Goal: Task Accomplishment & Management: Manage account settings

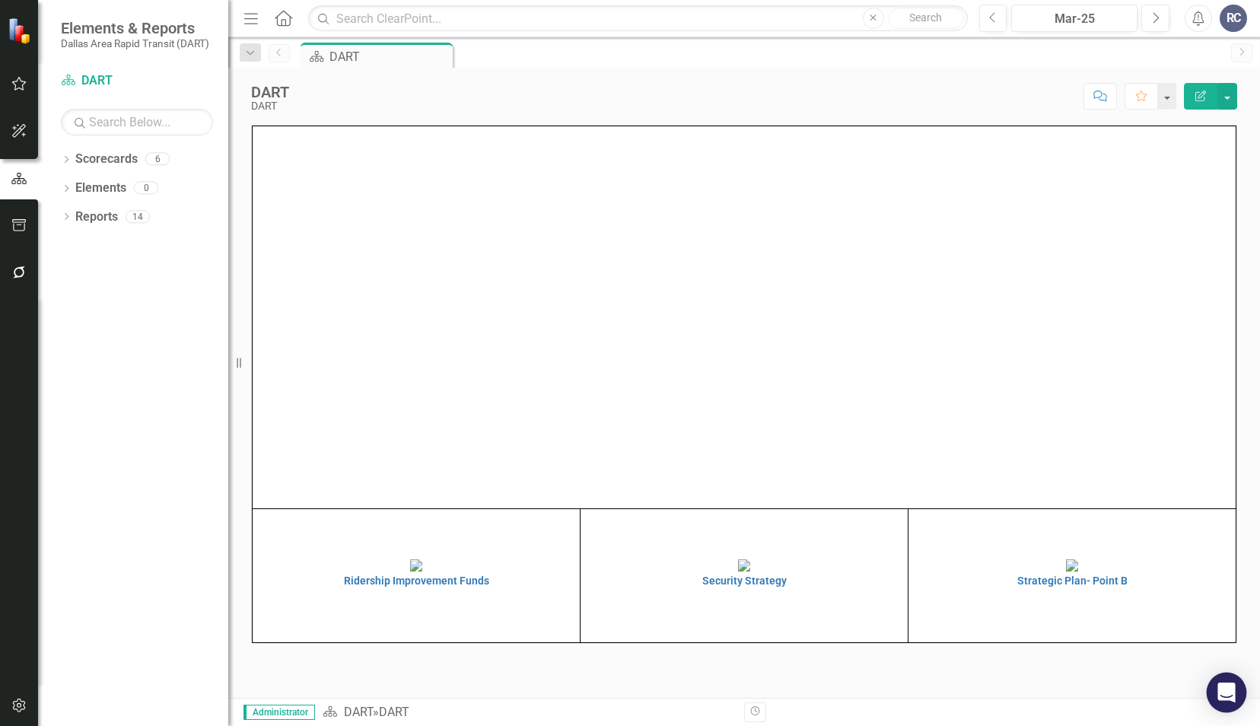
click at [1224, 704] on div "Open Intercom Messenger" at bounding box center [1227, 692] width 40 height 40
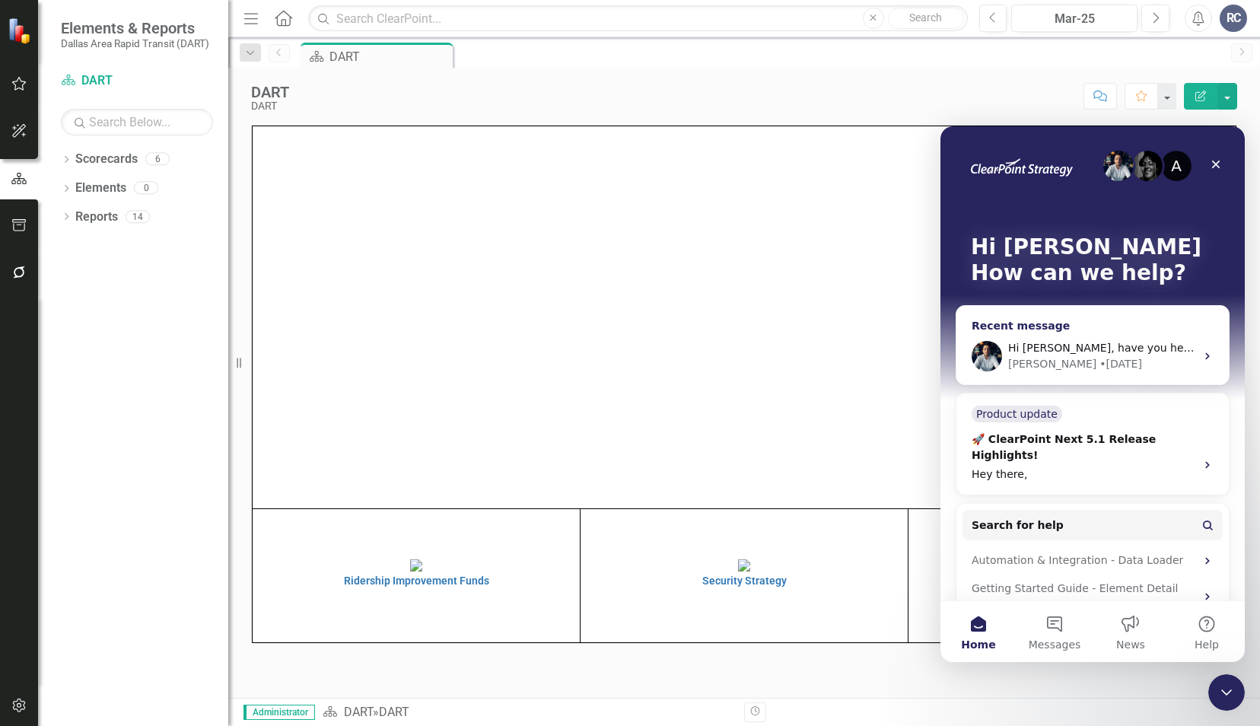
click at [1096, 342] on span "Hi Walter, have you heard anything yet?" at bounding box center [1142, 348] width 269 height 12
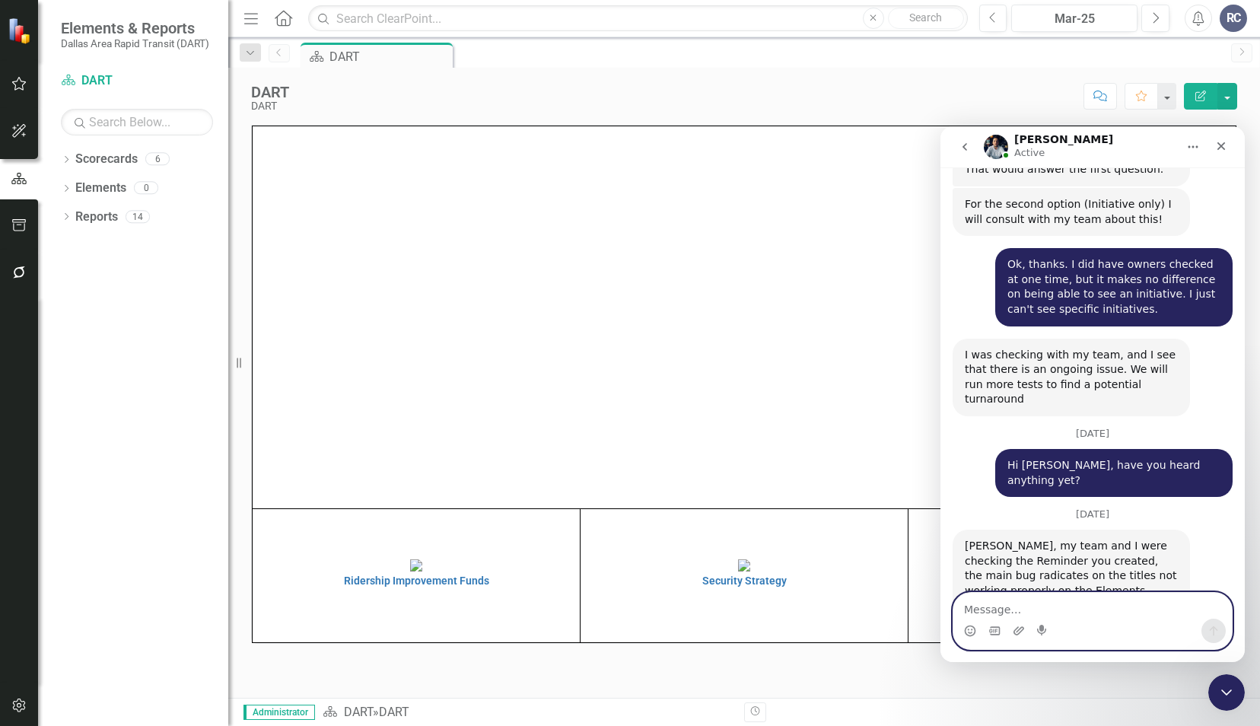
scroll to position [2320, 0]
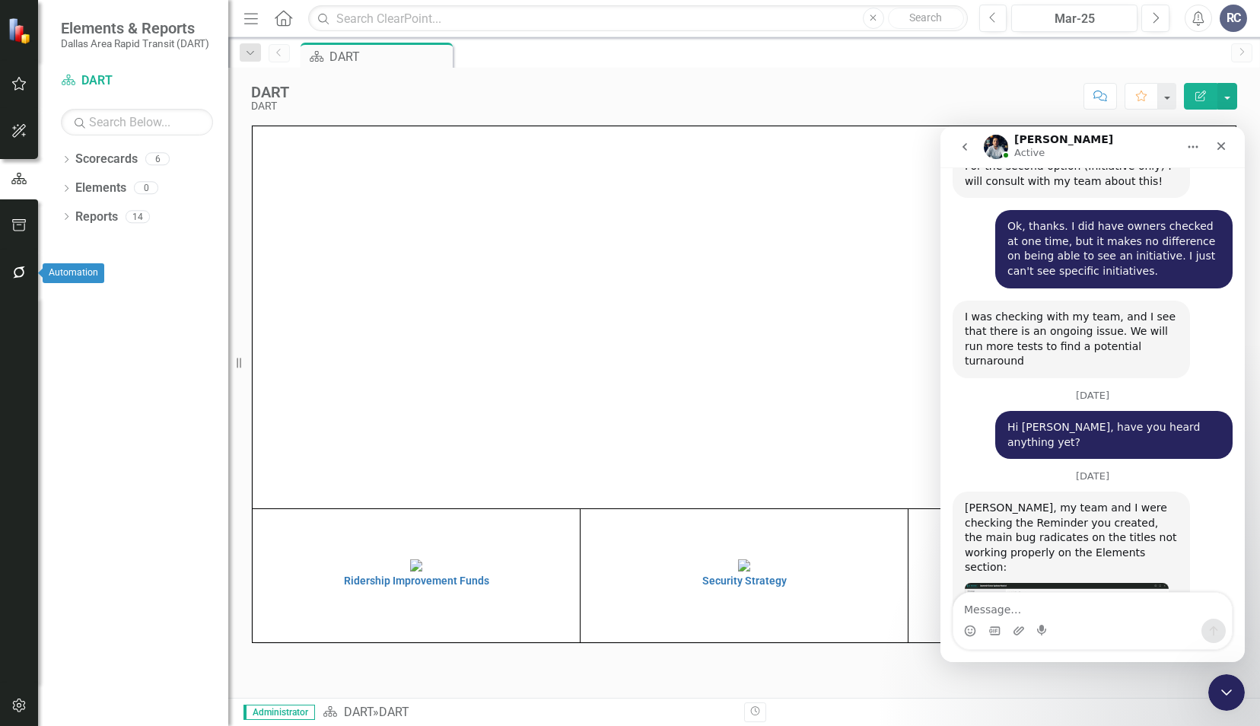
click at [24, 267] on icon "button" at bounding box center [19, 272] width 12 height 12
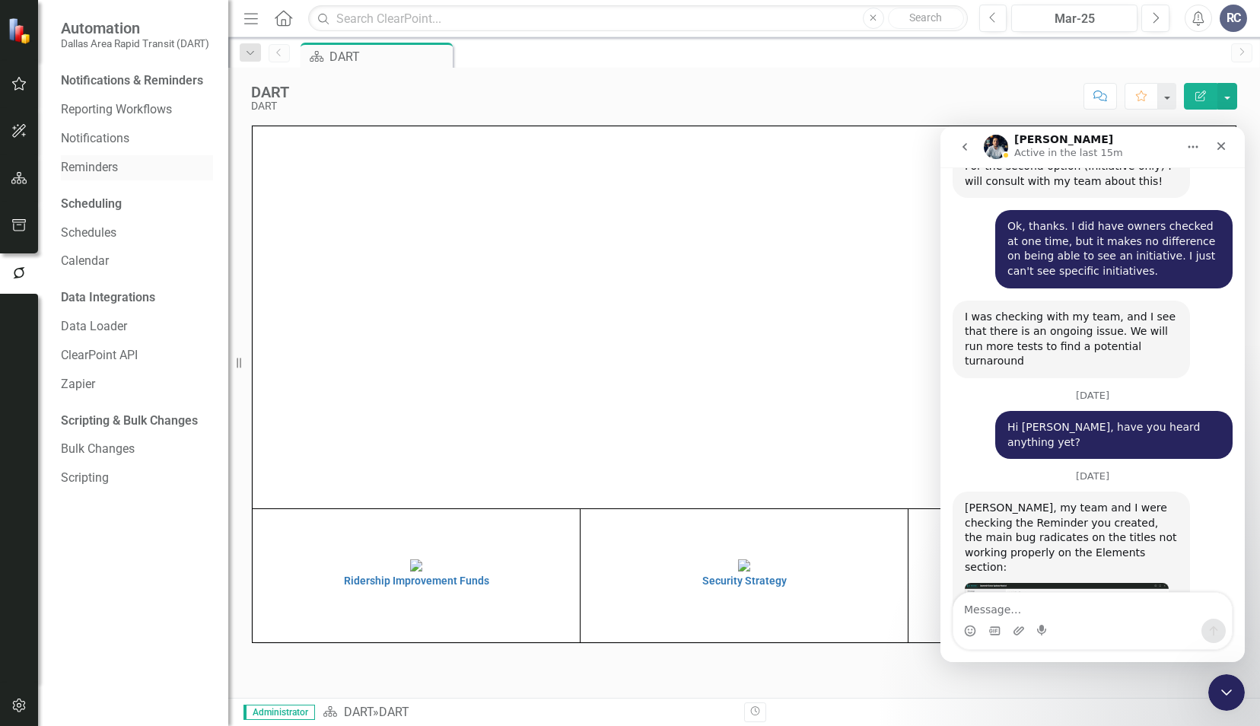
click at [85, 168] on link "Reminders" at bounding box center [137, 167] width 152 height 17
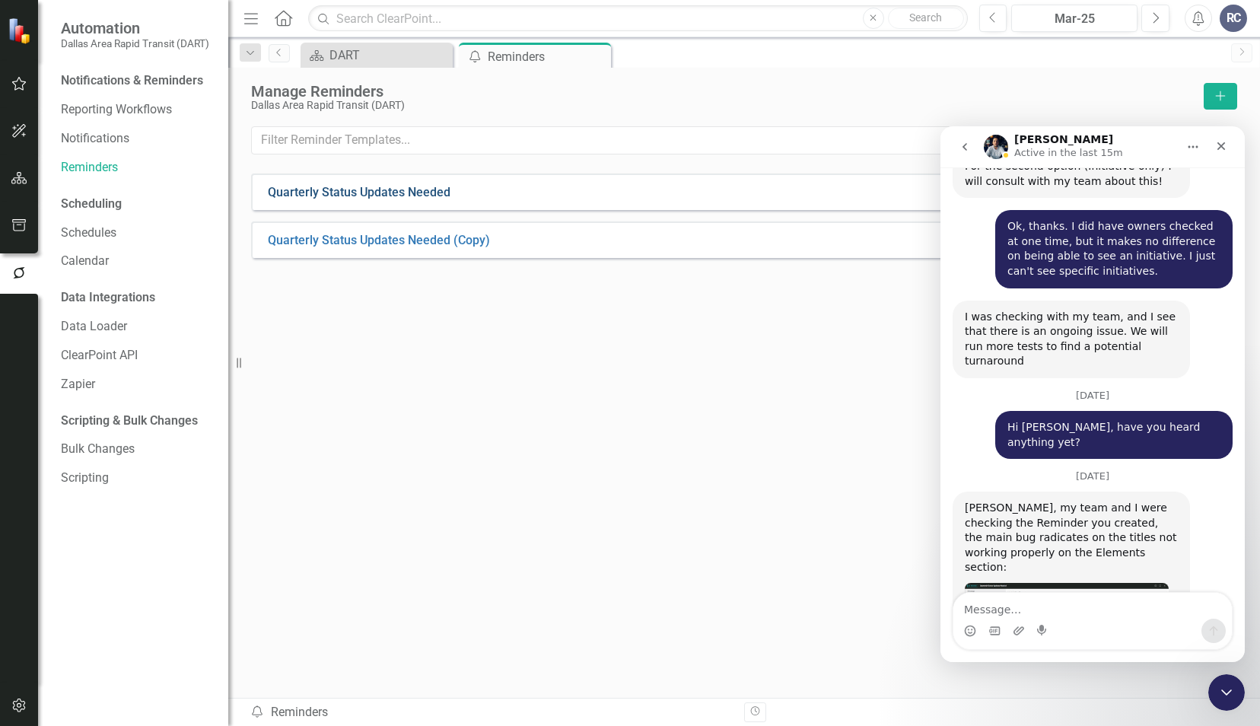
click at [404, 187] on link "Quarterly Status Updates Needed" at bounding box center [359, 192] width 183 height 17
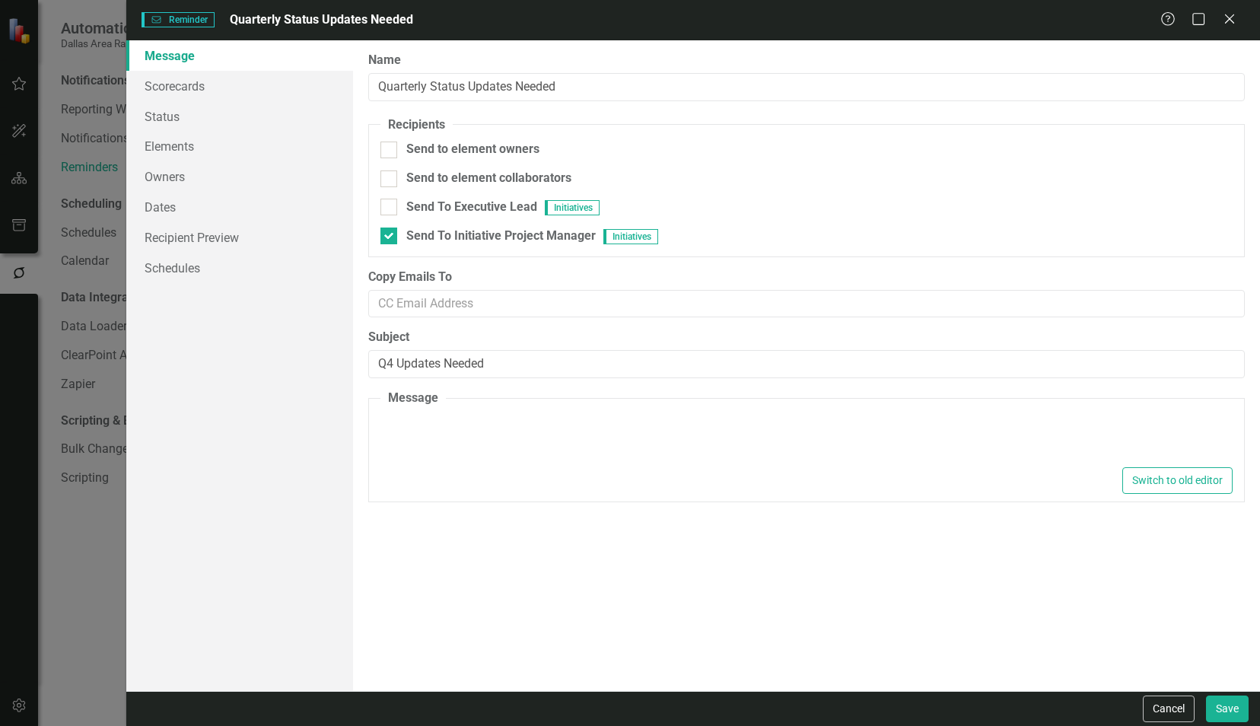
type textarea "<p>Dear {FirstName},</p> <p>Please log into&nbsp;<a href="[URL][DOMAIN_NAME]">C…"
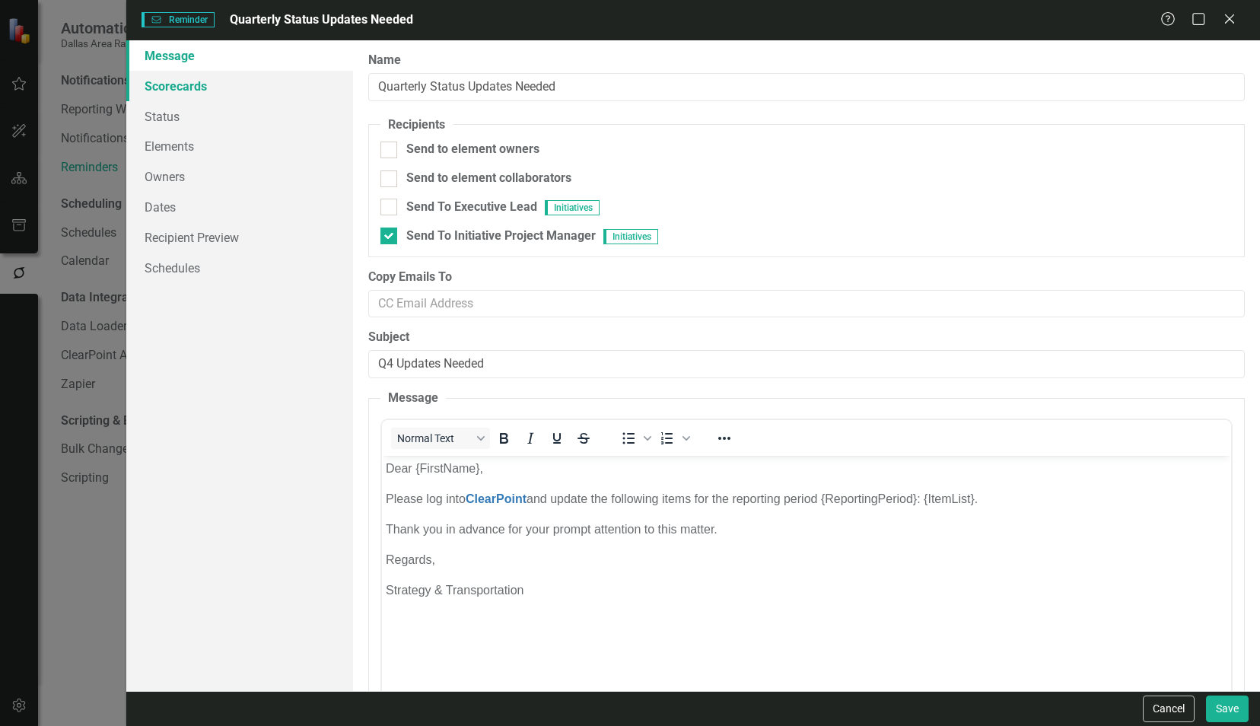
click at [176, 91] on link "Scorecards" at bounding box center [239, 86] width 227 height 30
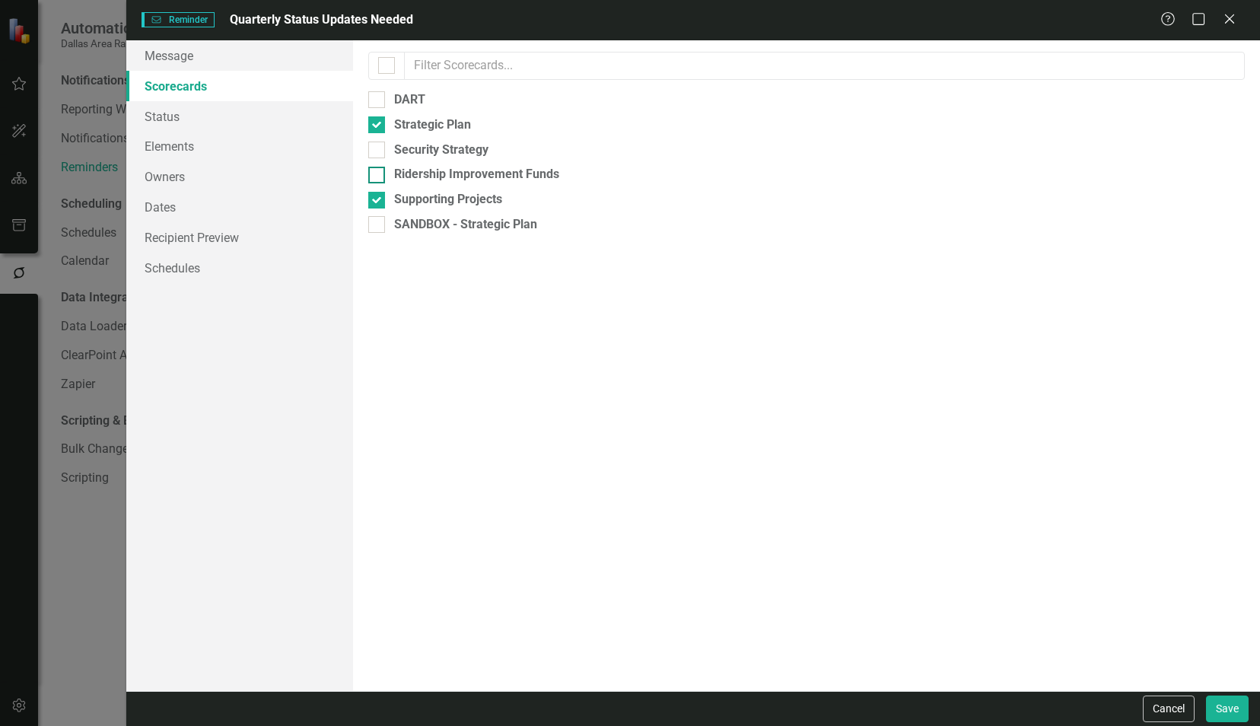
drag, startPoint x: 383, startPoint y: 199, endPoint x: 378, endPoint y: 180, distance: 20.5
click at [383, 199] on div at bounding box center [376, 200] width 17 height 17
click at [378, 199] on input "Supporting Projects" at bounding box center [373, 197] width 10 height 10
checkbox input "false"
click at [370, 126] on input "Strategic Plan" at bounding box center [373, 121] width 10 height 10
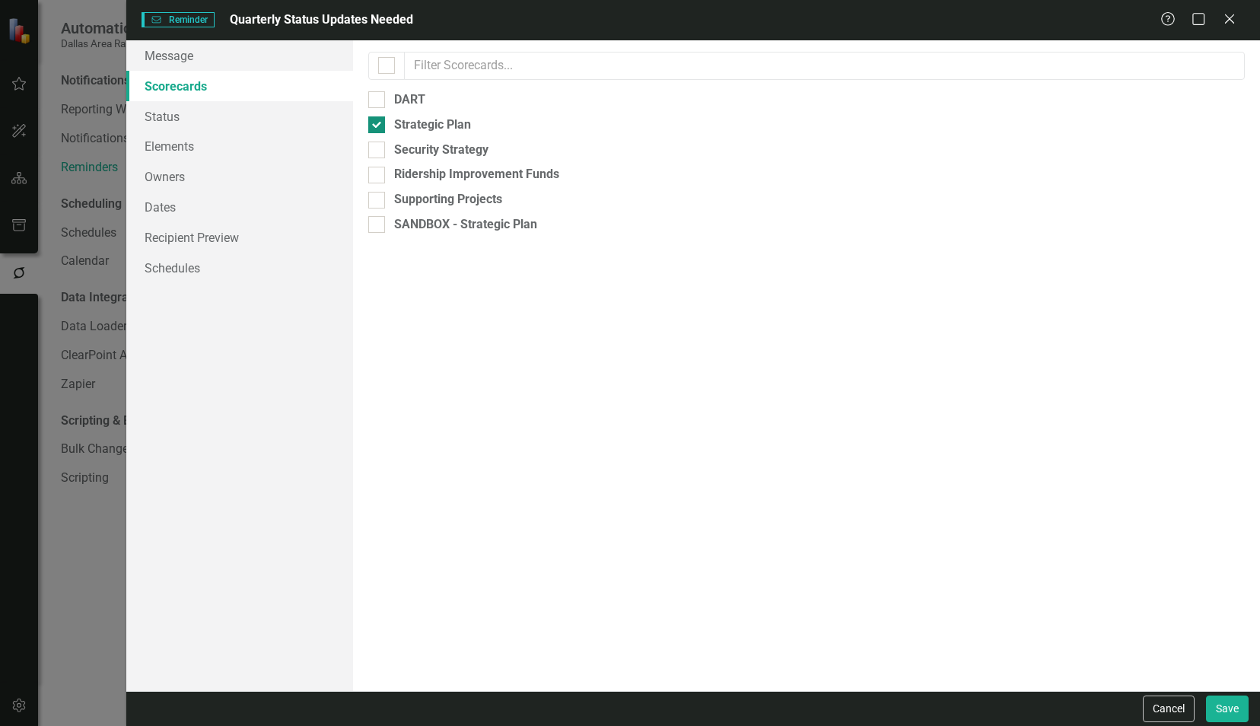
checkbox input "false"
click at [375, 226] on input "SANDBOX - Strategic Plan" at bounding box center [373, 221] width 10 height 10
checkbox input "true"
click at [199, 145] on link "Elements" at bounding box center [239, 146] width 227 height 30
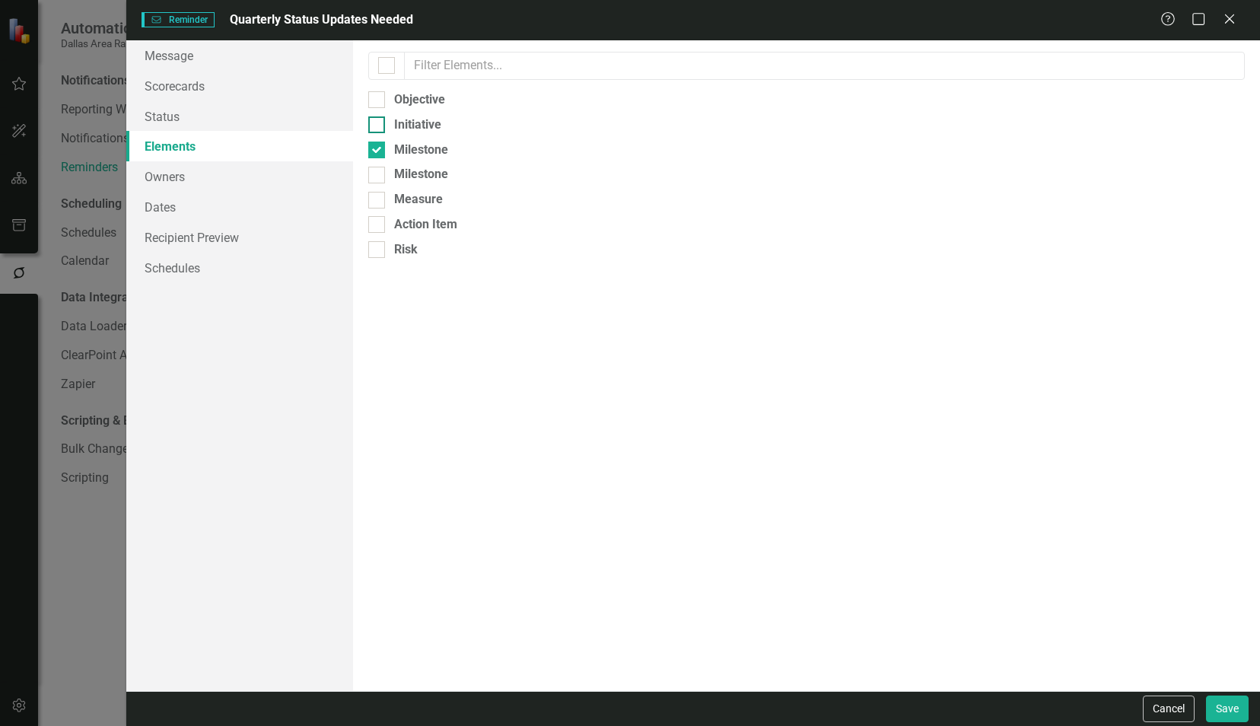
click at [380, 122] on div at bounding box center [376, 124] width 17 height 17
click at [378, 122] on input "Initiative" at bounding box center [373, 121] width 10 height 10
checkbox input "true"
click at [371, 151] on div at bounding box center [376, 149] width 17 height 17
click at [371, 151] on input "Milestone" at bounding box center [373, 146] width 10 height 10
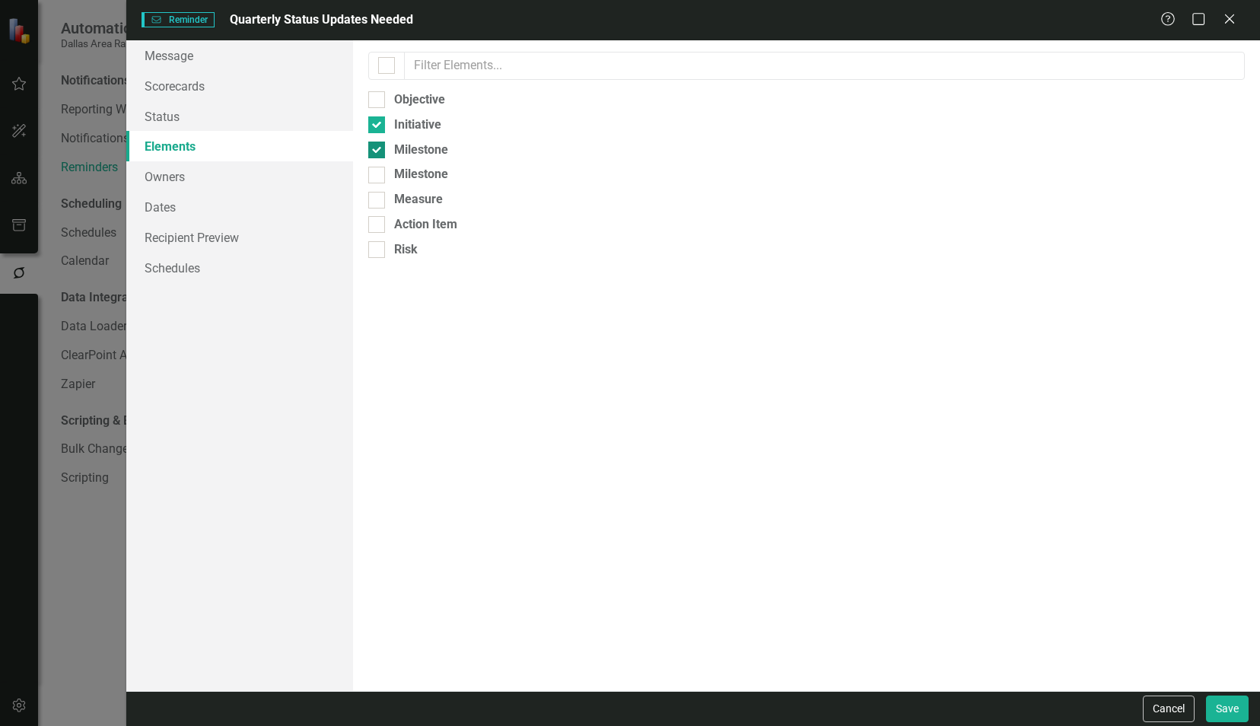
checkbox input "false"
click at [236, 173] on link "Owners" at bounding box center [239, 176] width 227 height 30
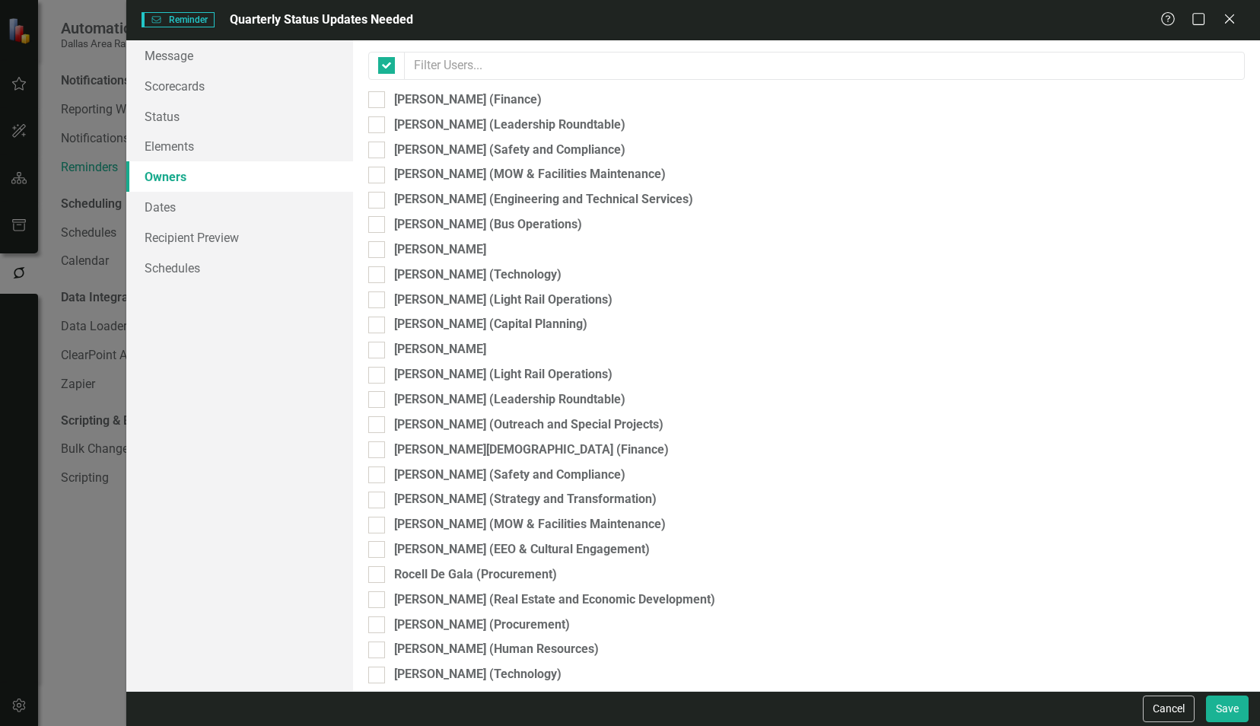
checkbox input "false"
click at [236, 173] on link "Owners" at bounding box center [239, 176] width 227 height 30
click at [207, 246] on link "Recipient Preview" at bounding box center [239, 237] width 227 height 30
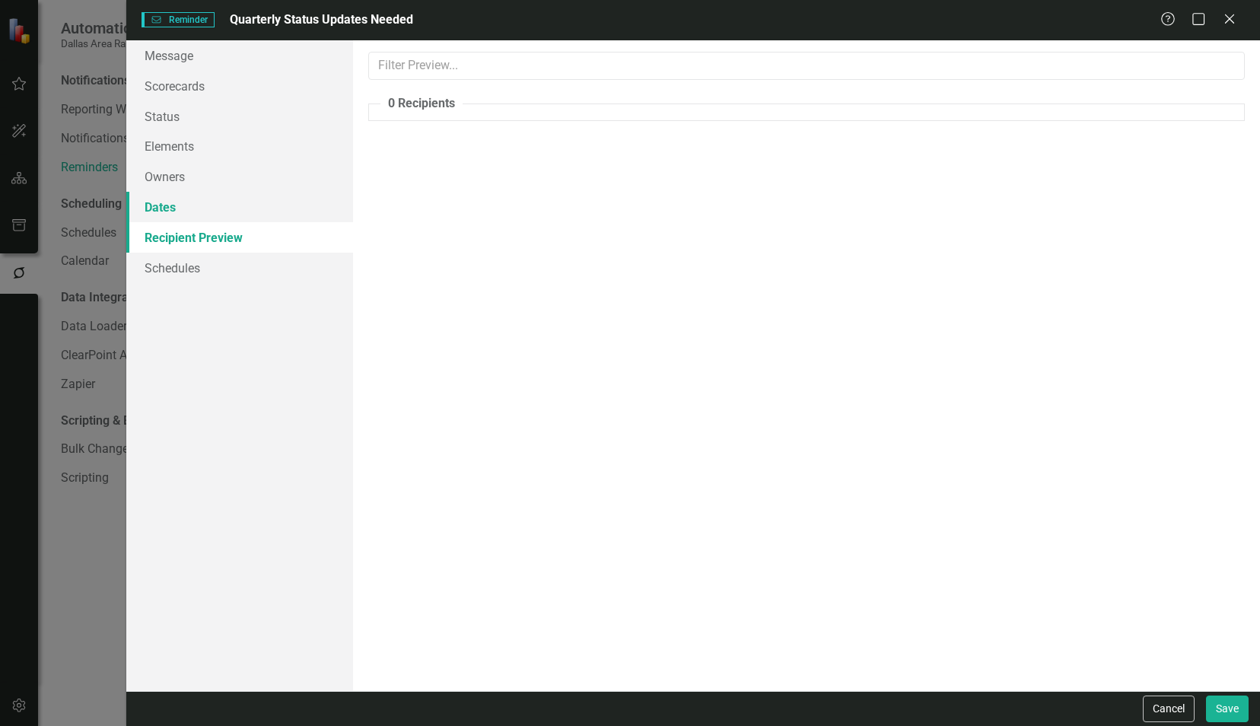
click at [207, 211] on link "Dates" at bounding box center [239, 207] width 227 height 30
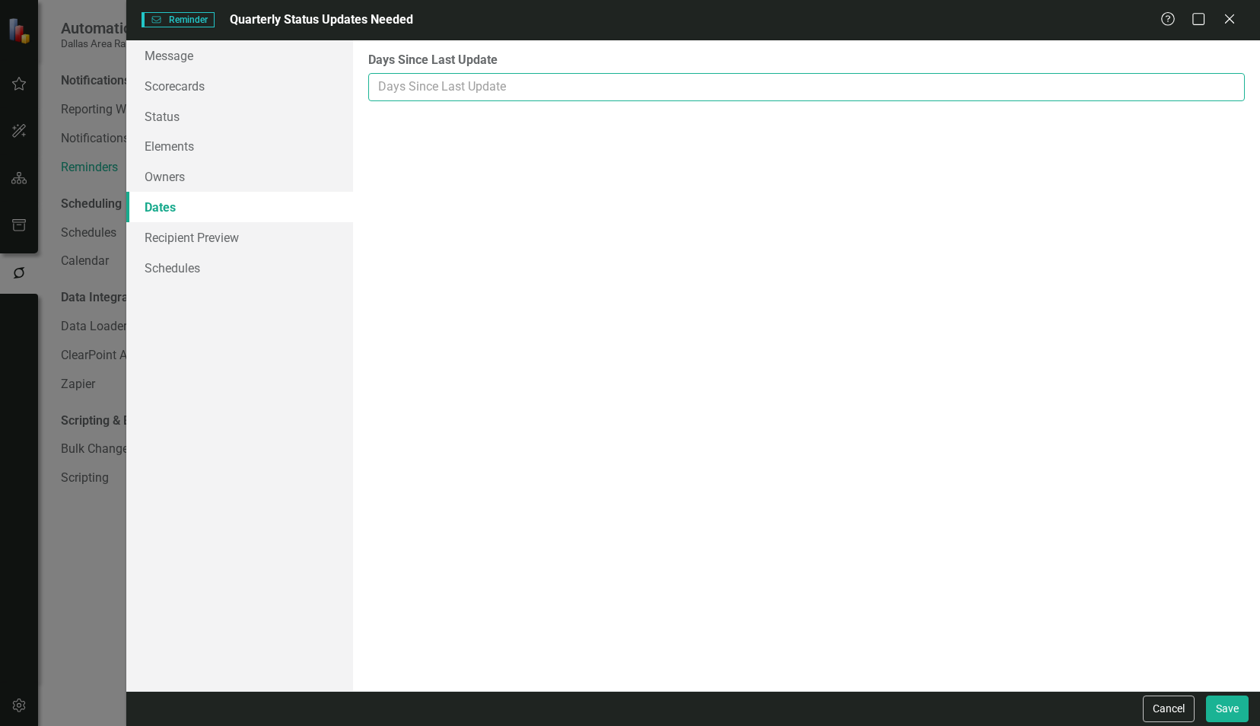
click at [488, 81] on input "Days Since Last Update" at bounding box center [806, 87] width 876 height 28
type input "30"
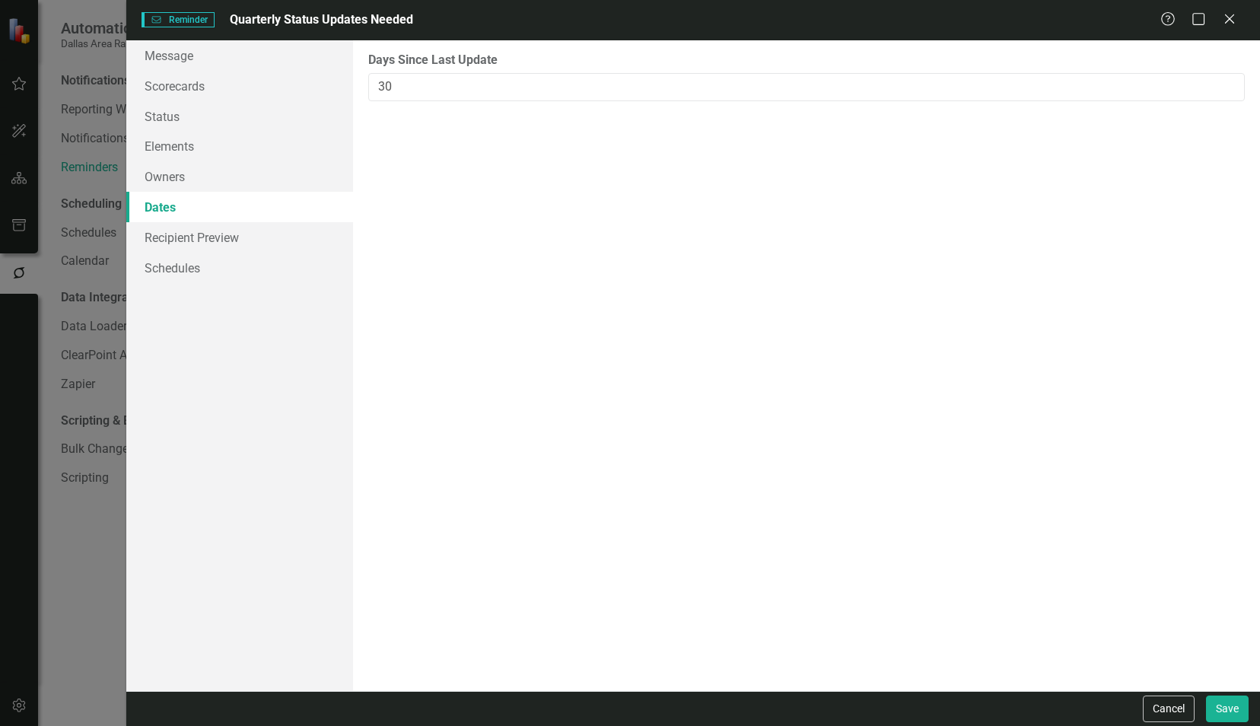
click at [364, 123] on div "You may want to limit reminders to people who have not recently updated their e…" at bounding box center [806, 365] width 907 height 650
click at [222, 249] on link "Recipient Preview" at bounding box center [239, 237] width 227 height 30
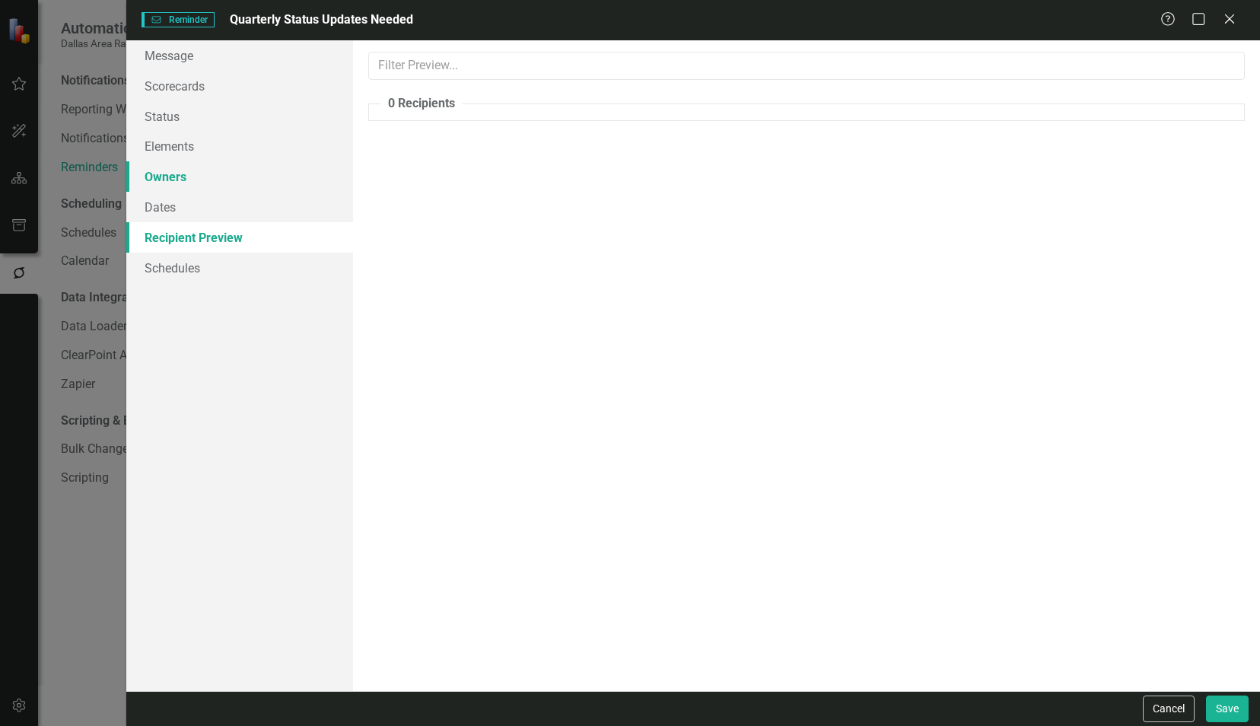
click at [189, 176] on link "Owners" at bounding box center [239, 176] width 227 height 30
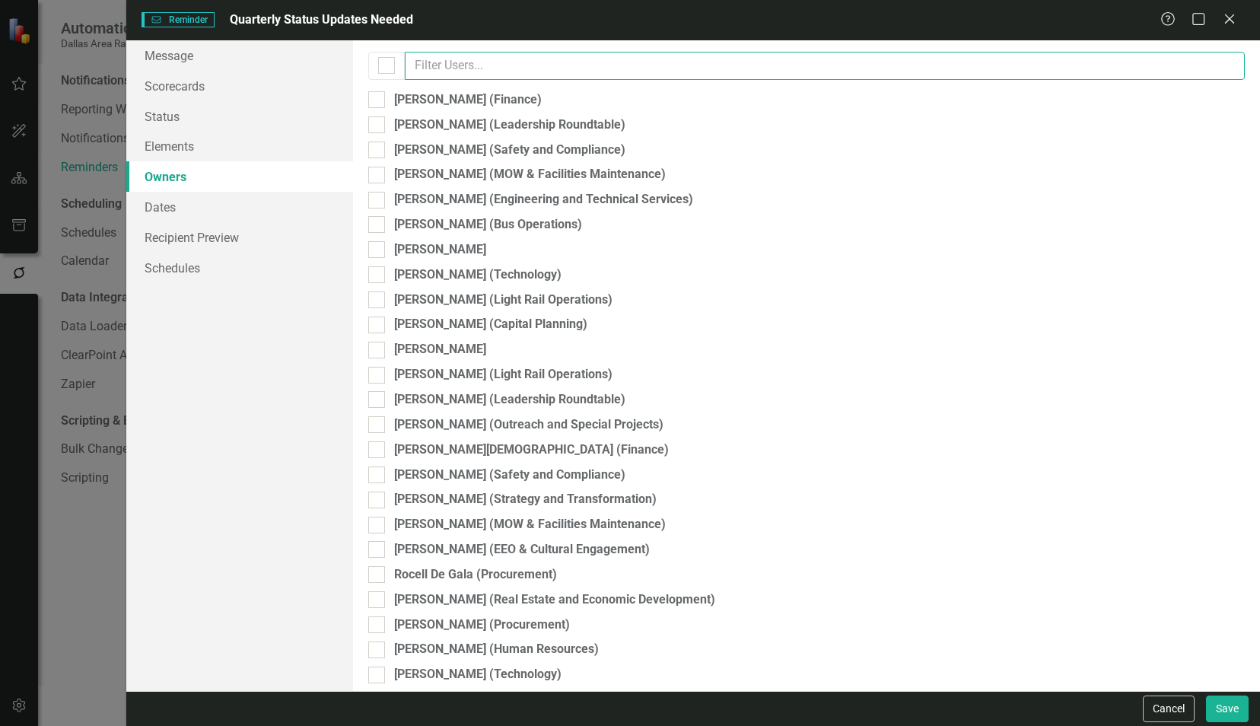
click at [615, 62] on input "text" at bounding box center [825, 66] width 840 height 28
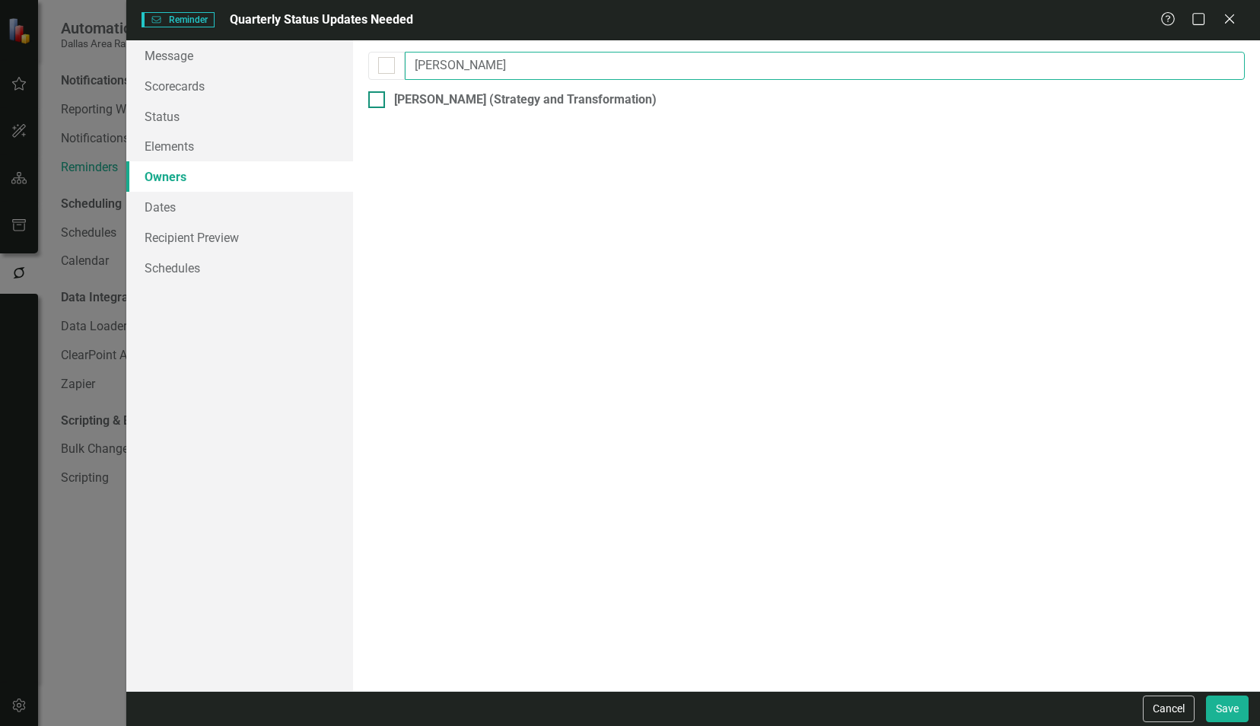
type input "lori"
click at [516, 100] on div "Lori Perkins (Strategy and Transformation)" at bounding box center [525, 99] width 262 height 17
click at [371, 107] on div at bounding box center [376, 99] width 17 height 17
click at [371, 101] on input "Lori Perkins (Strategy and Transformation)" at bounding box center [373, 96] width 10 height 10
checkbox input "true"
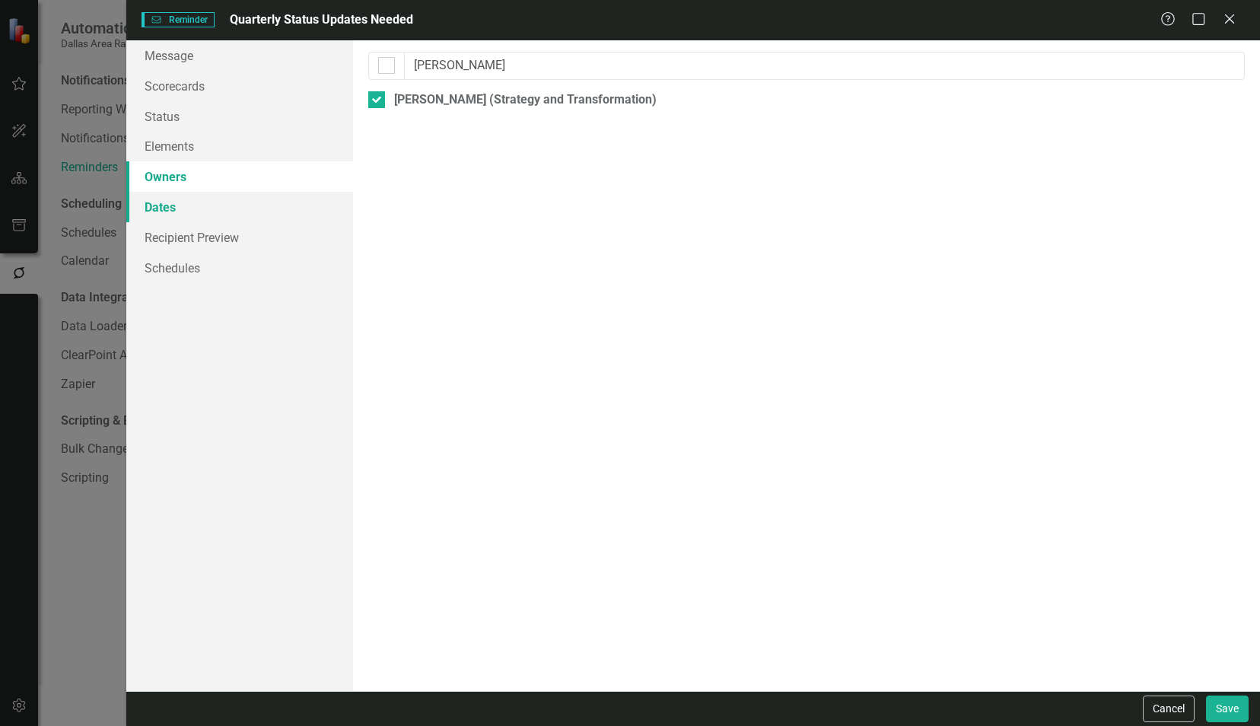
click at [187, 213] on link "Dates" at bounding box center [239, 207] width 227 height 30
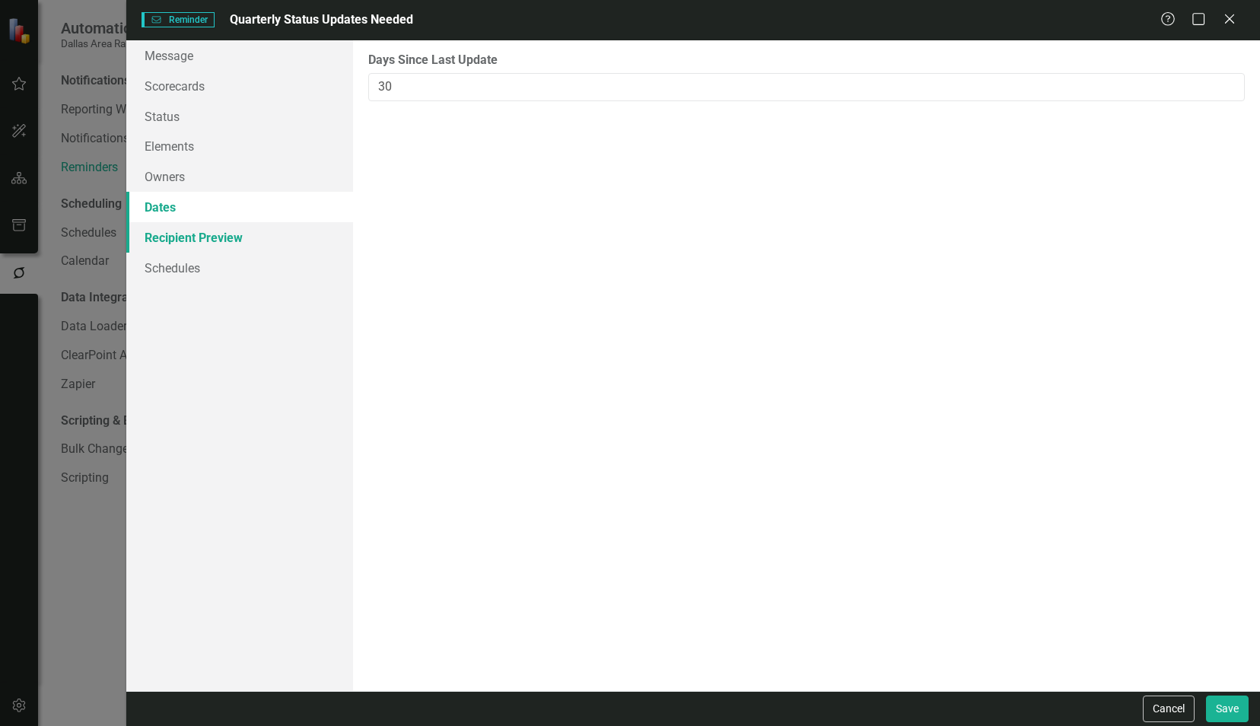
click at [201, 235] on link "Recipient Preview" at bounding box center [239, 237] width 227 height 30
click at [222, 270] on link "Schedules" at bounding box center [239, 268] width 227 height 30
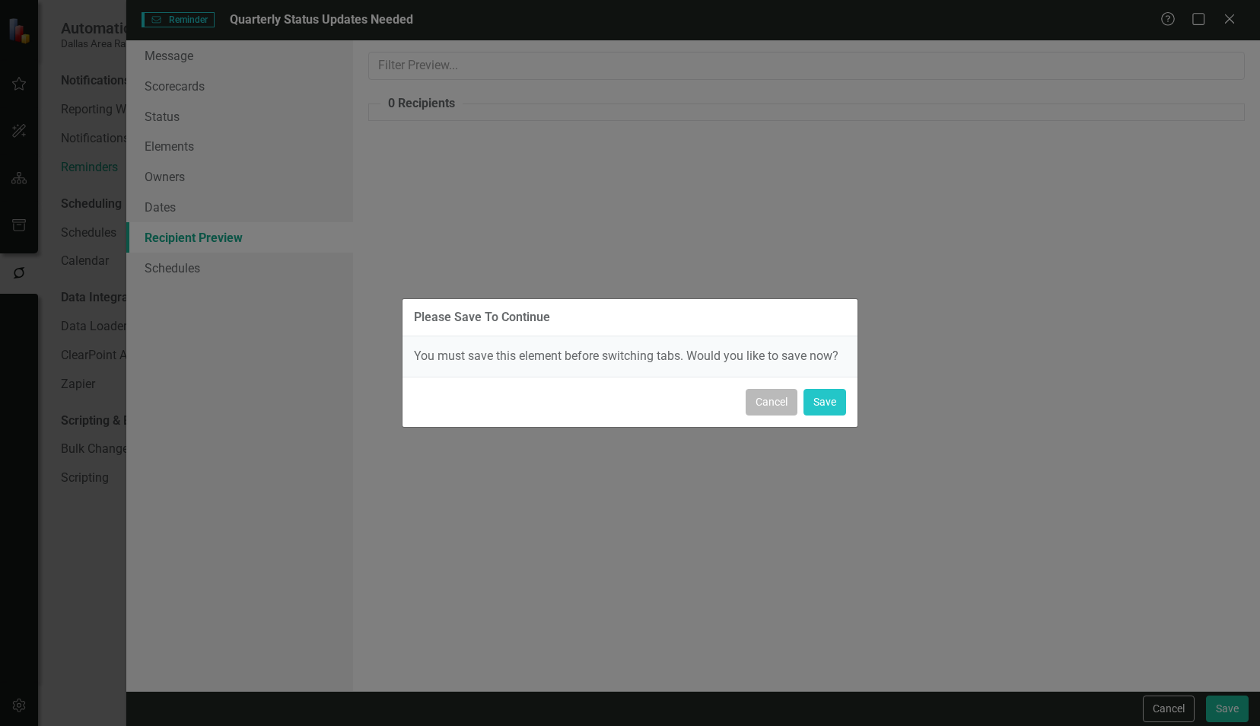
click at [752, 399] on button "Cancel" at bounding box center [772, 402] width 52 height 27
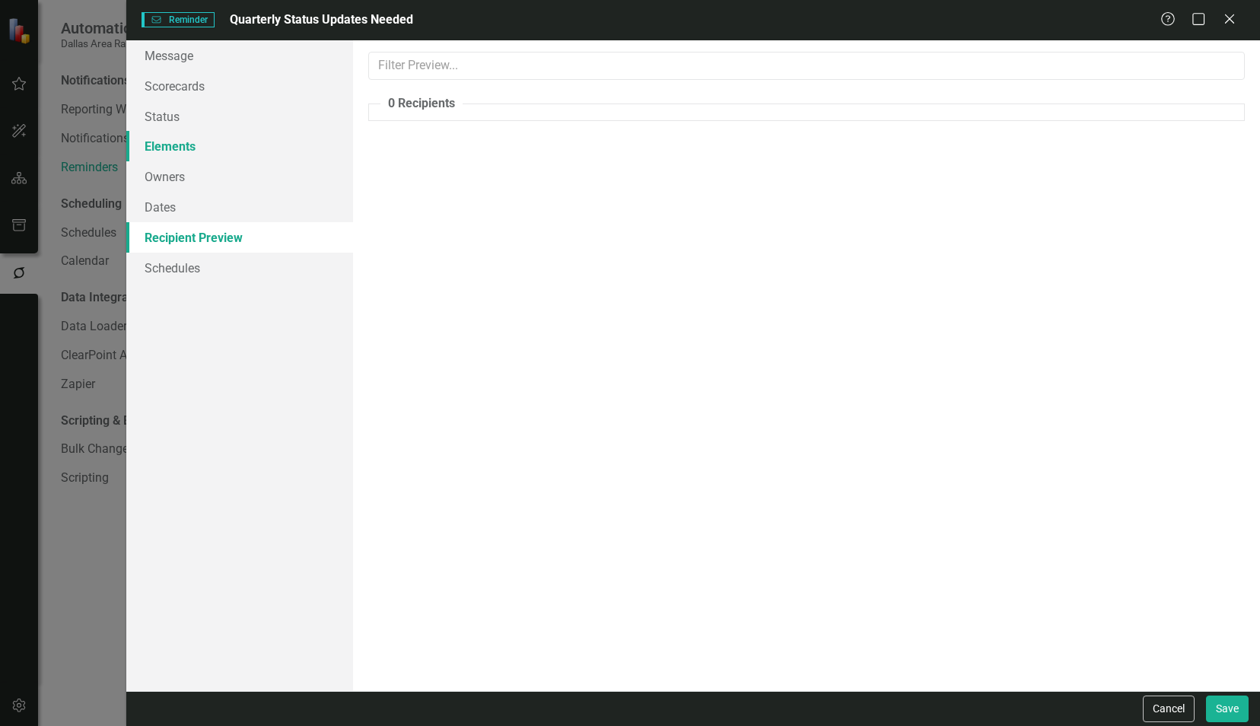
click at [195, 148] on link "Elements" at bounding box center [239, 146] width 227 height 30
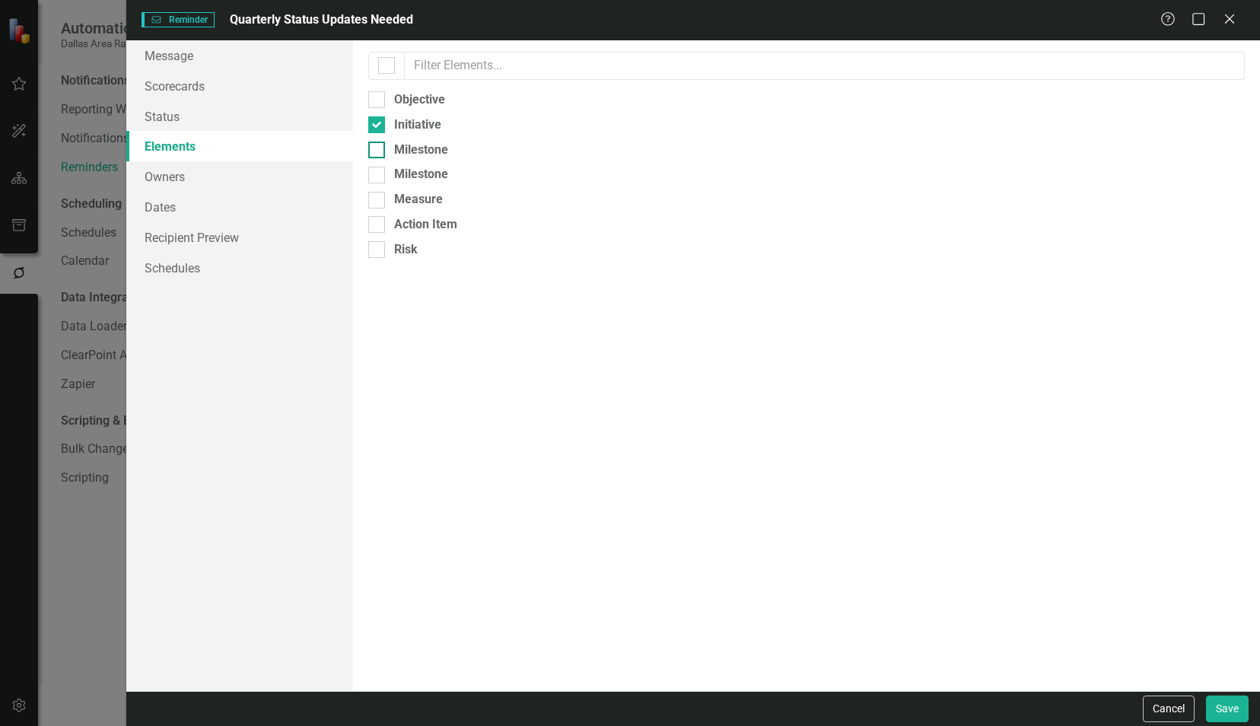
click at [377, 148] on input "Milestone" at bounding box center [373, 146] width 10 height 10
checkbox input "true"
click at [204, 234] on link "Recipient Preview" at bounding box center [239, 237] width 227 height 30
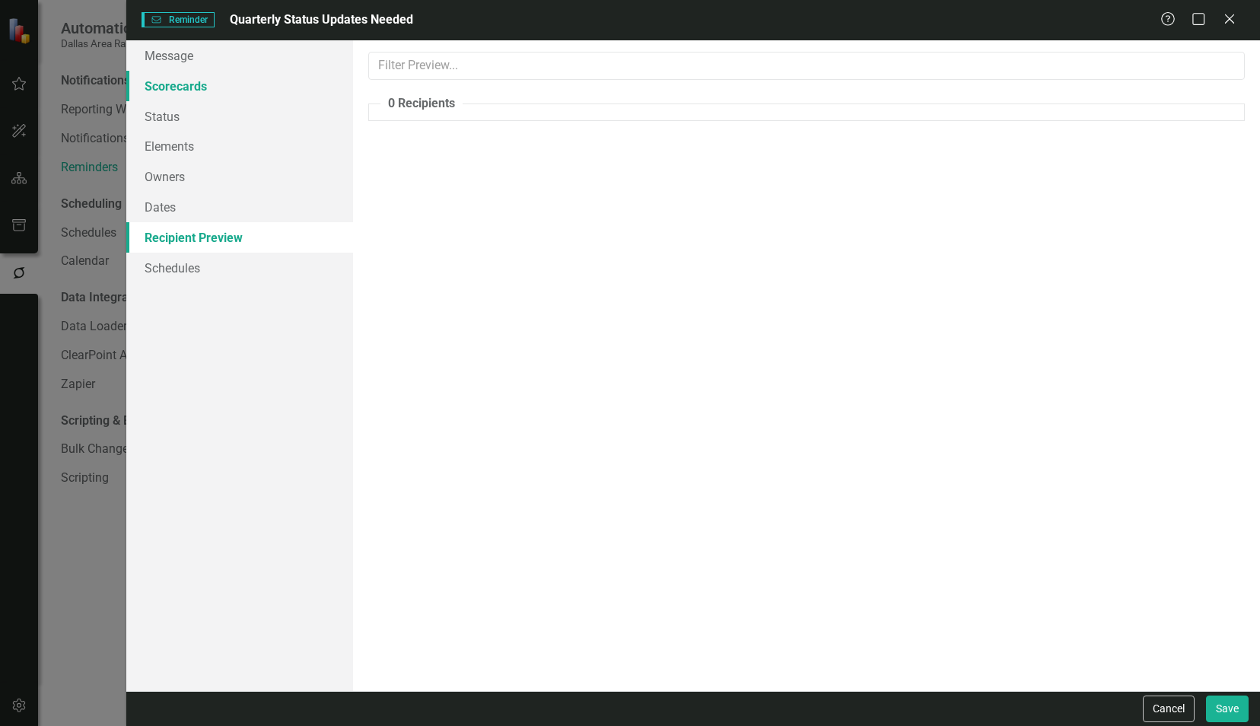
click at [199, 85] on link "Scorecards" at bounding box center [239, 86] width 227 height 30
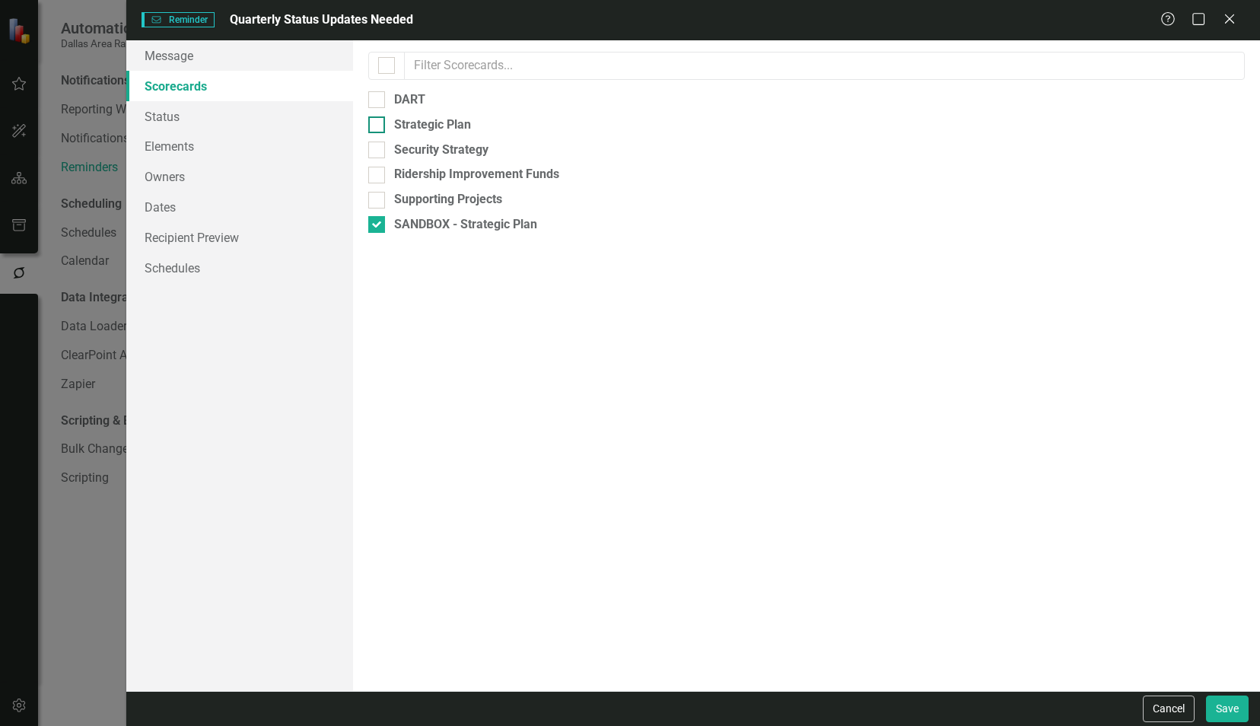
click at [374, 122] on input "Strategic Plan" at bounding box center [373, 121] width 10 height 10
click at [250, 234] on link "Recipient Preview" at bounding box center [239, 237] width 227 height 30
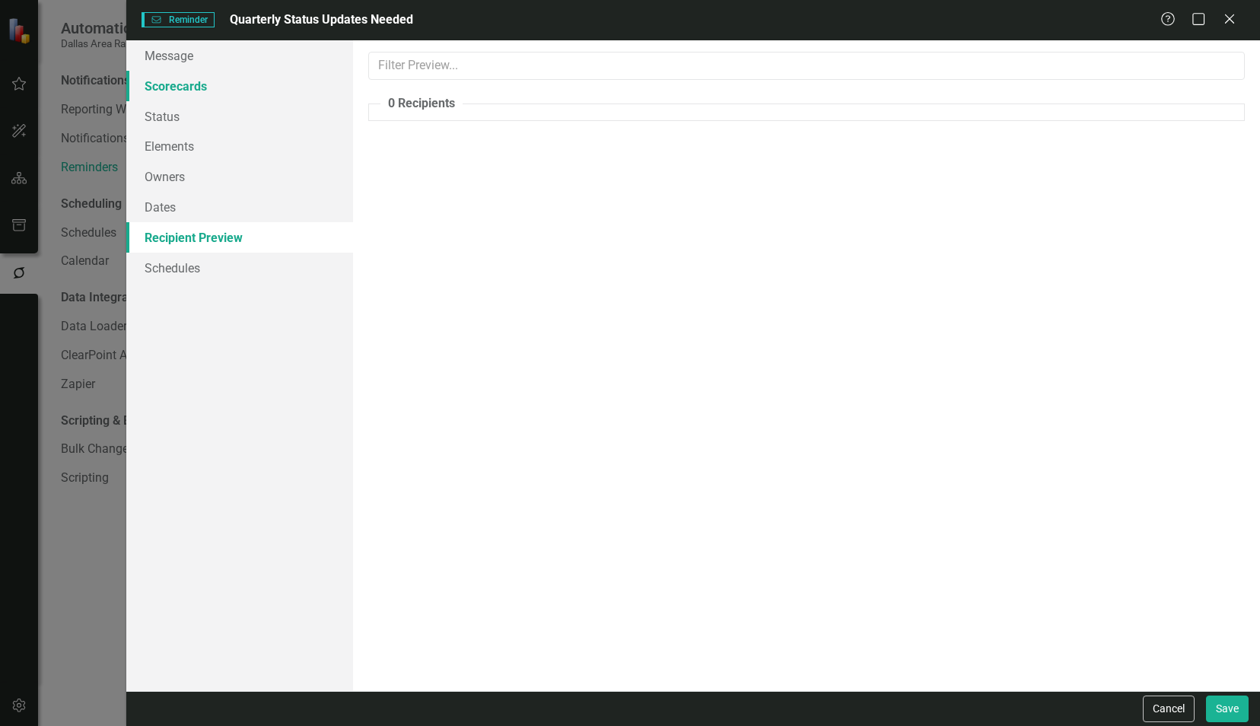
click at [234, 94] on link "Scorecards" at bounding box center [239, 86] width 227 height 30
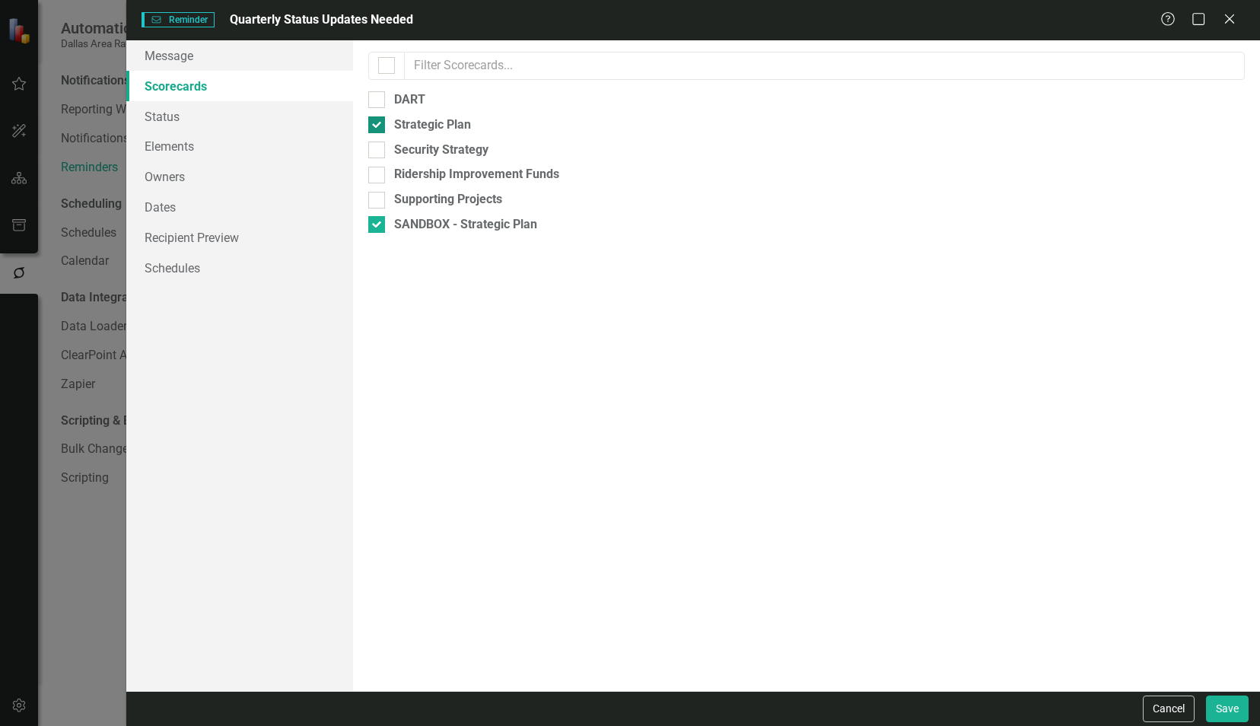
click at [380, 129] on div at bounding box center [376, 124] width 17 height 17
click at [378, 126] on input "Strategic Plan" at bounding box center [373, 121] width 10 height 10
checkbox input "false"
click at [1154, 707] on button "Cancel" at bounding box center [1169, 708] width 52 height 27
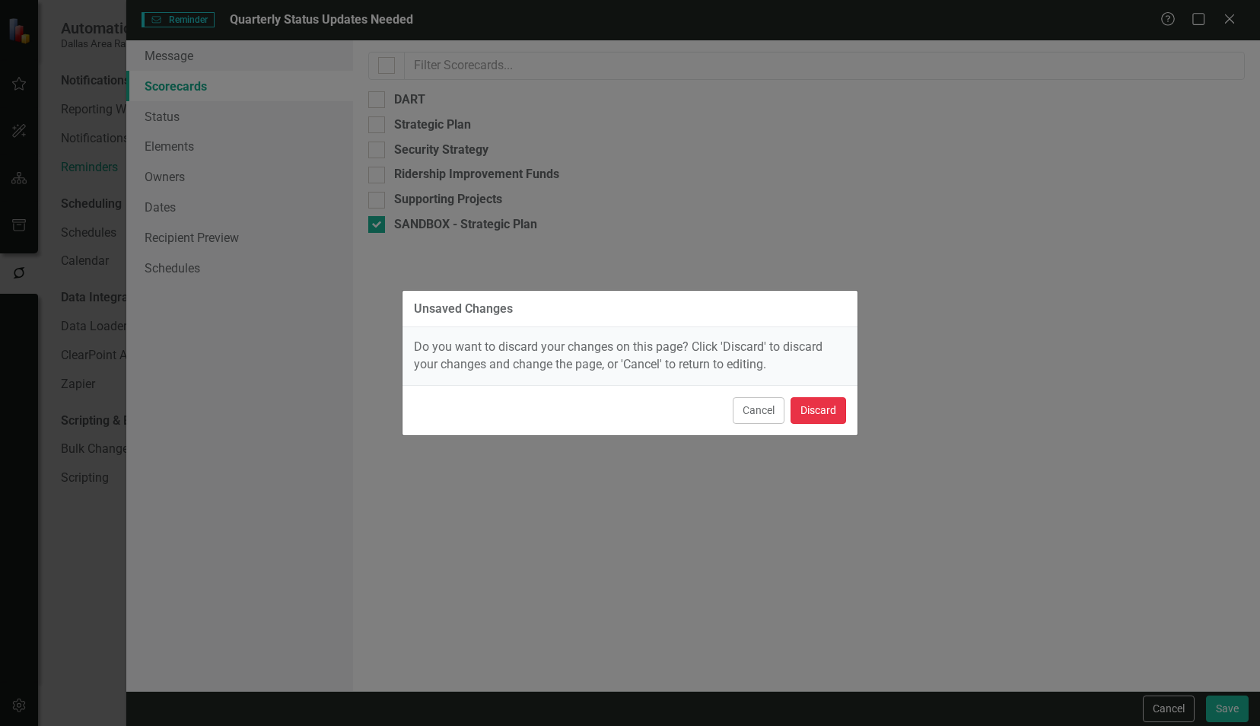
click at [797, 408] on button "Discard" at bounding box center [818, 410] width 56 height 27
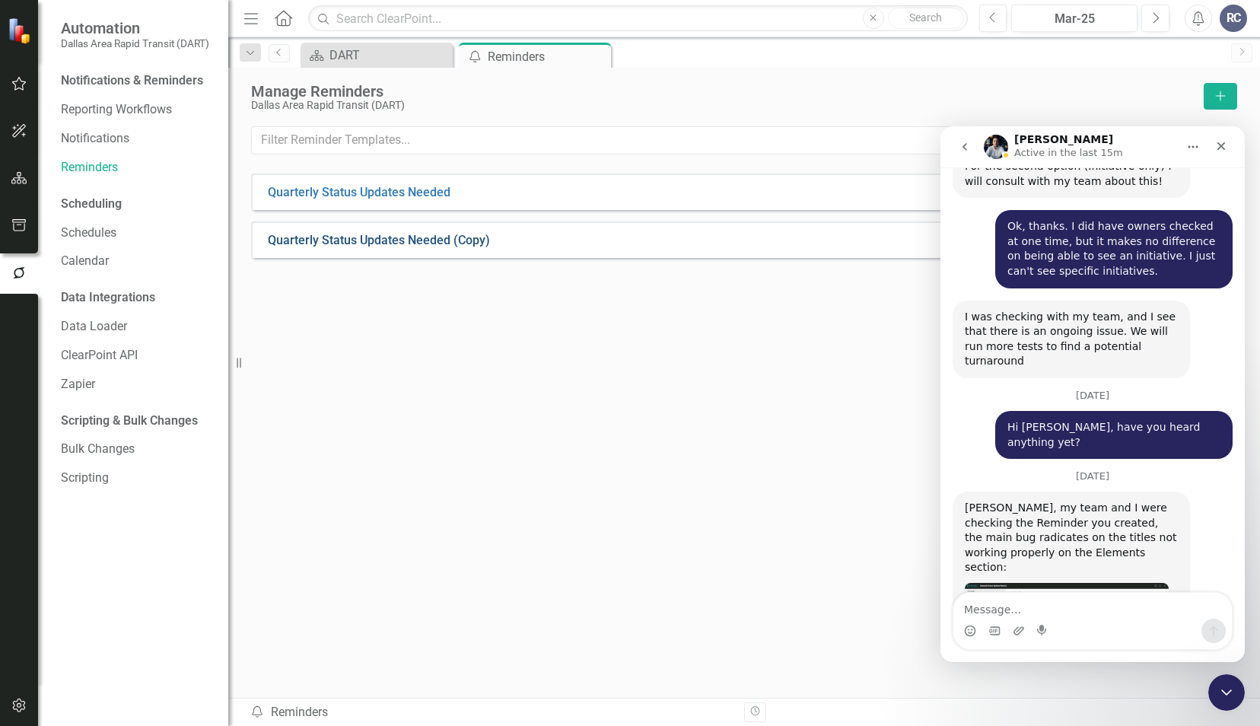
click at [362, 241] on link "Quarterly Status Updates Needed (Copy)" at bounding box center [379, 240] width 222 height 17
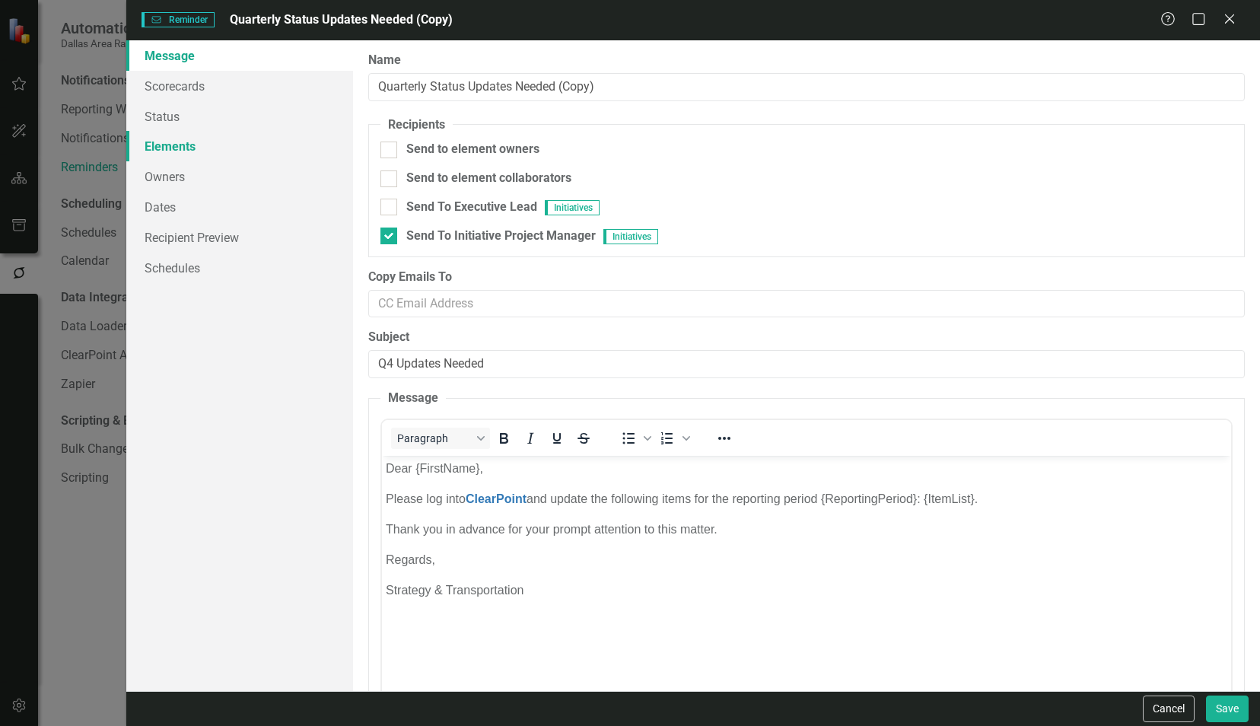
click at [214, 145] on link "Elements" at bounding box center [239, 146] width 227 height 30
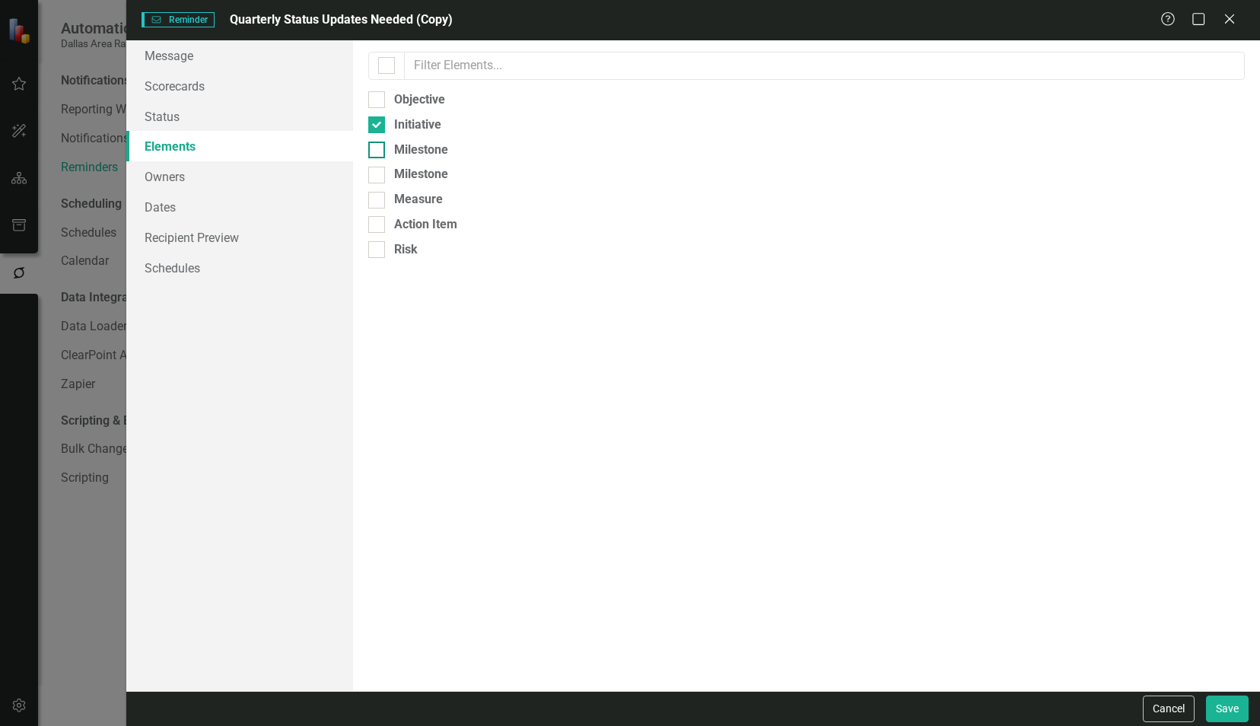
click at [380, 154] on div at bounding box center [376, 149] width 17 height 17
click at [378, 151] on input "Milestone" at bounding box center [373, 146] width 10 height 10
checkbox input "true"
click at [381, 122] on div at bounding box center [376, 124] width 17 height 17
click at [378, 122] on input "Initiative" at bounding box center [373, 121] width 10 height 10
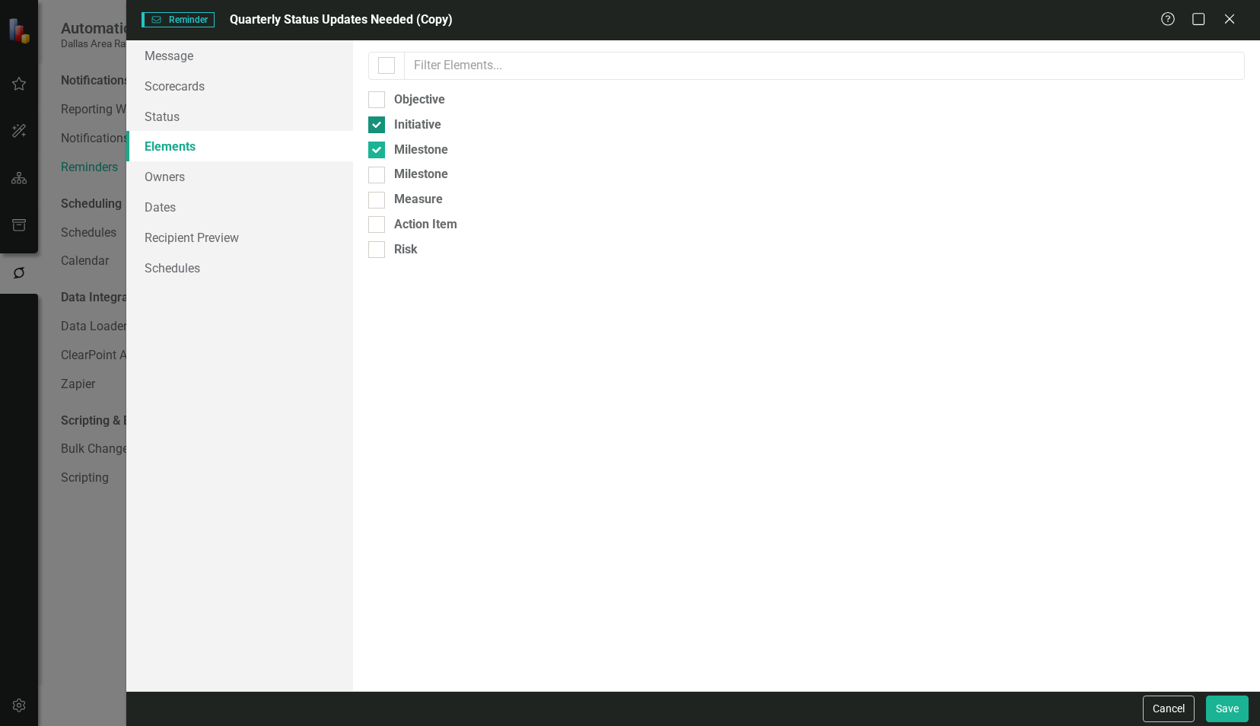
checkbox input "false"
click at [205, 178] on link "Owners" at bounding box center [239, 176] width 227 height 30
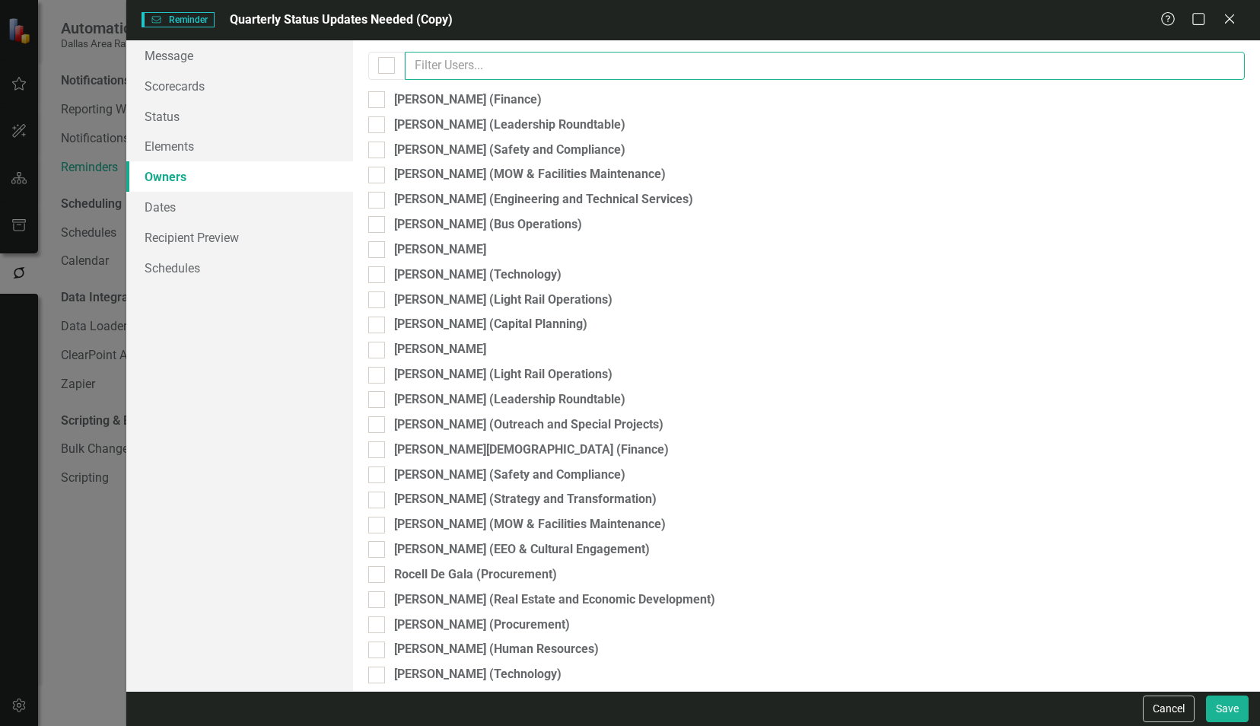
click at [553, 67] on input "text" at bounding box center [825, 66] width 840 height 28
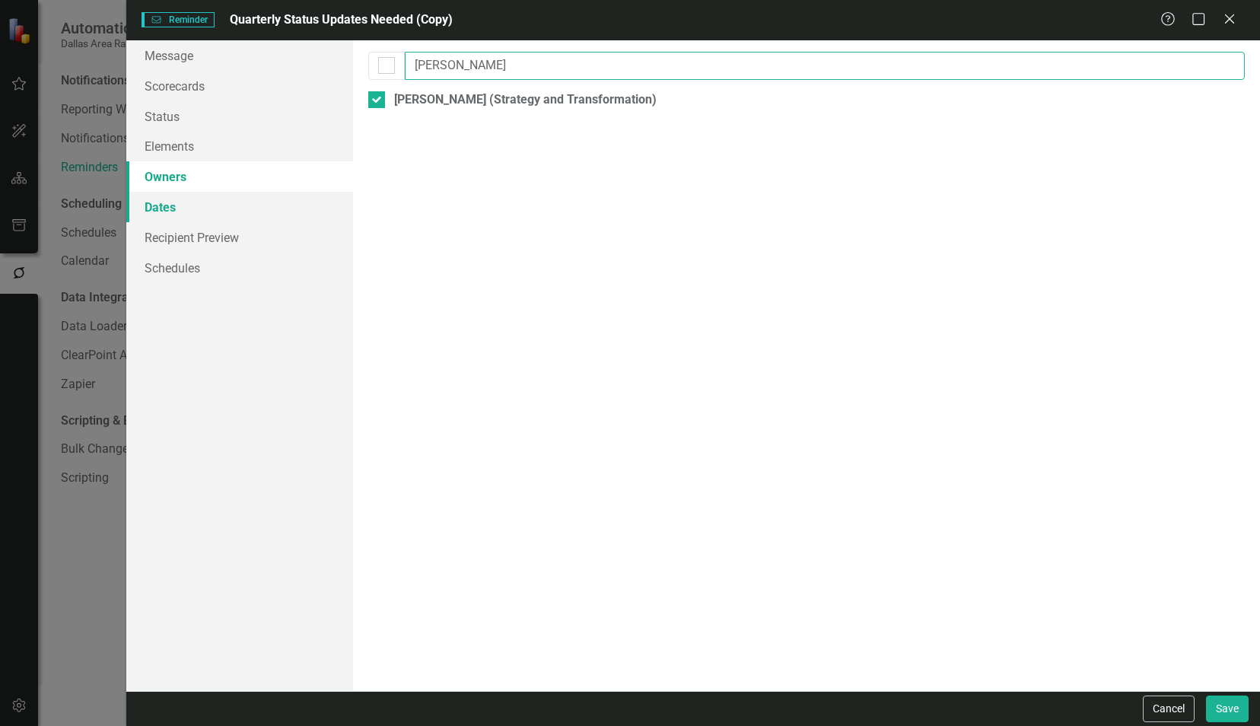
type input "lori"
click at [299, 206] on link "Dates" at bounding box center [239, 207] width 227 height 30
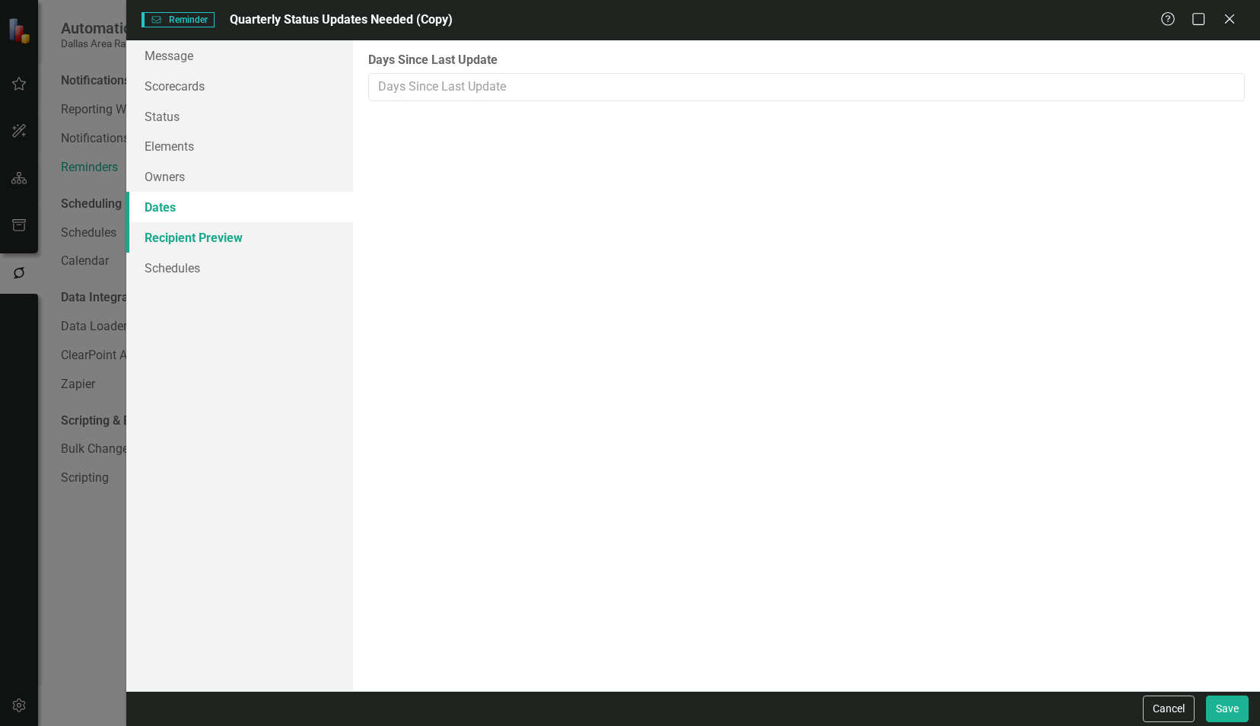
click at [271, 243] on link "Recipient Preview" at bounding box center [239, 237] width 227 height 30
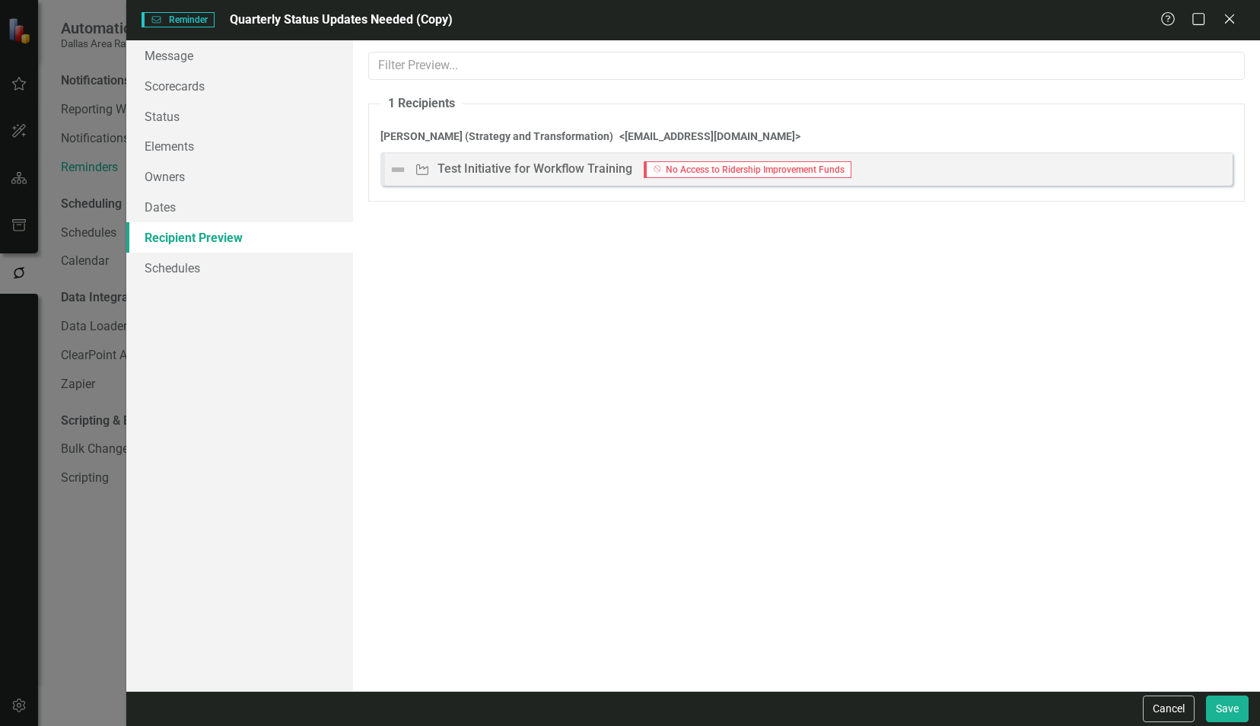
click at [400, 172] on img at bounding box center [398, 170] width 18 height 18
click at [400, 167] on img at bounding box center [398, 170] width 18 height 18
click at [434, 167] on div "Initiative Test Initiative for Workflow Training" at bounding box center [524, 169] width 218 height 17
click at [485, 174] on div "Test Initiative for Workflow Training" at bounding box center [534, 169] width 195 height 17
click at [172, 269] on link "Schedules" at bounding box center [239, 268] width 227 height 30
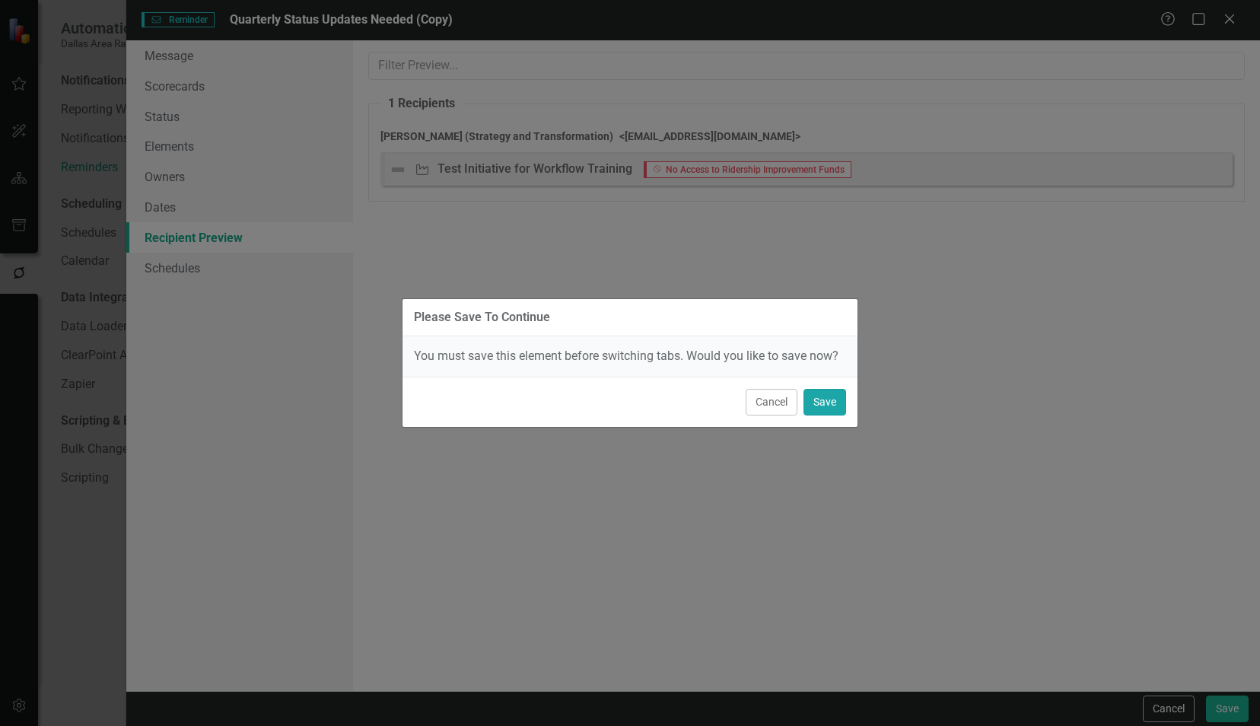
click at [815, 403] on button "Save" at bounding box center [824, 402] width 43 height 27
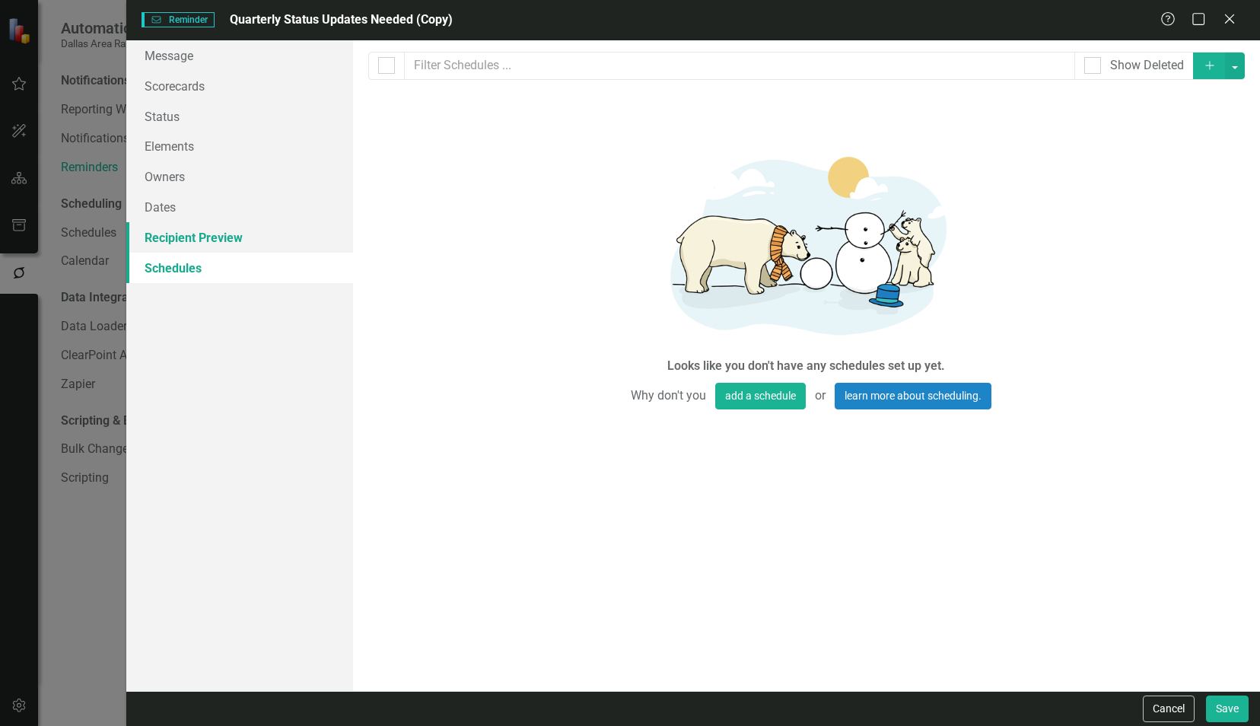
click at [237, 239] on link "Recipient Preview" at bounding box center [239, 237] width 227 height 30
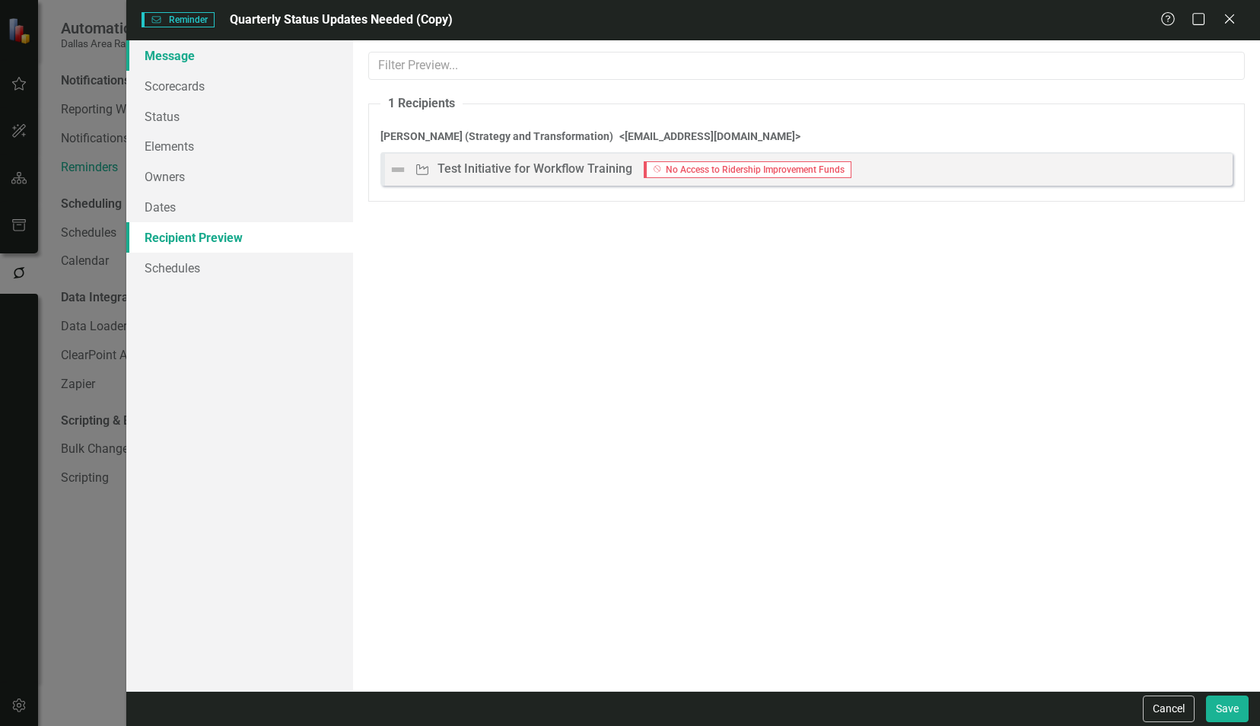
click at [262, 61] on link "Message" at bounding box center [239, 55] width 227 height 30
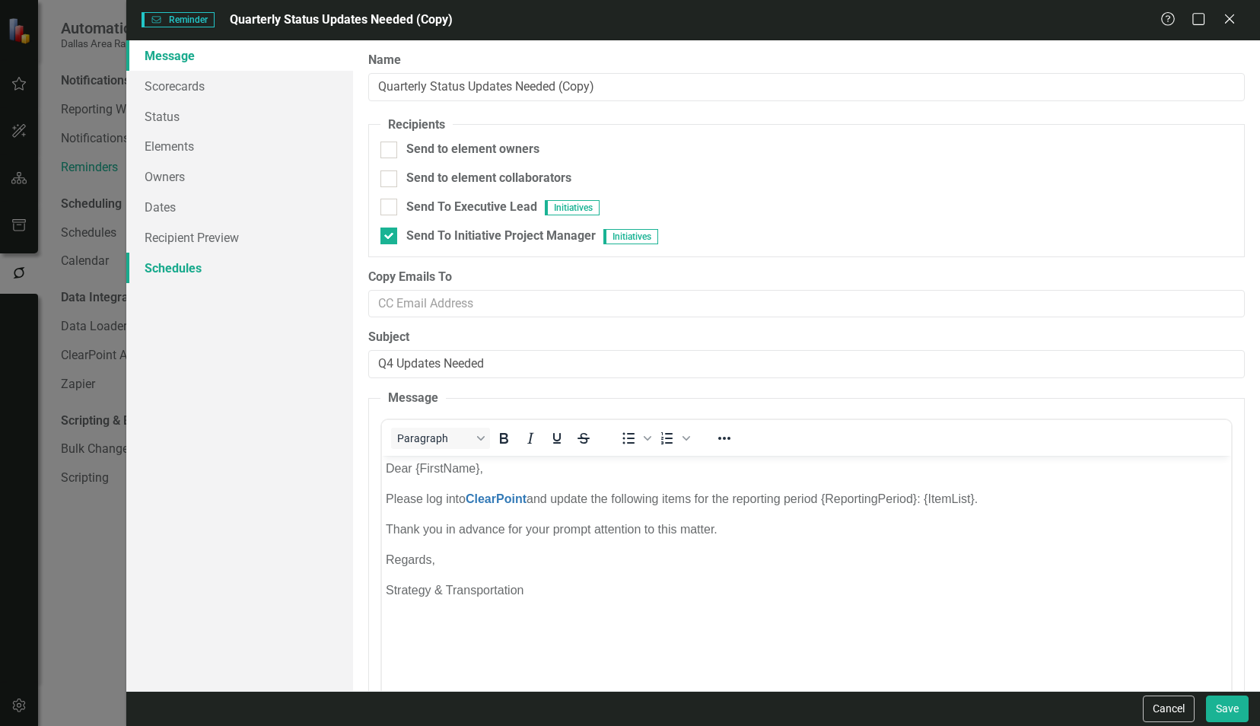
click at [225, 275] on link "Schedules" at bounding box center [239, 268] width 227 height 30
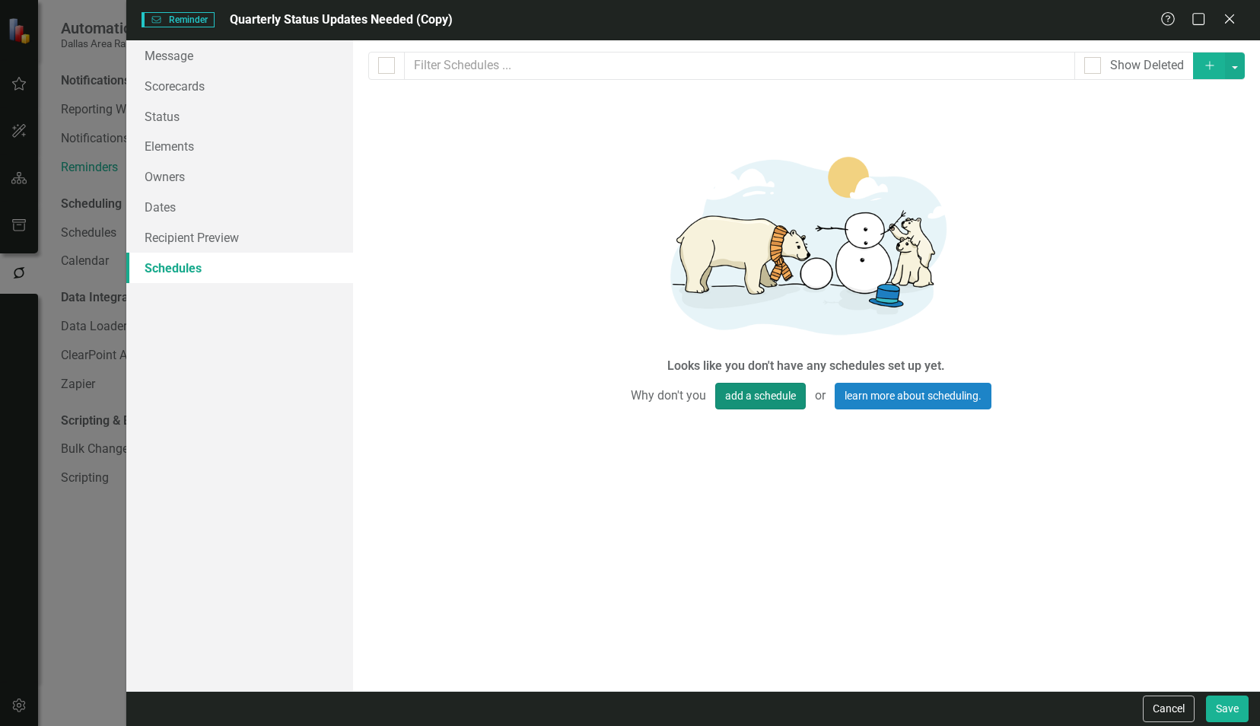
click at [742, 398] on button "add a schedule" at bounding box center [760, 396] width 91 height 27
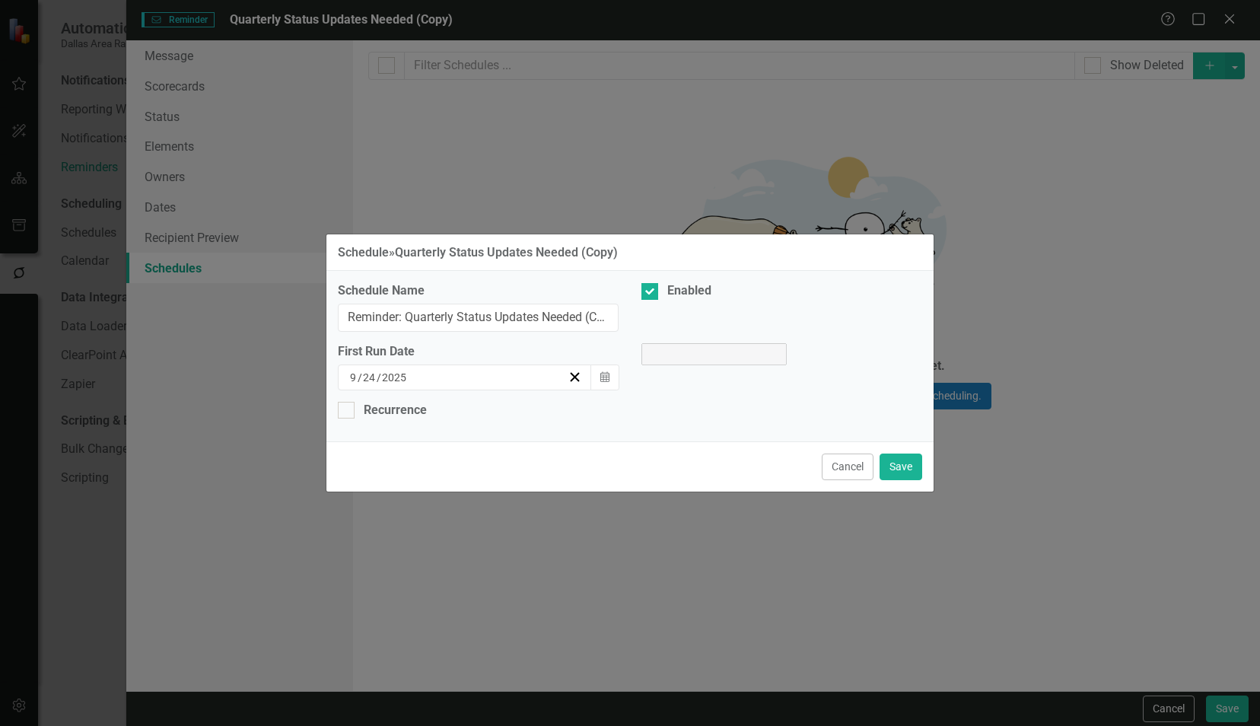
select select "pm"
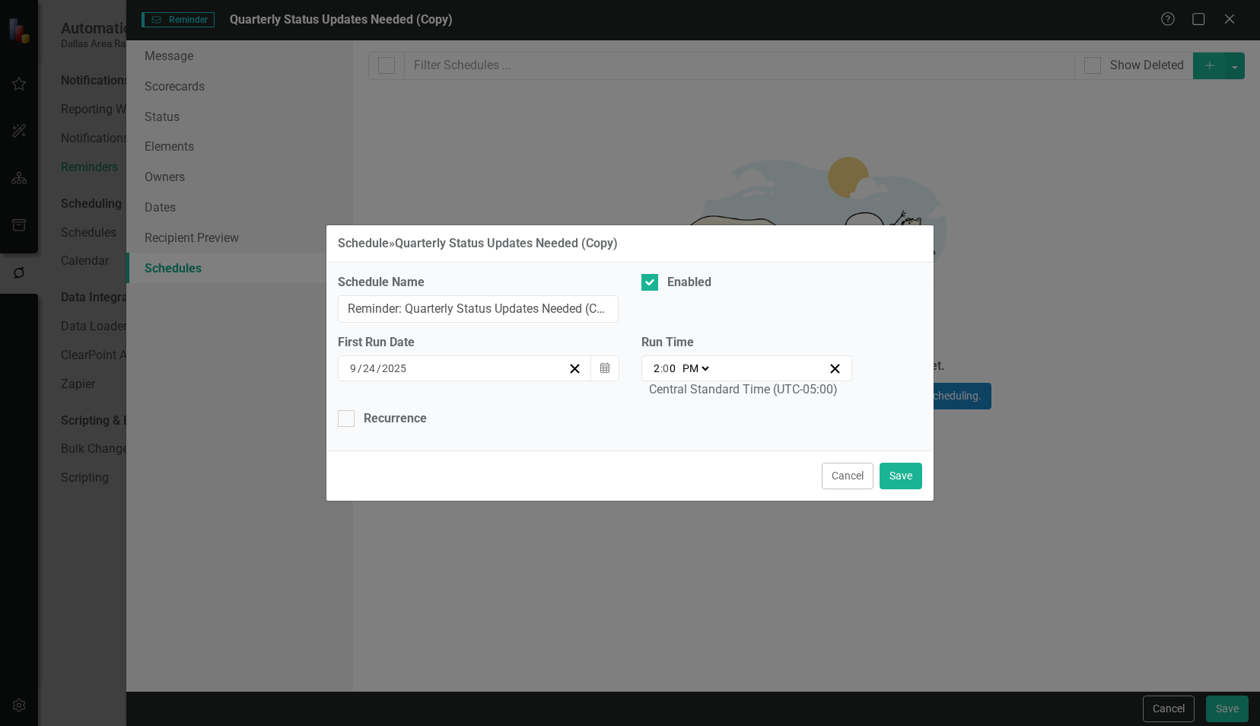
click at [700, 366] on select "AM PM" at bounding box center [695, 368] width 33 height 15
click at [658, 368] on input "2" at bounding box center [657, 368] width 8 height 15
type input "13:00"
type input "1"
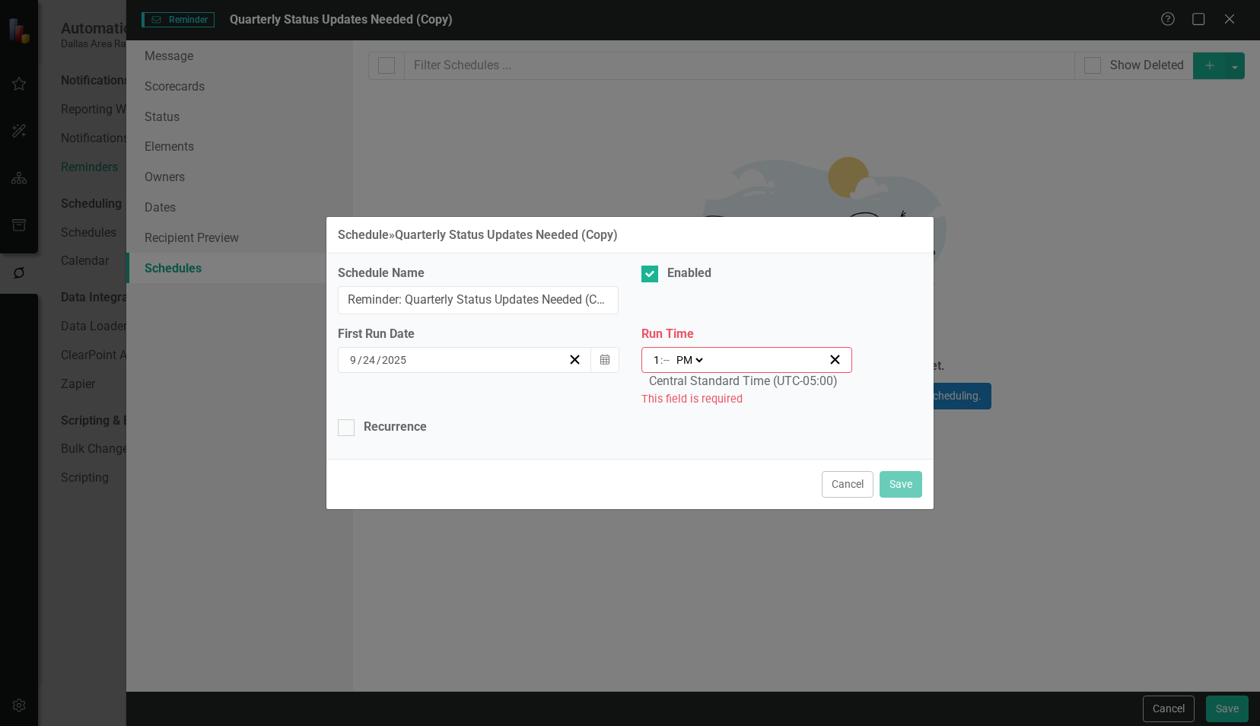
type input "13:01"
type input "1"
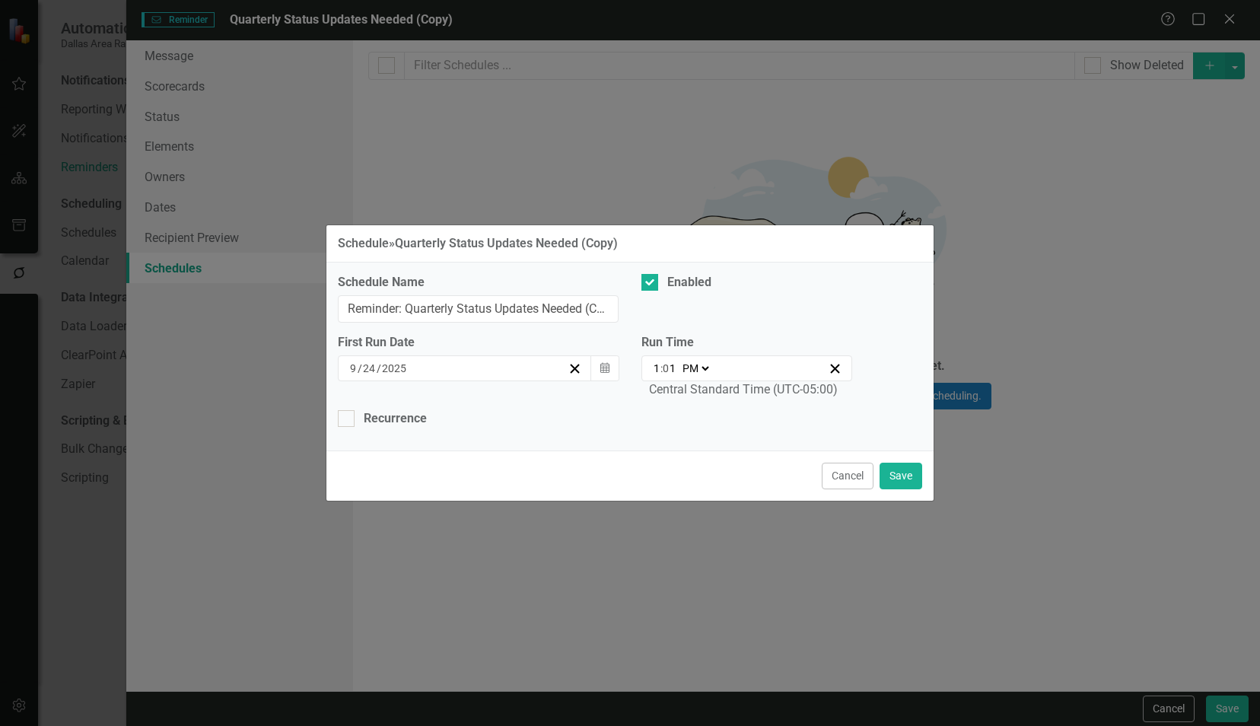
type input "13:15"
type input "15"
click at [890, 477] on button "Save" at bounding box center [900, 476] width 43 height 27
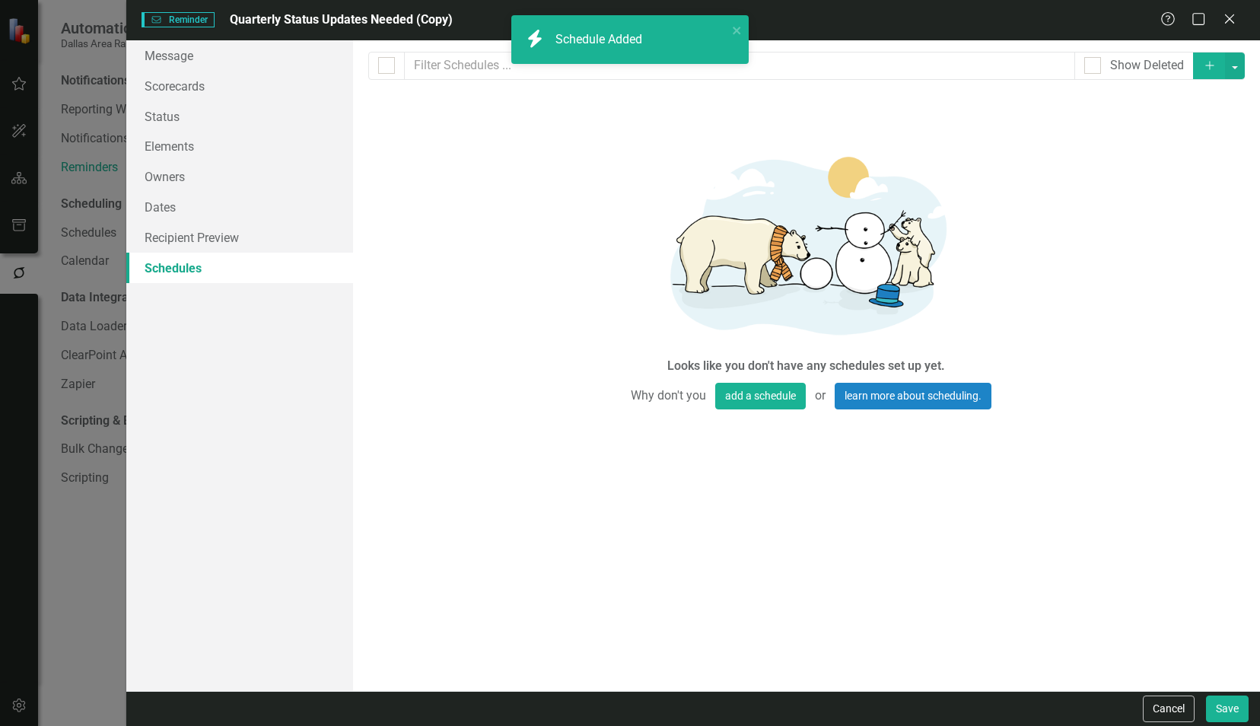
checkbox input "false"
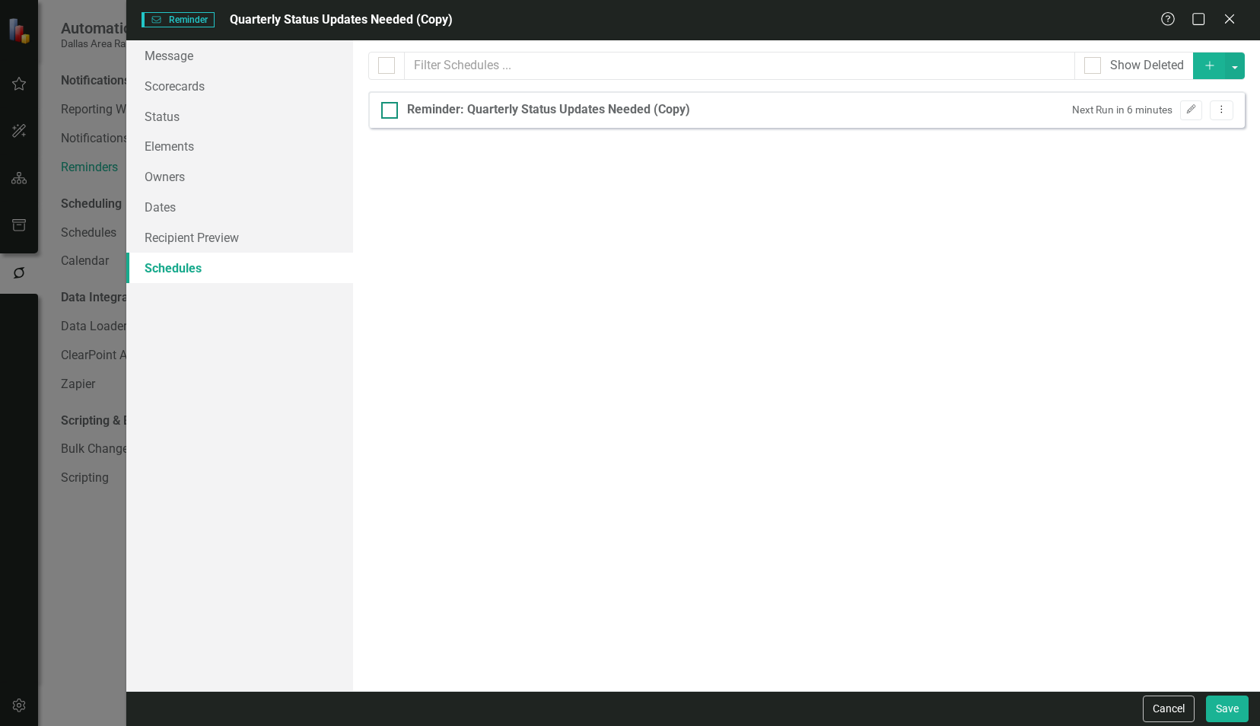
click at [631, 108] on div "Reminder: Quarterly Status Updates Needed (Copy)" at bounding box center [548, 109] width 283 height 17
click at [391, 108] on input "Reminder: Quarterly Status Updates Needed (Copy)" at bounding box center [386, 107] width 10 height 10
checkbox input "true"
click at [631, 108] on div "Reminder: Quarterly Status Updates Needed (Copy)" at bounding box center [548, 109] width 283 height 17
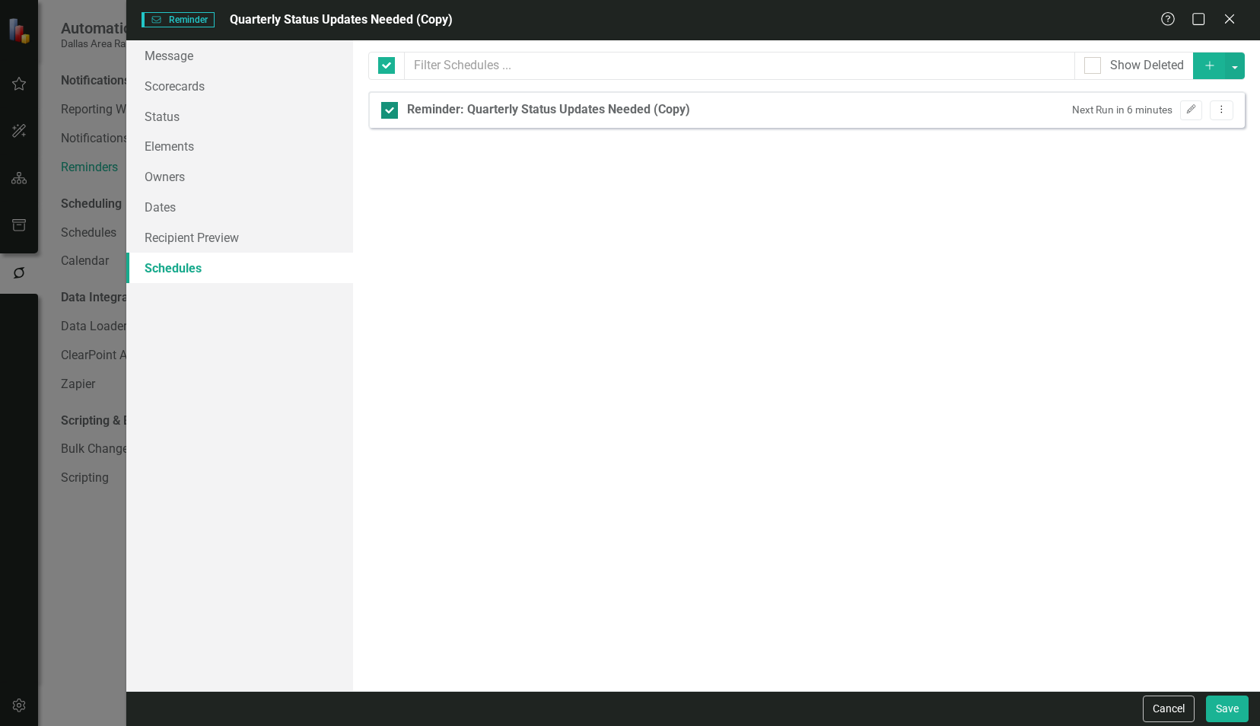
click at [391, 108] on input "Reminder: Quarterly Status Updates Needed (Copy)" at bounding box center [386, 107] width 10 height 10
checkbox input "false"
click at [1190, 110] on icon "Edit" at bounding box center [1190, 109] width 11 height 9
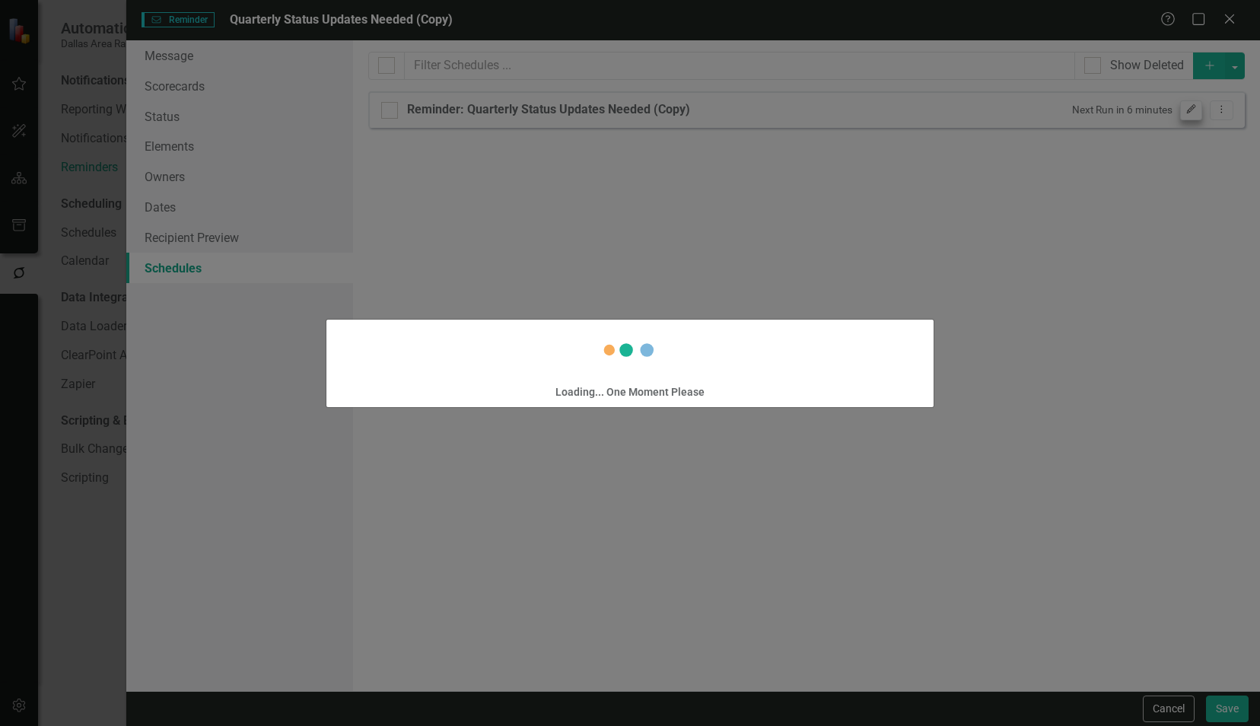
select select "pm"
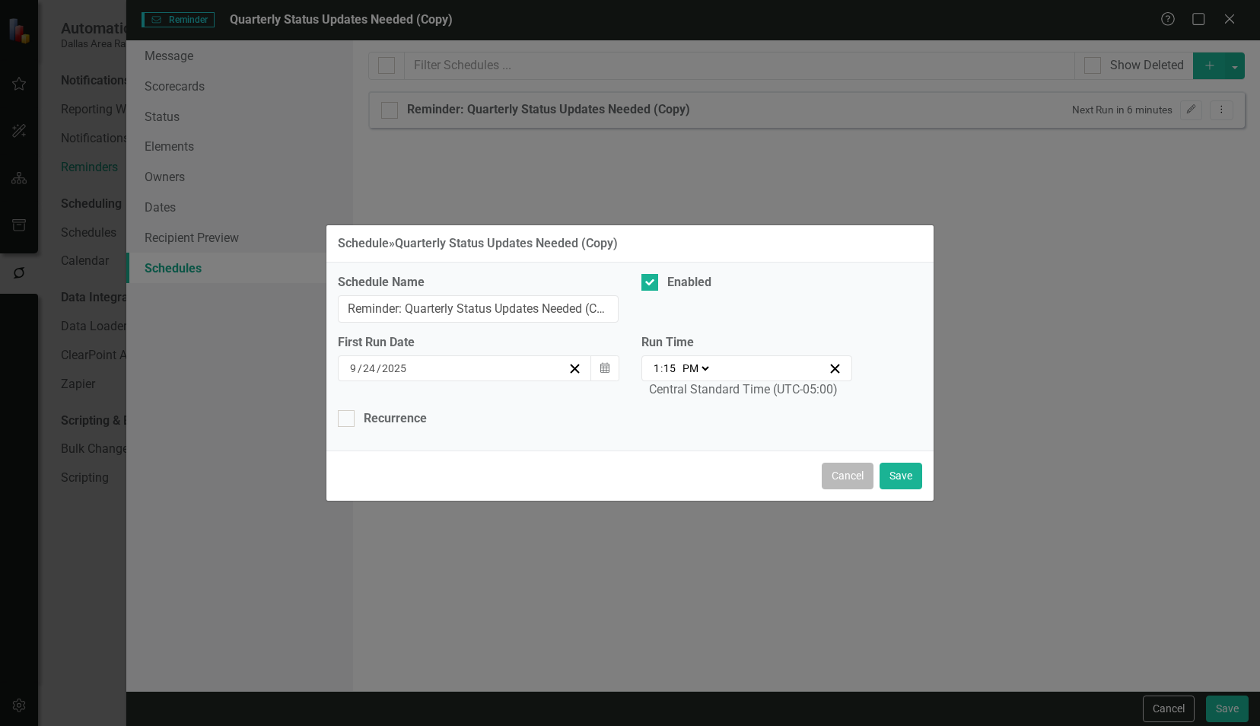
click at [855, 469] on button "Cancel" at bounding box center [848, 476] width 52 height 27
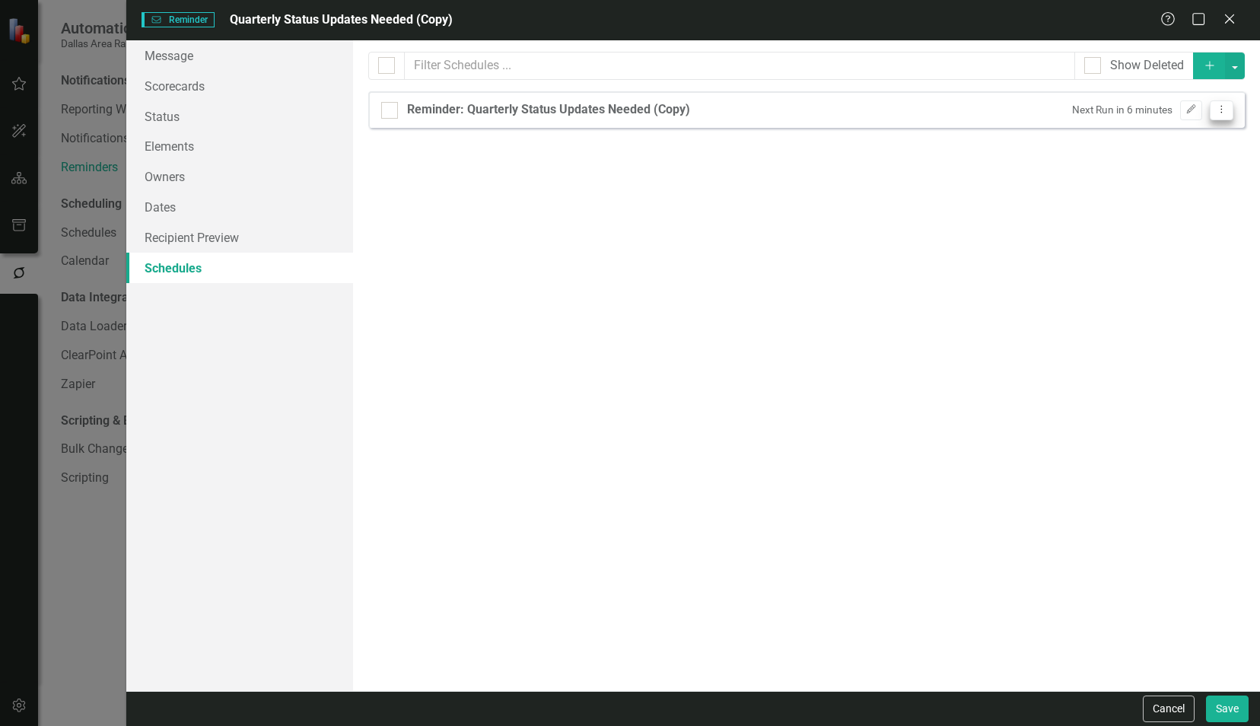
click at [1220, 107] on icon "Dropdown Menu" at bounding box center [1221, 109] width 13 height 10
click at [201, 184] on link "Owners" at bounding box center [239, 176] width 227 height 30
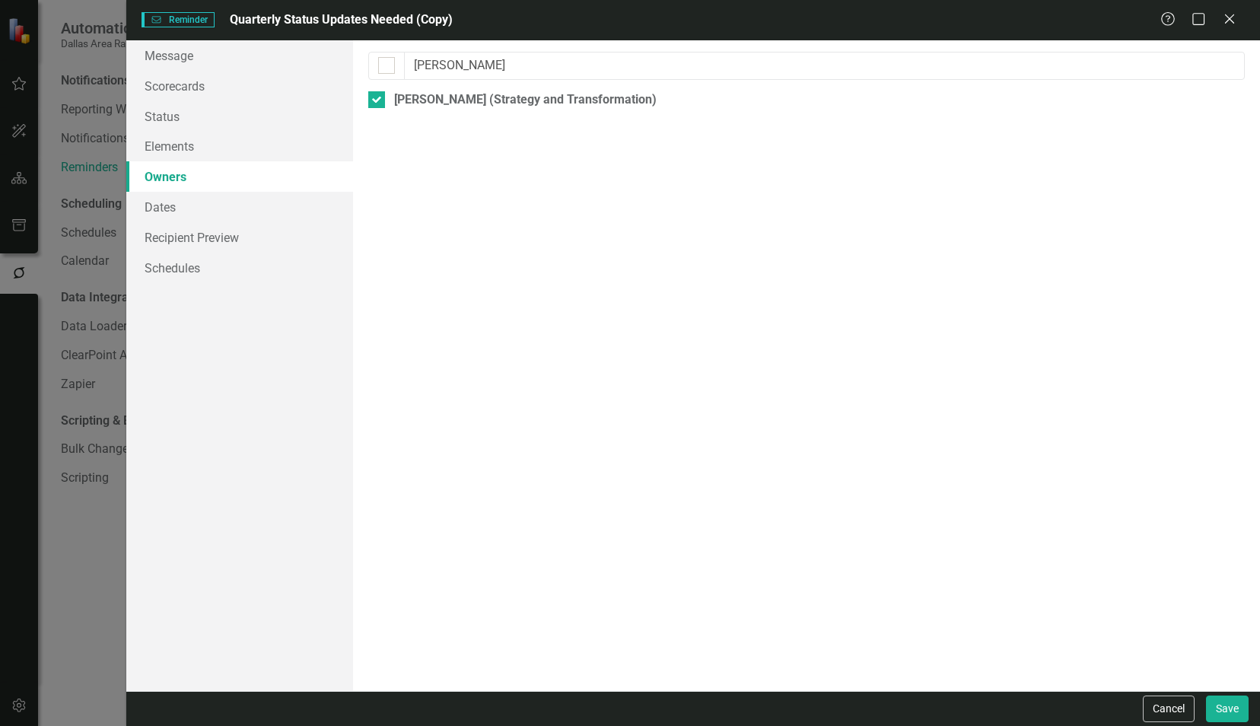
click at [205, 175] on link "Owners" at bounding box center [239, 176] width 227 height 30
click at [388, 64] on div at bounding box center [386, 65] width 17 height 17
click at [388, 64] on input "checkbox" at bounding box center [383, 62] width 10 height 10
click at [388, 64] on div at bounding box center [386, 65] width 17 height 17
click at [388, 64] on input "checkbox" at bounding box center [383, 62] width 10 height 10
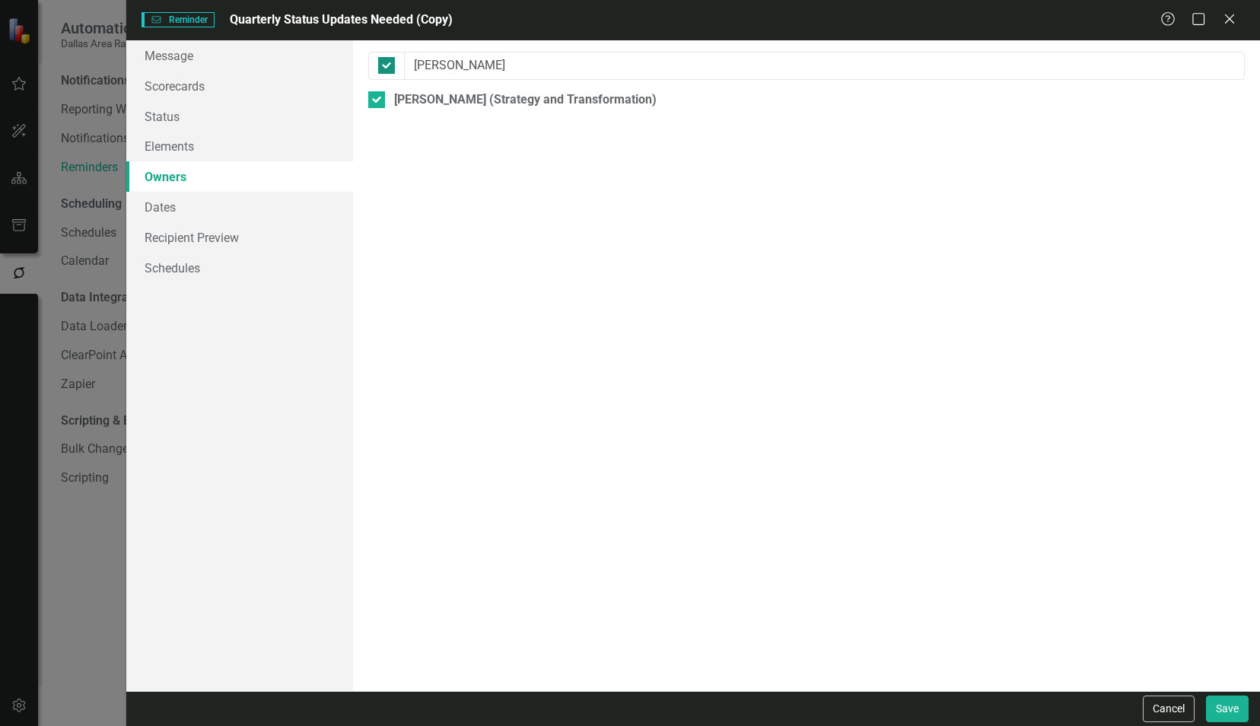
checkbox input "false"
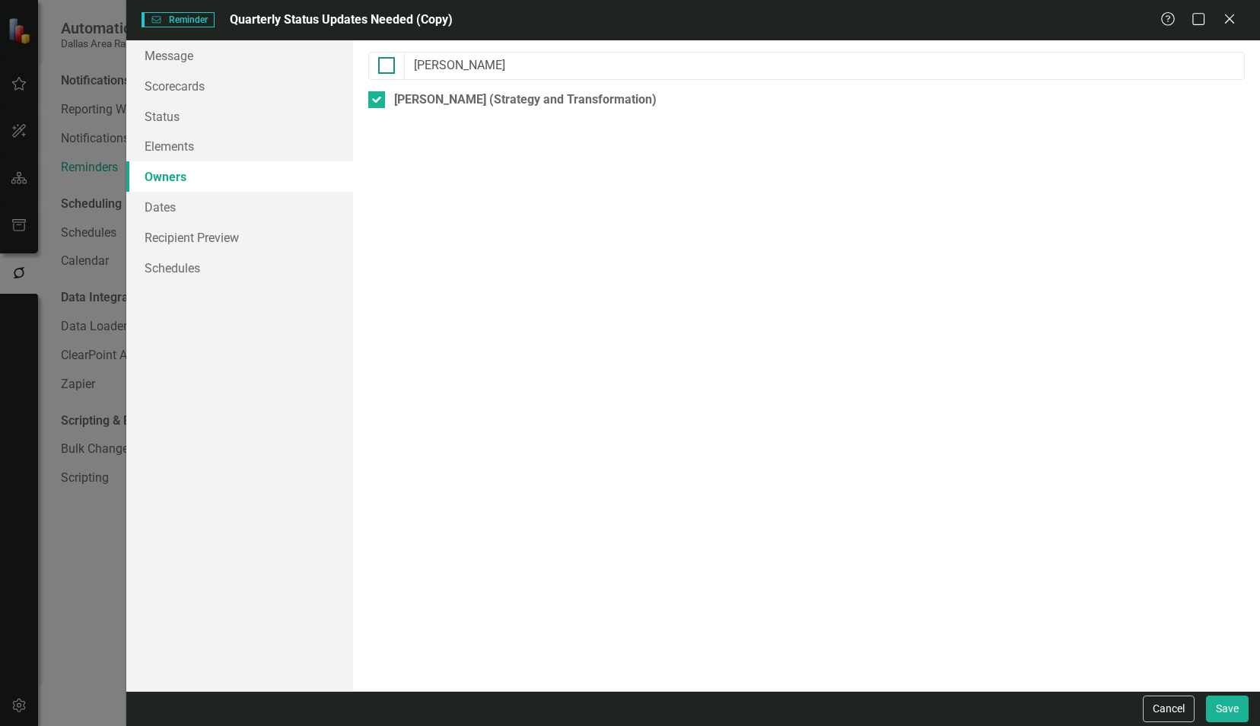
checkbox input "false"
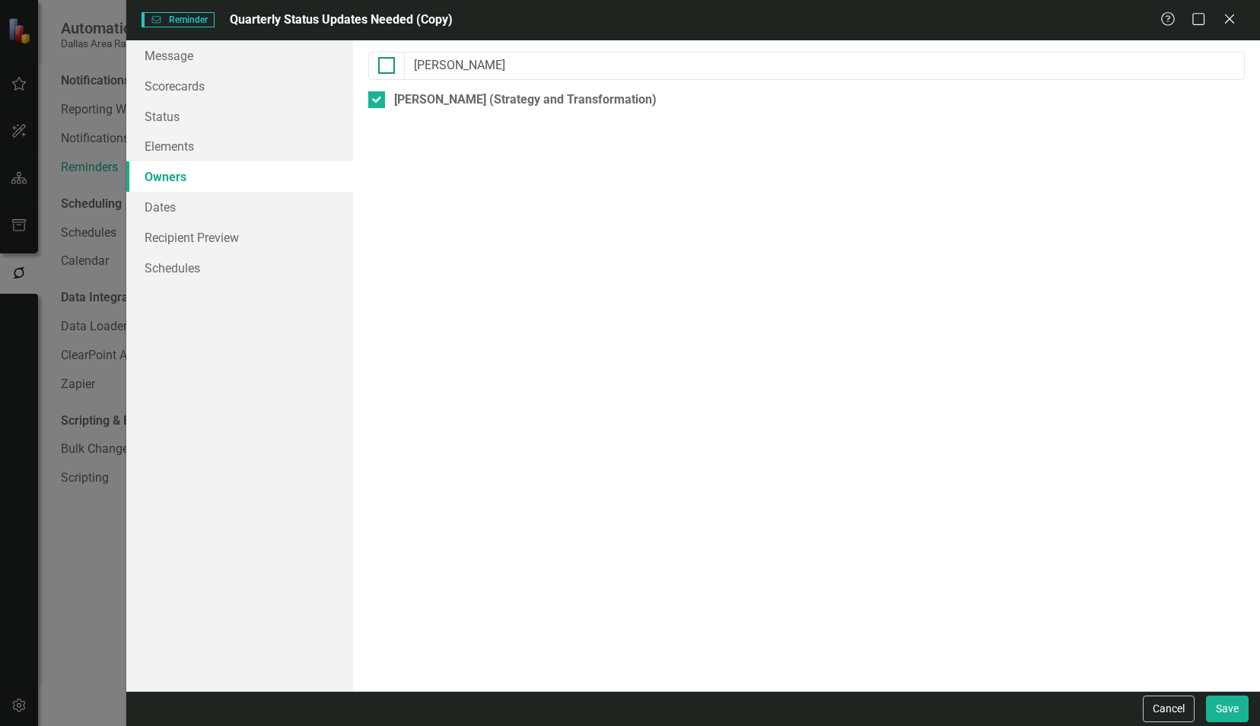
checkbox input "false"
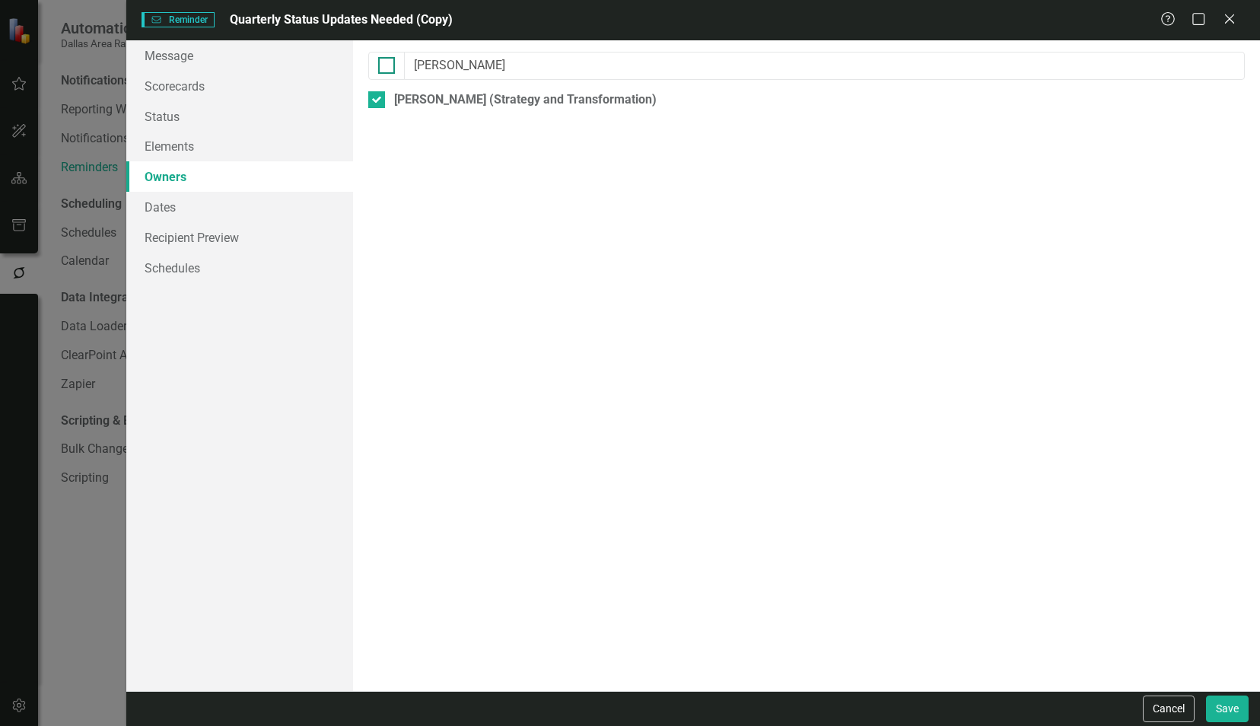
checkbox input "false"
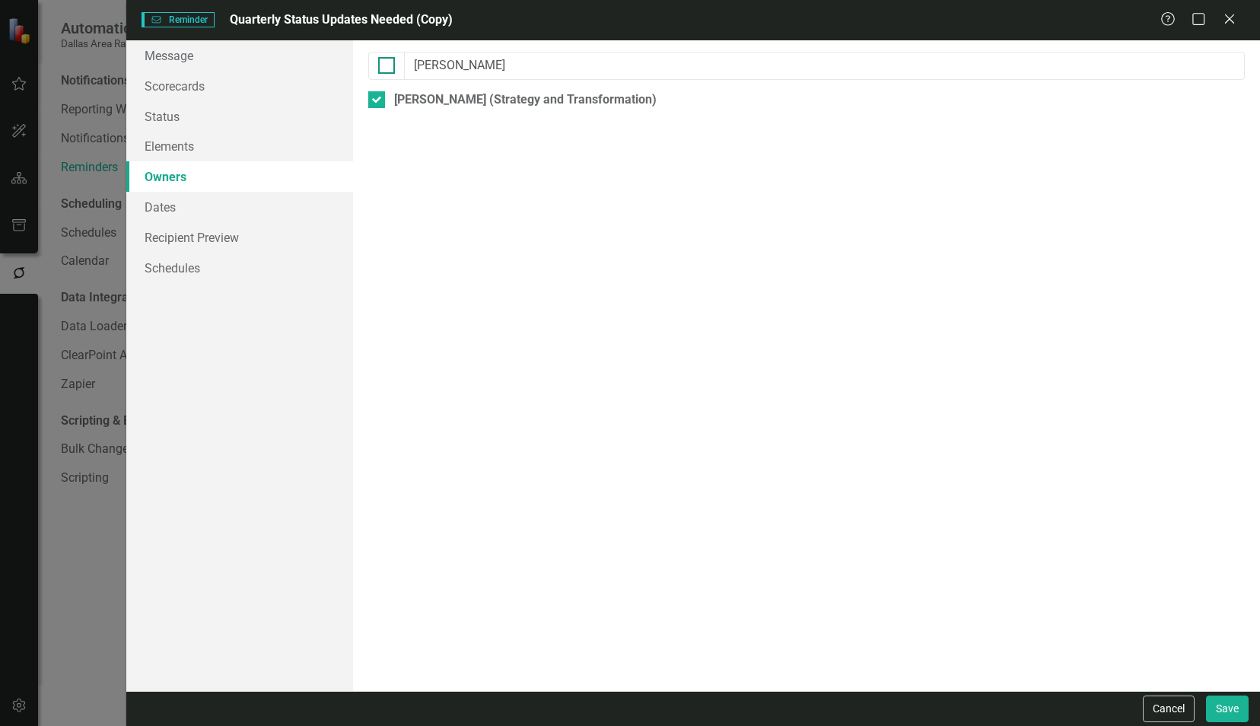
checkbox input "false"
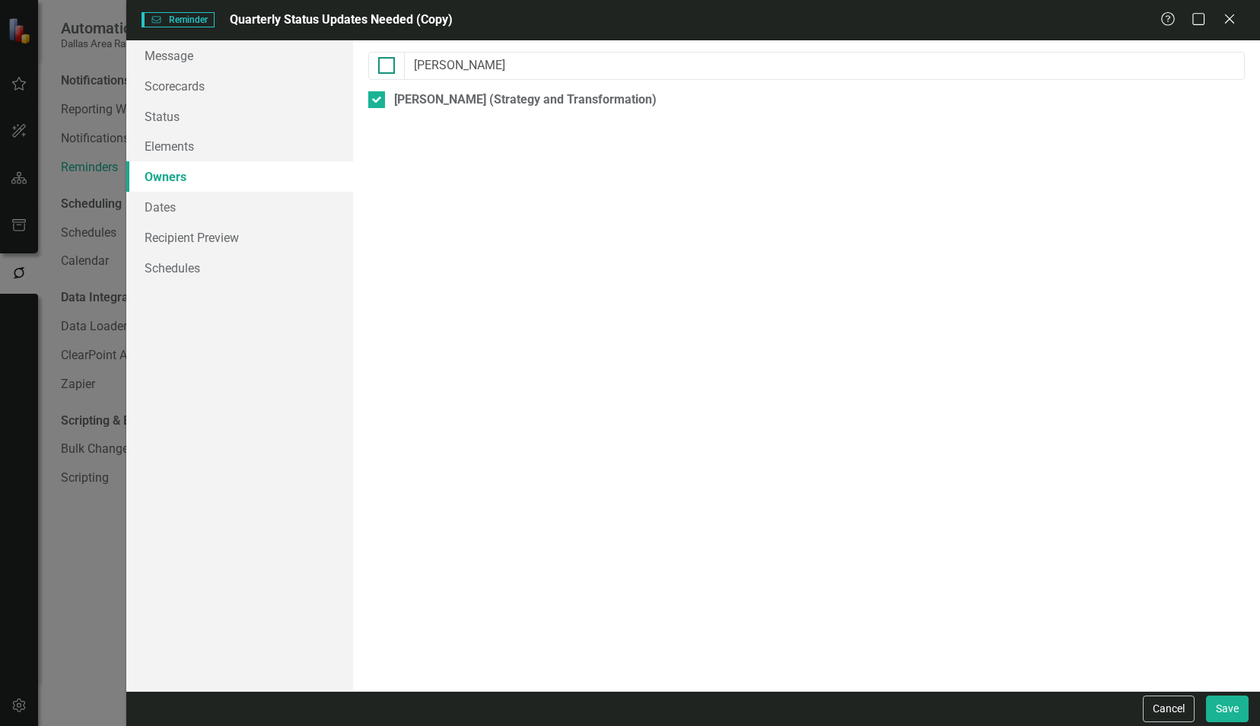
checkbox input "false"
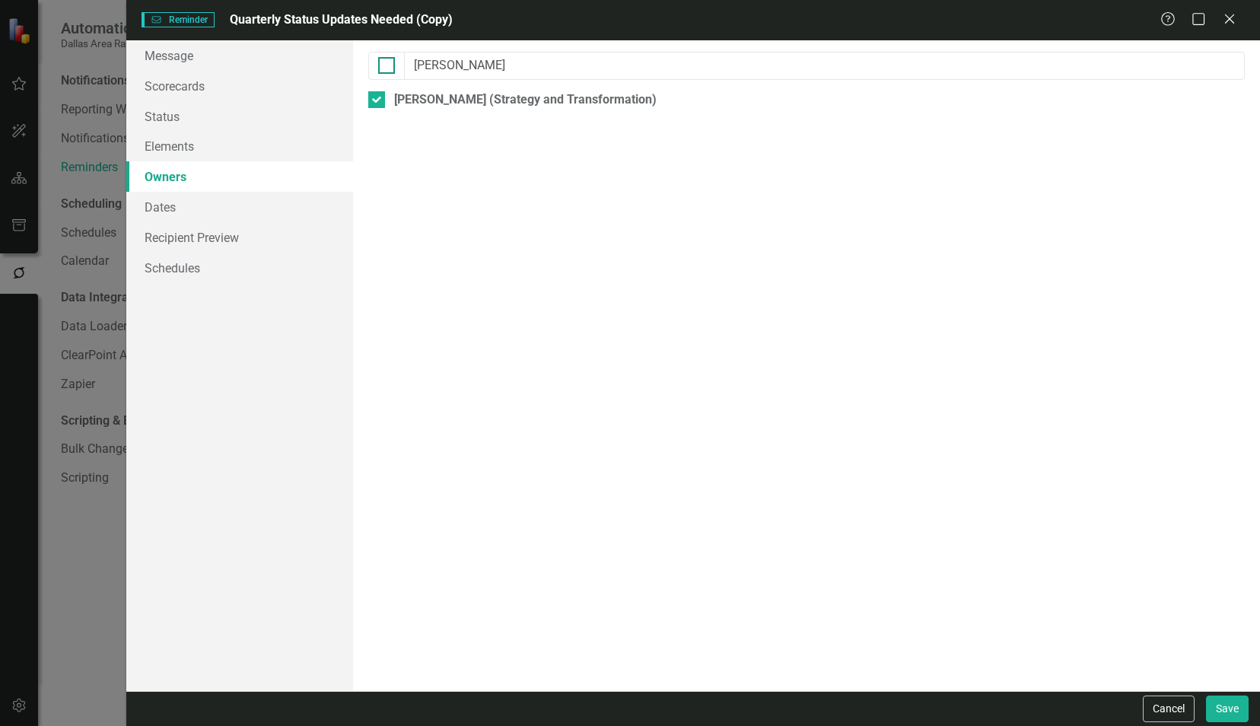
checkbox input "false"
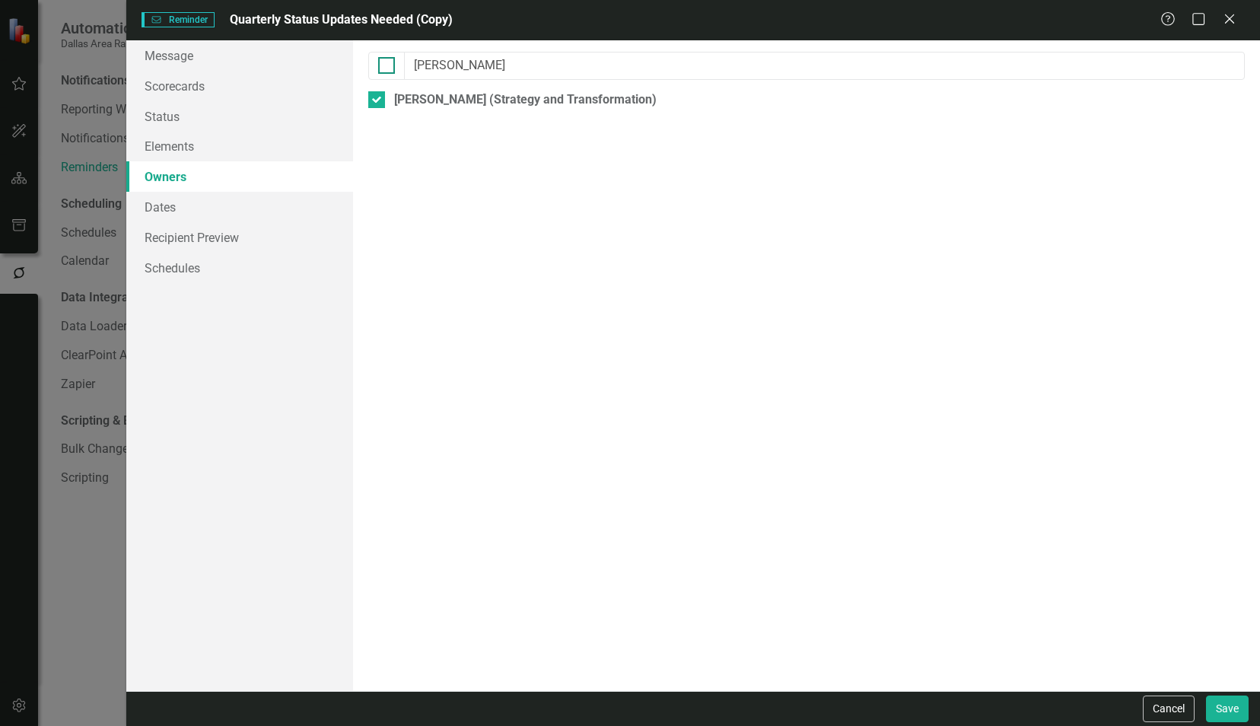
checkbox input "false"
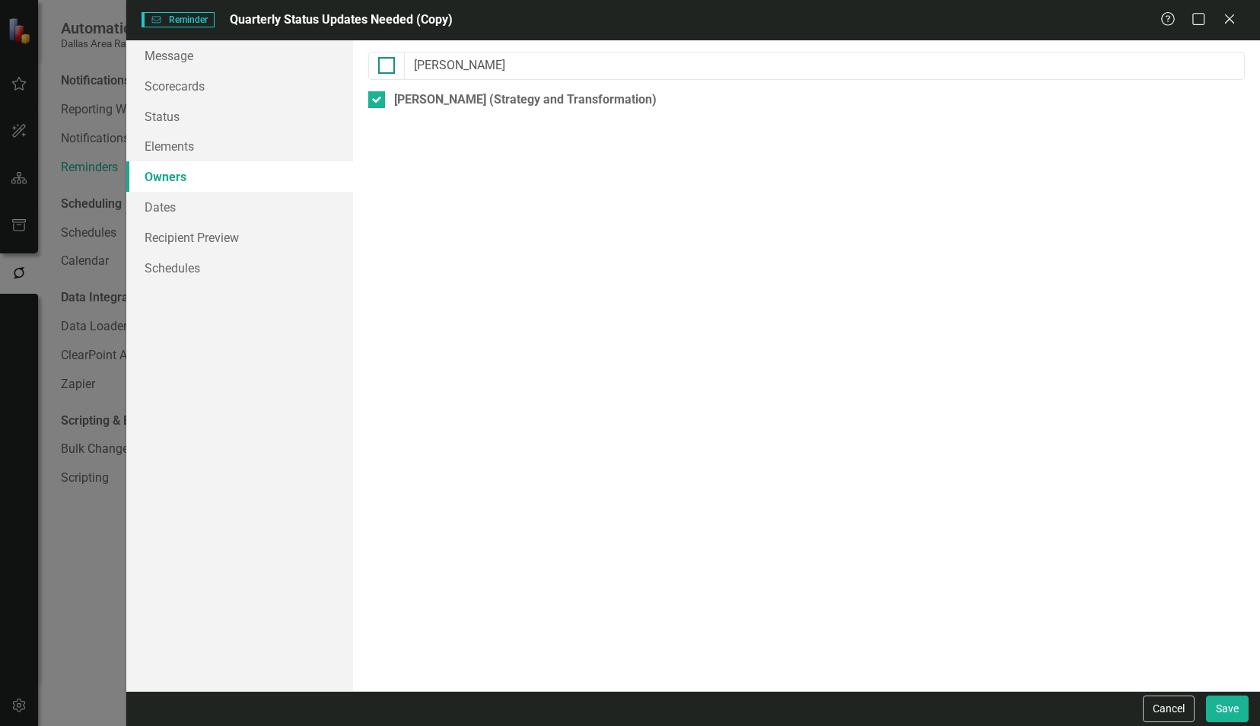
checkbox input "false"
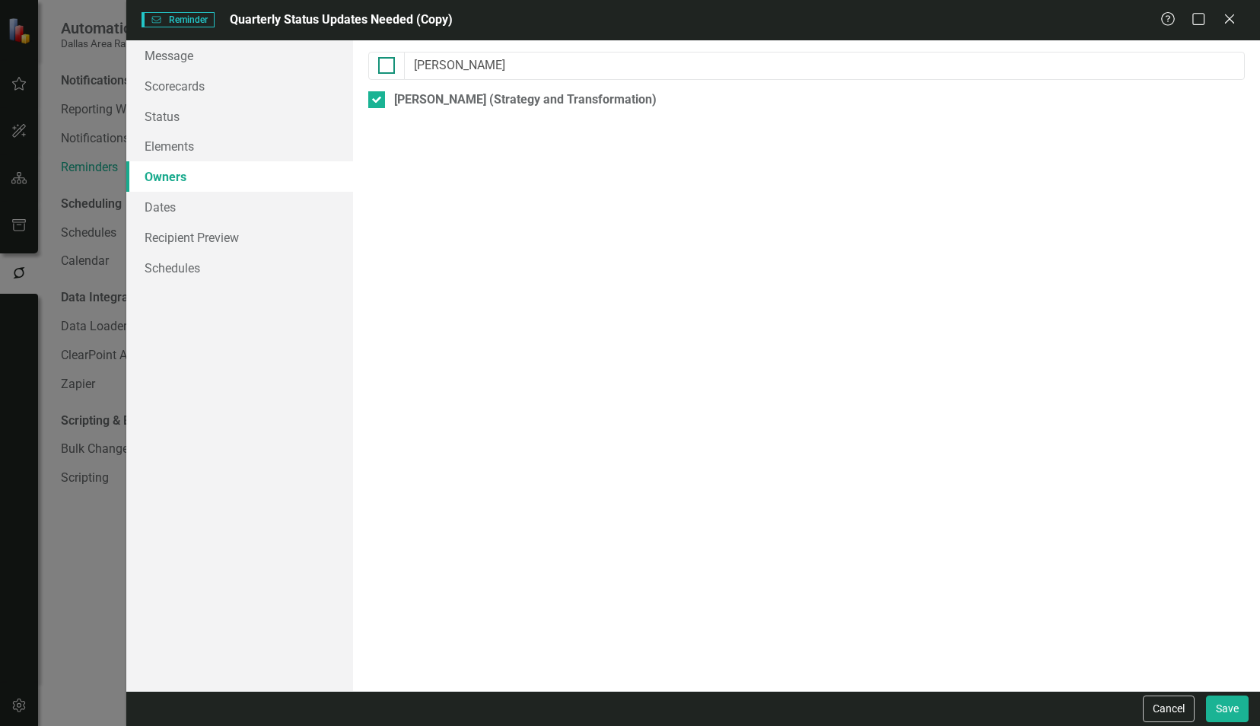
checkbox input "false"
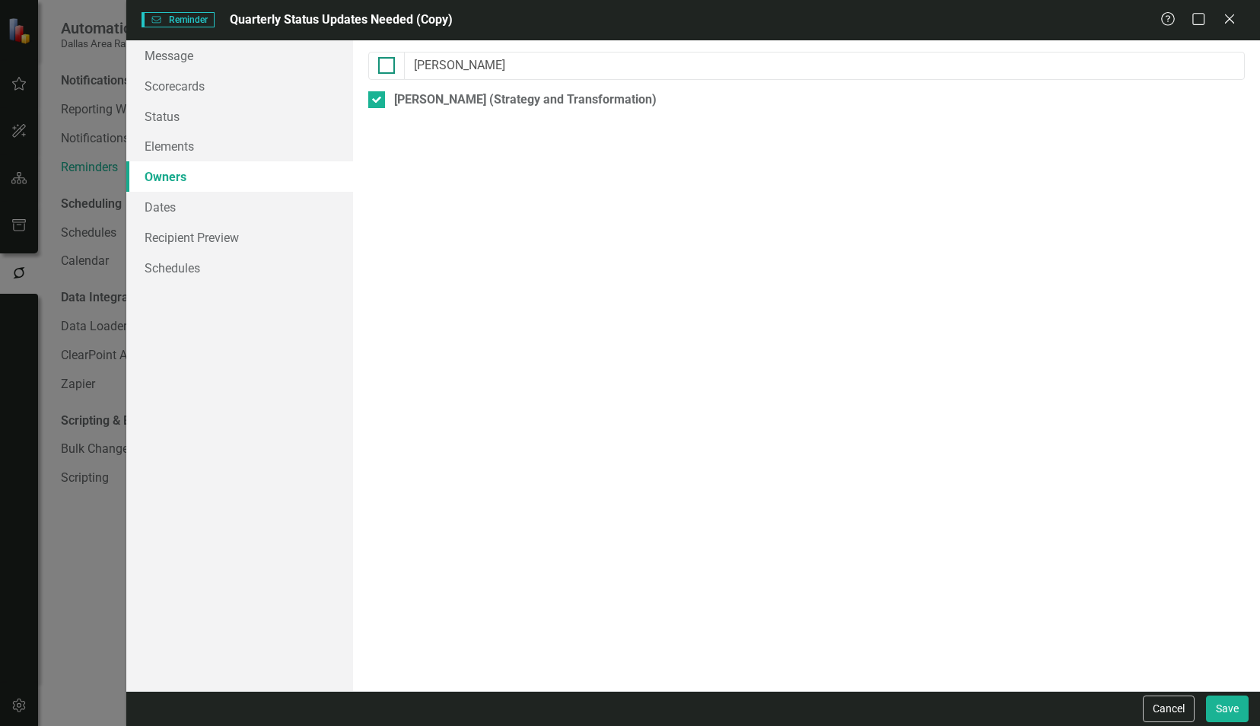
checkbox input "false"
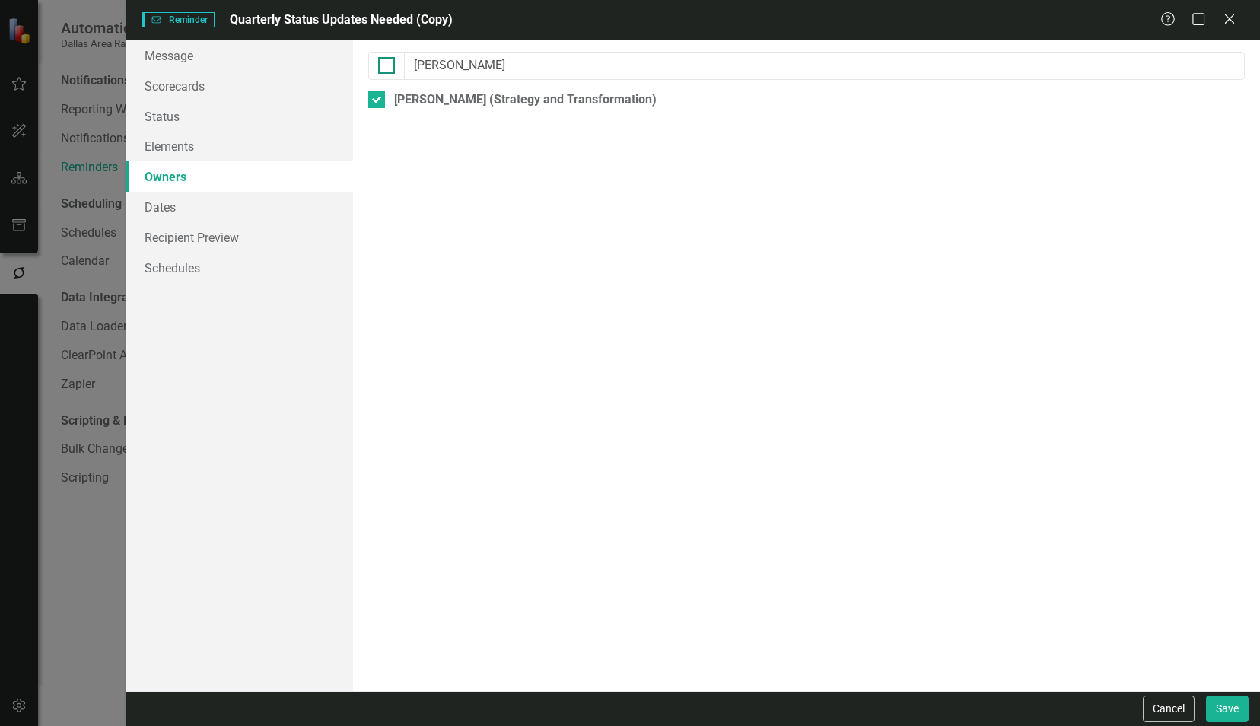
checkbox input "false"
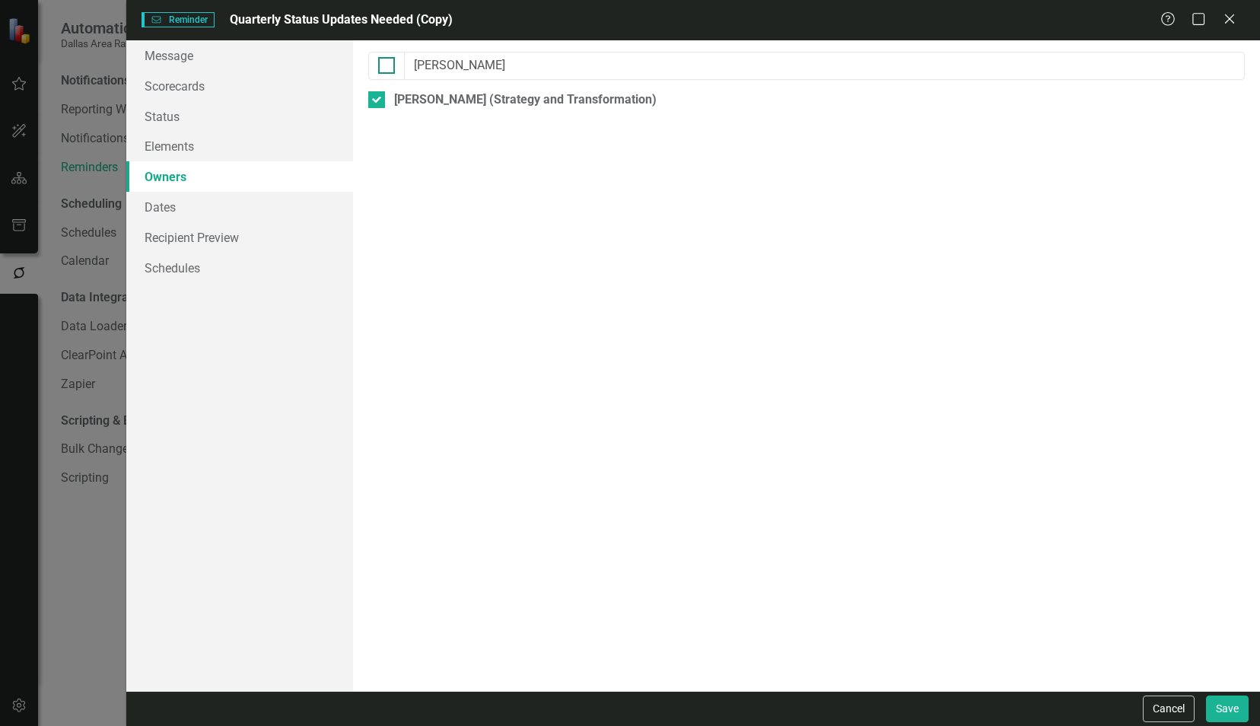
checkbox input "false"
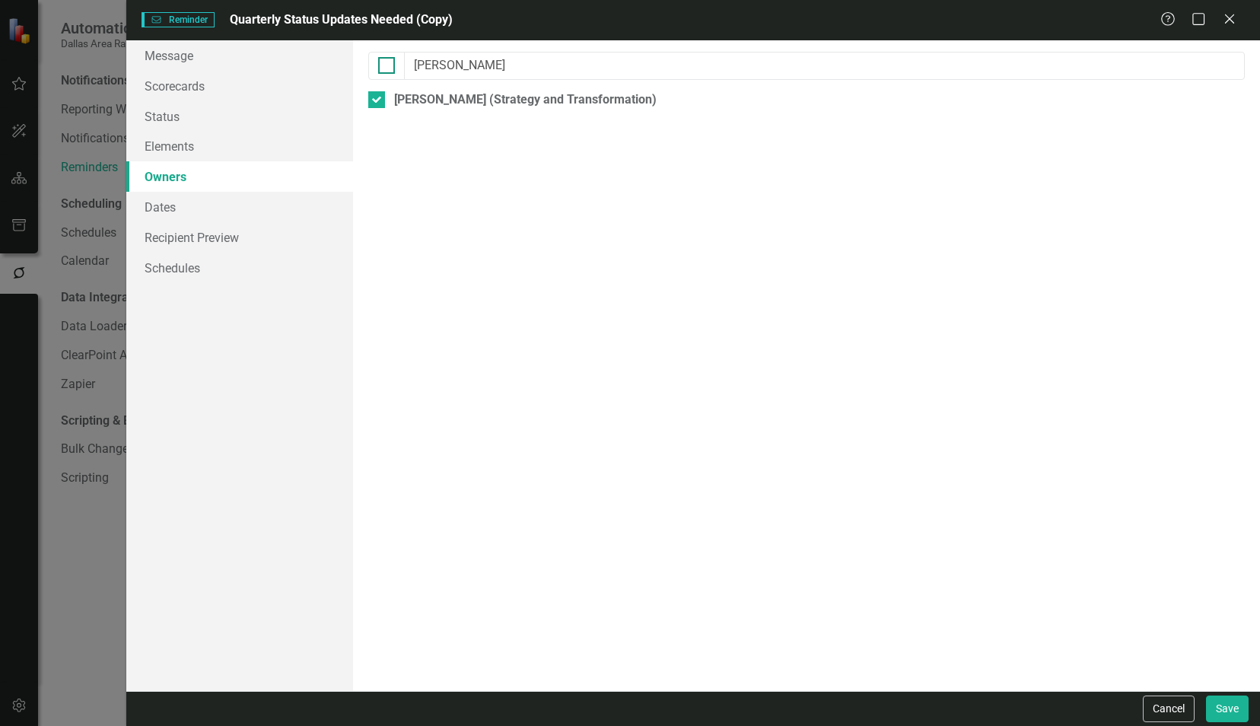
checkbox input "false"
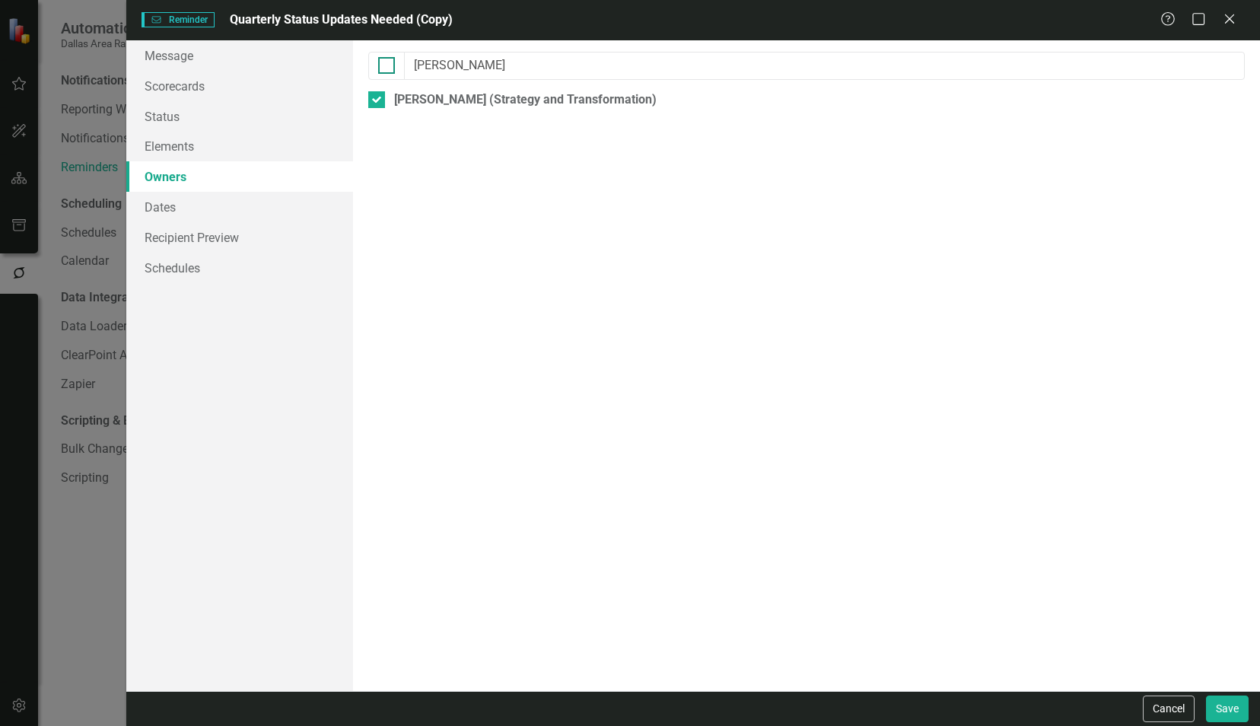
checkbox input "false"
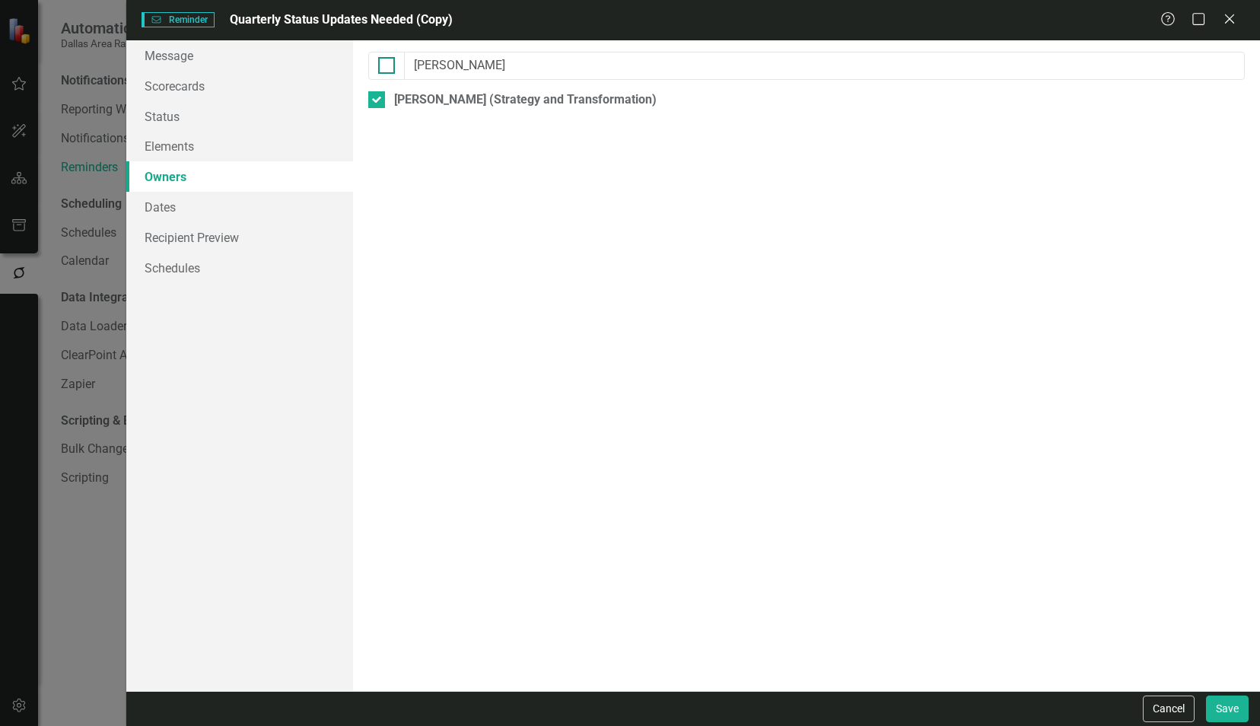
checkbox input "false"
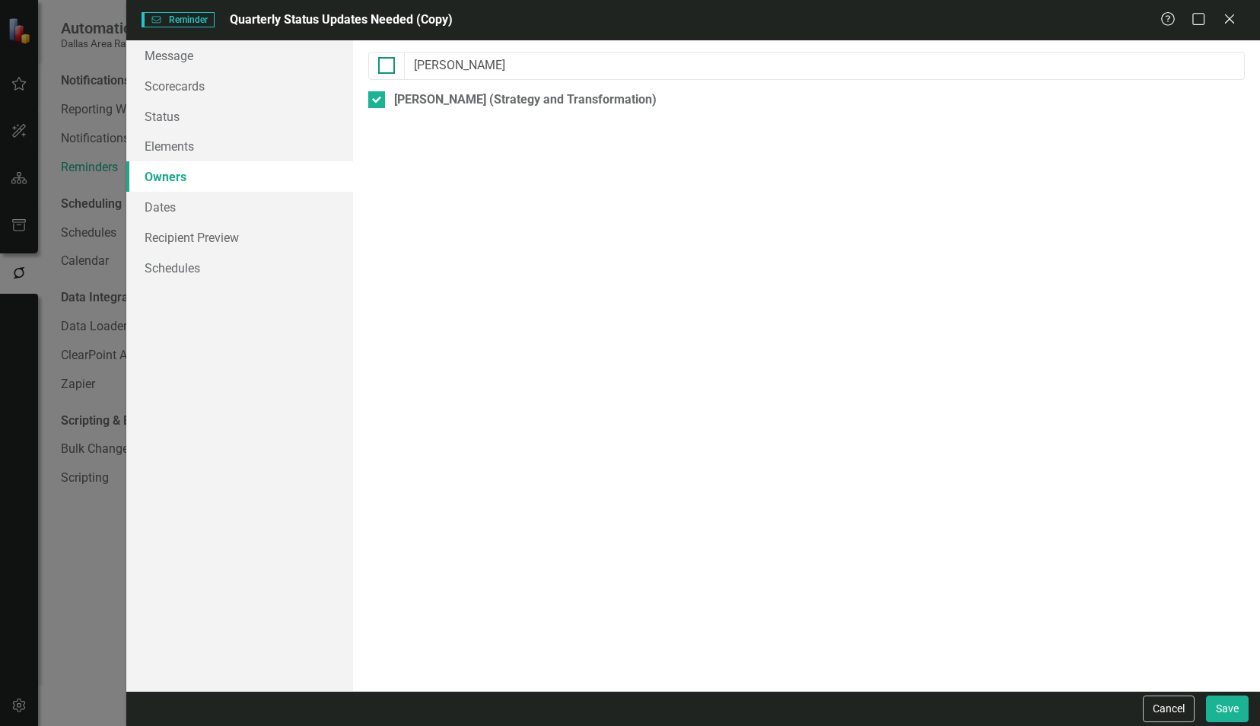
checkbox input "false"
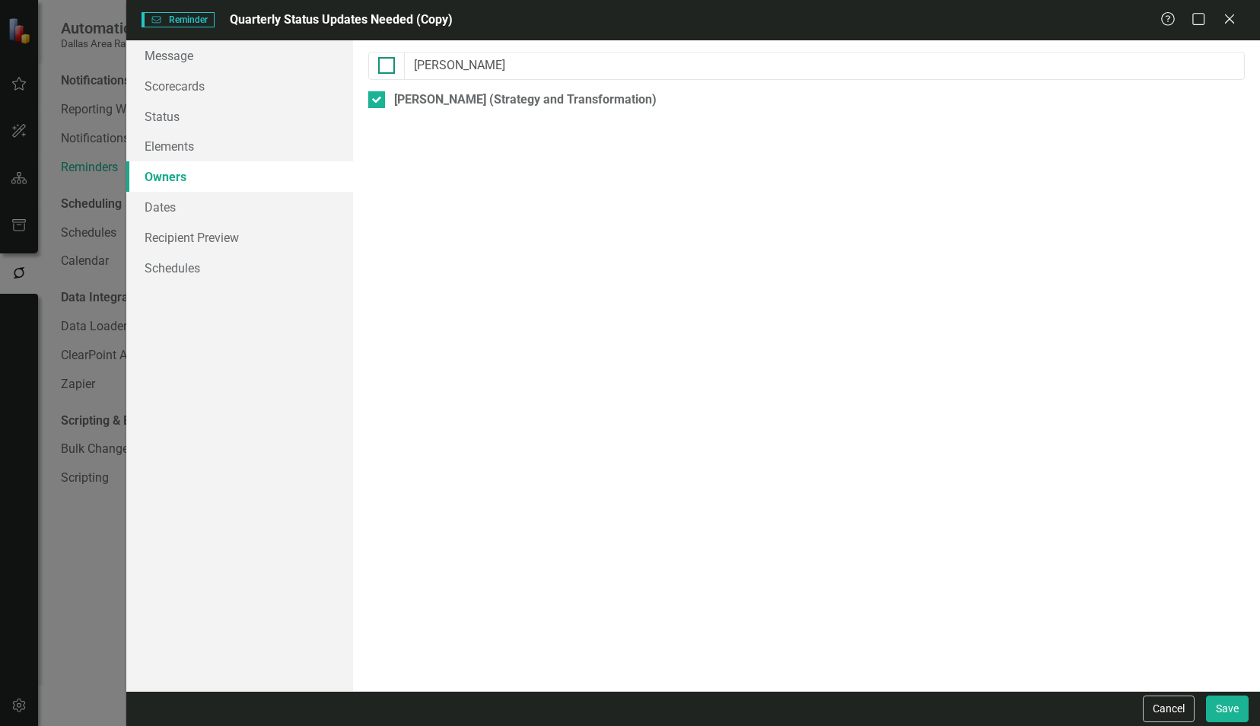
checkbox input "false"
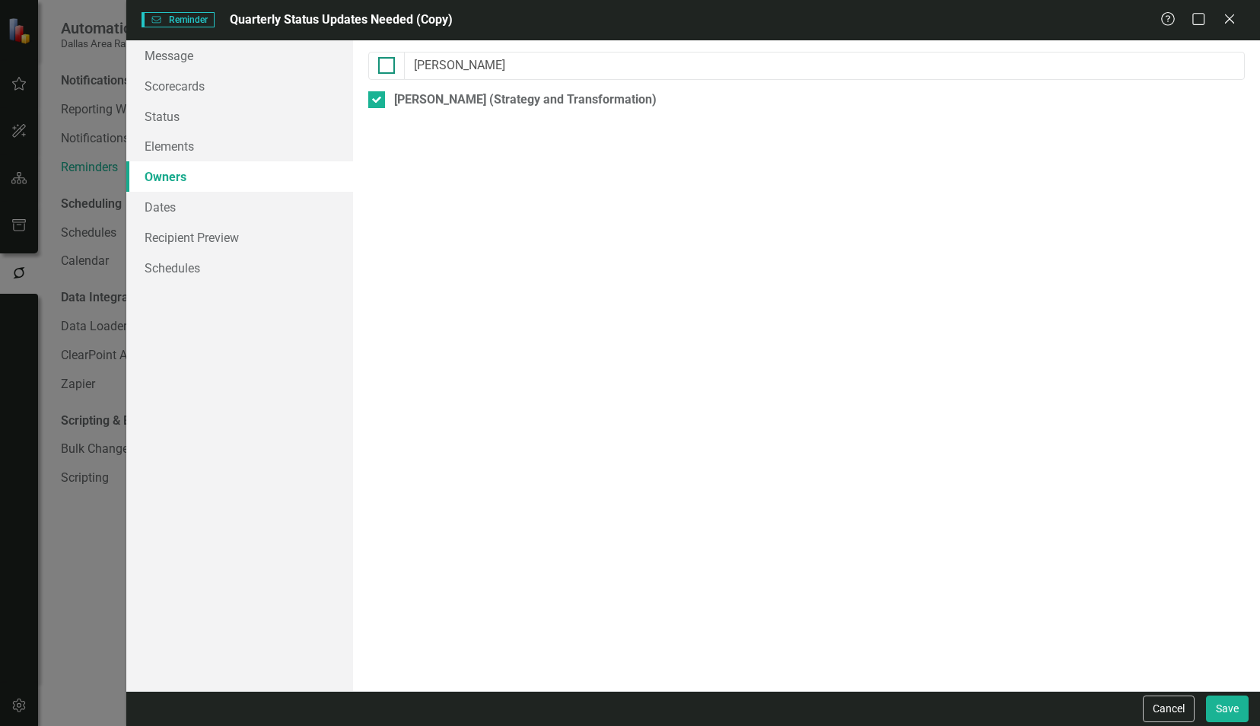
checkbox input "false"
click at [441, 62] on input "lori" at bounding box center [825, 66] width 840 height 28
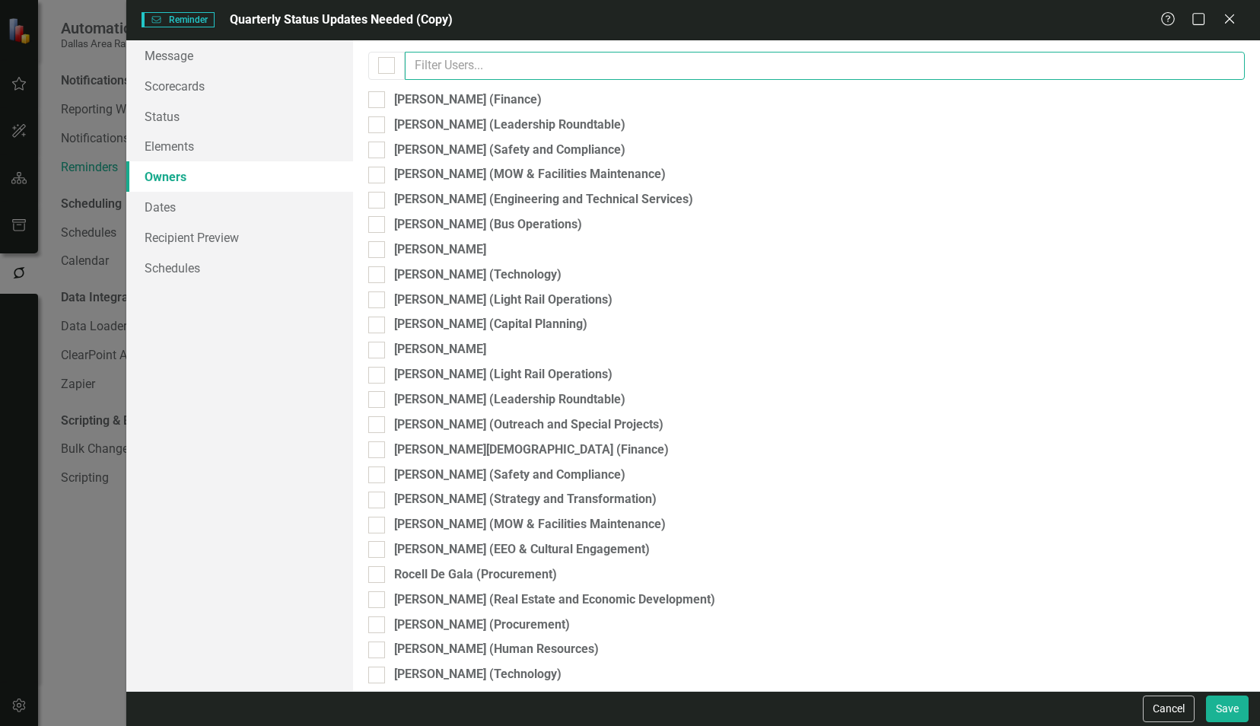
click at [421, 65] on input "text" at bounding box center [825, 66] width 840 height 28
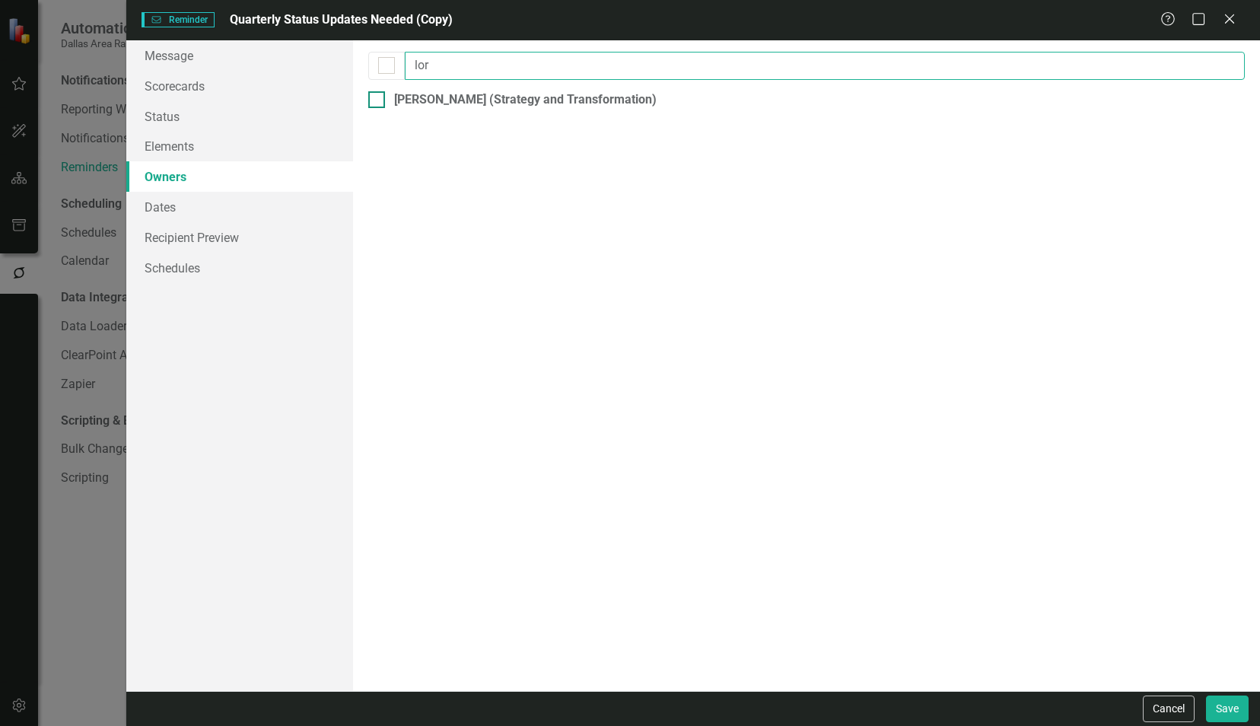
type input "lor"
drag, startPoint x: 386, startPoint y: 103, endPoint x: 377, endPoint y: 105, distance: 9.4
click at [385, 103] on div "Lori Perkins (Strategy and Transformation)" at bounding box center [806, 99] width 876 height 17
click at [378, 101] on input "Lori Perkins (Strategy and Transformation)" at bounding box center [373, 96] width 10 height 10
checkbox input "true"
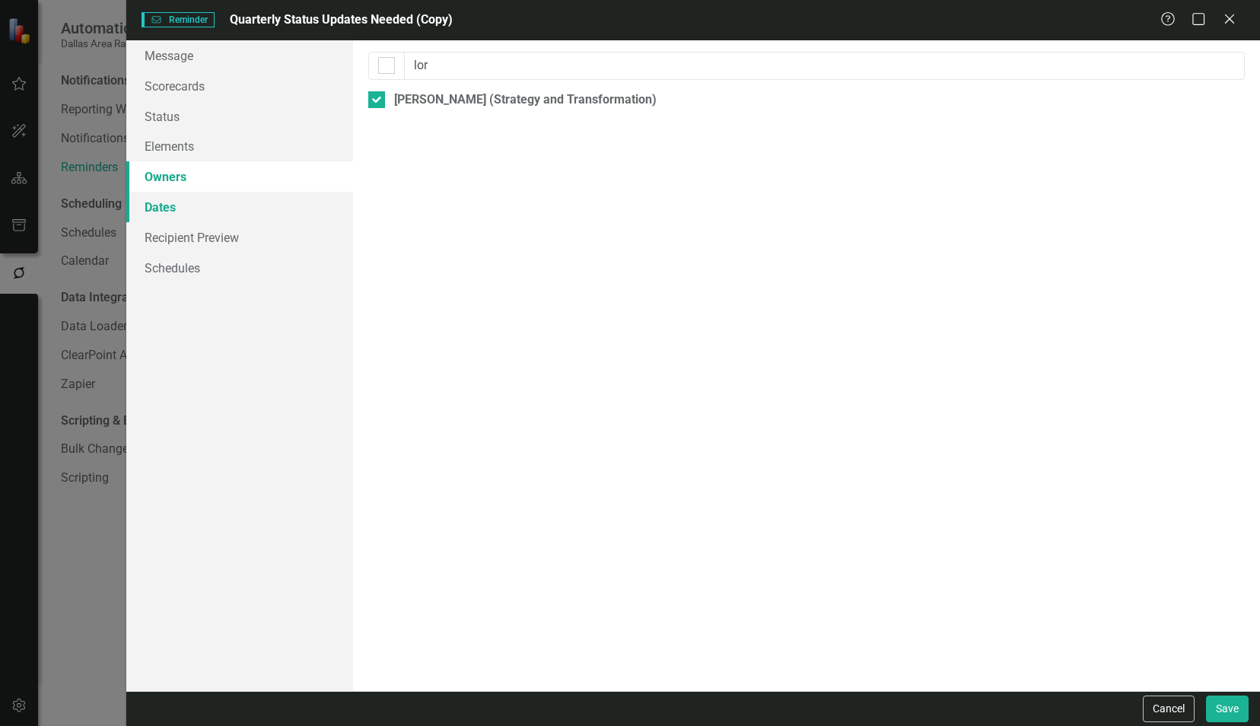
click at [193, 221] on link "Dates" at bounding box center [239, 207] width 227 height 30
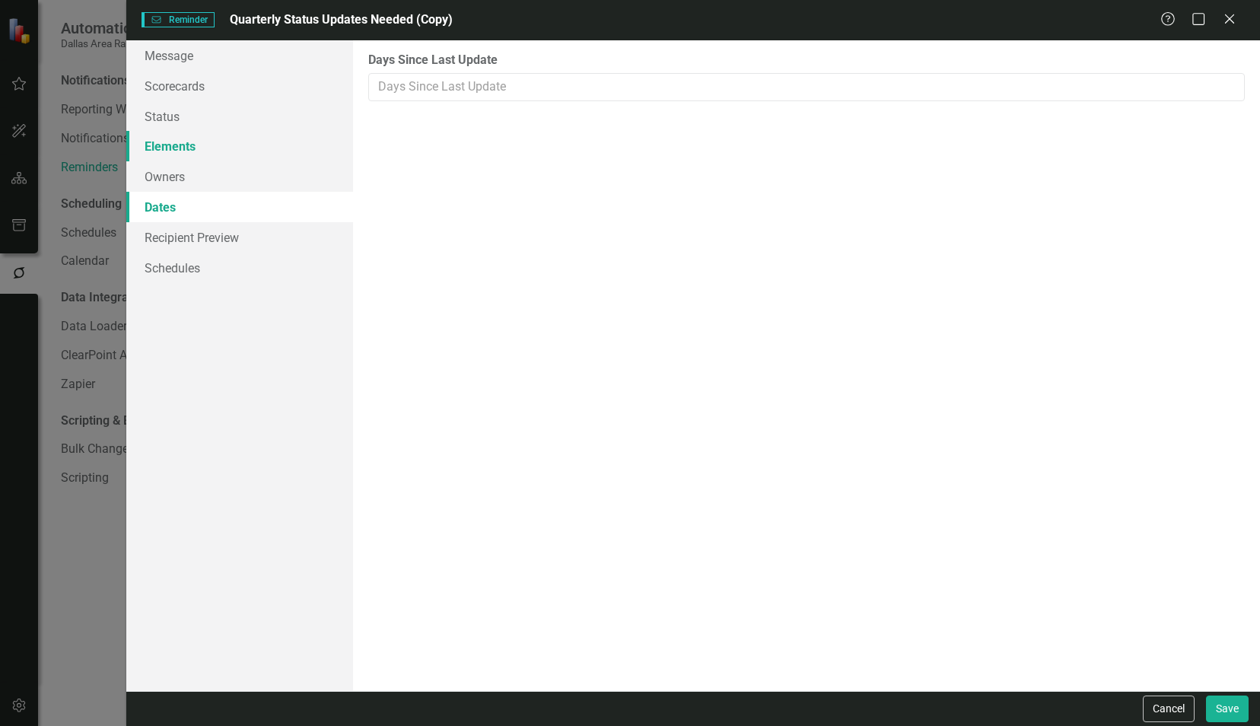
click at [210, 152] on link "Elements" at bounding box center [239, 146] width 227 height 30
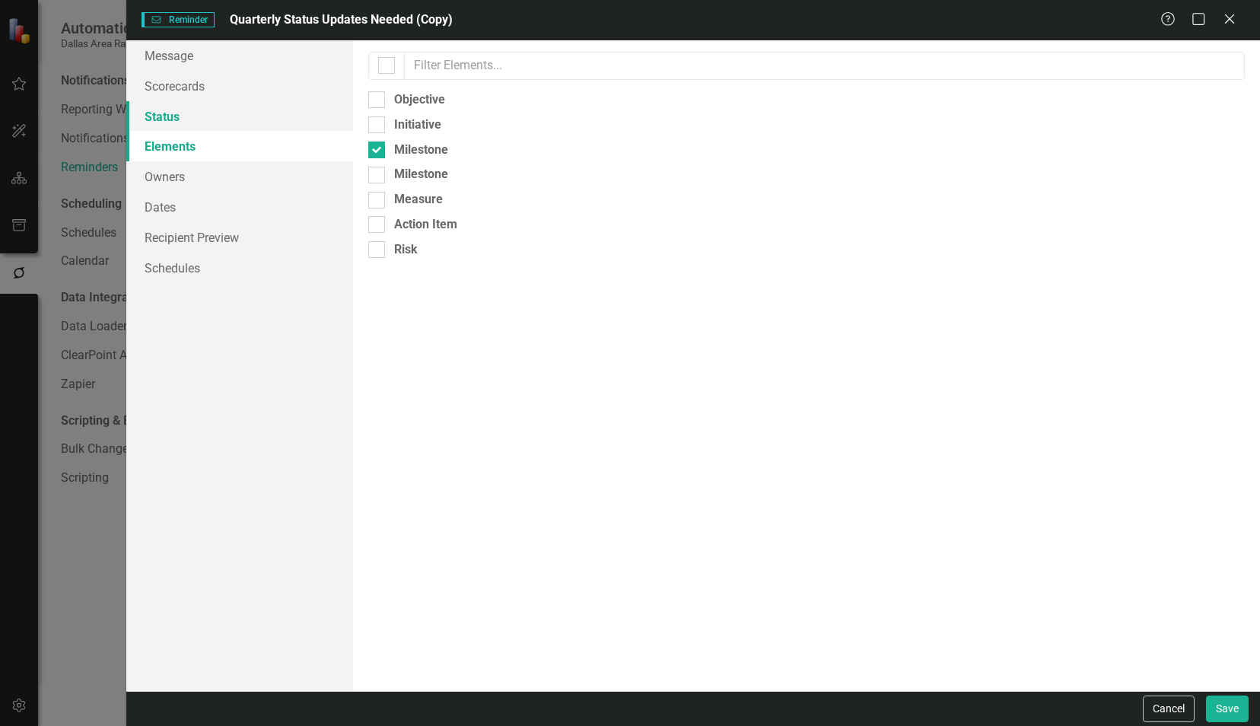
click at [213, 129] on link "Status" at bounding box center [239, 116] width 227 height 30
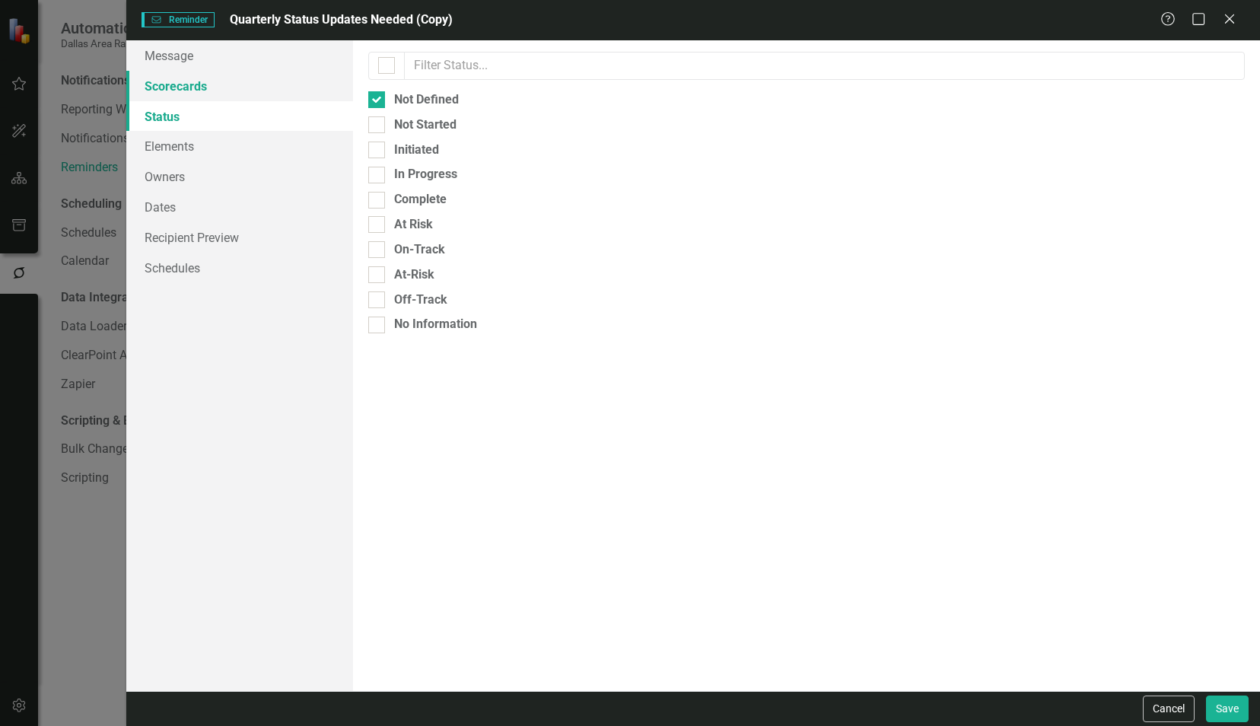
click at [184, 81] on link "Scorecards" at bounding box center [239, 86] width 227 height 30
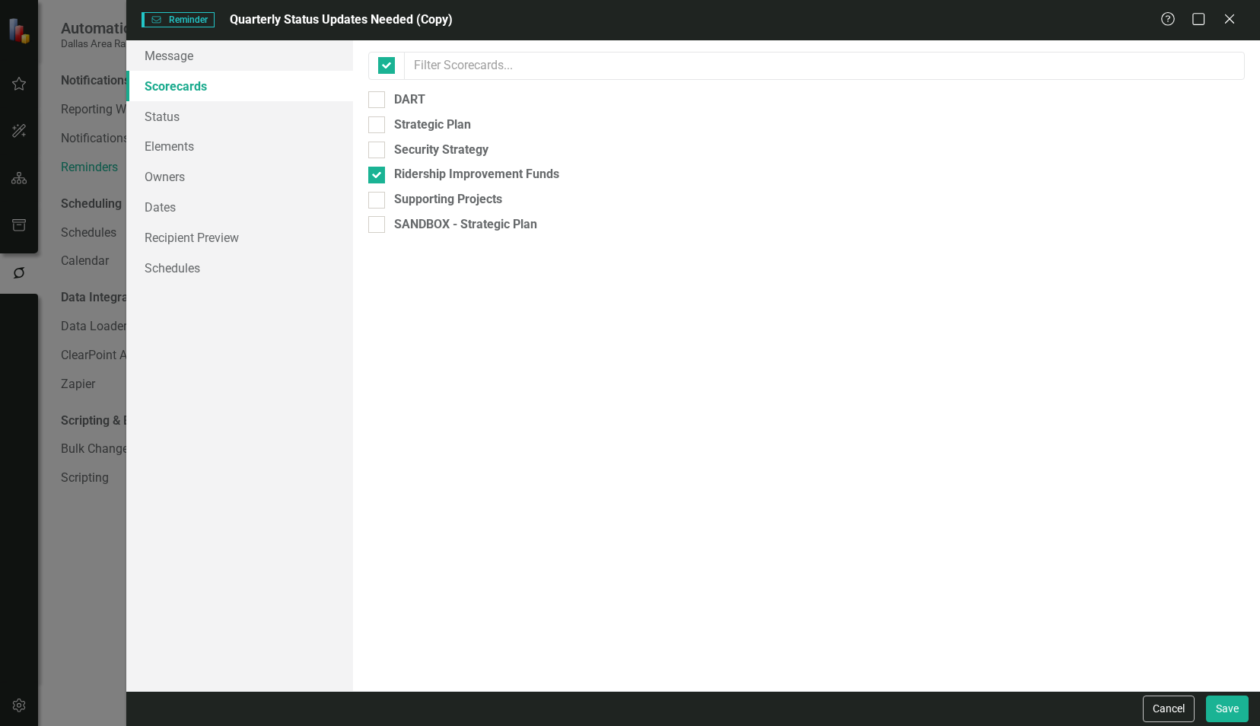
checkbox input "false"
click at [200, 245] on link "Recipient Preview" at bounding box center [239, 237] width 227 height 30
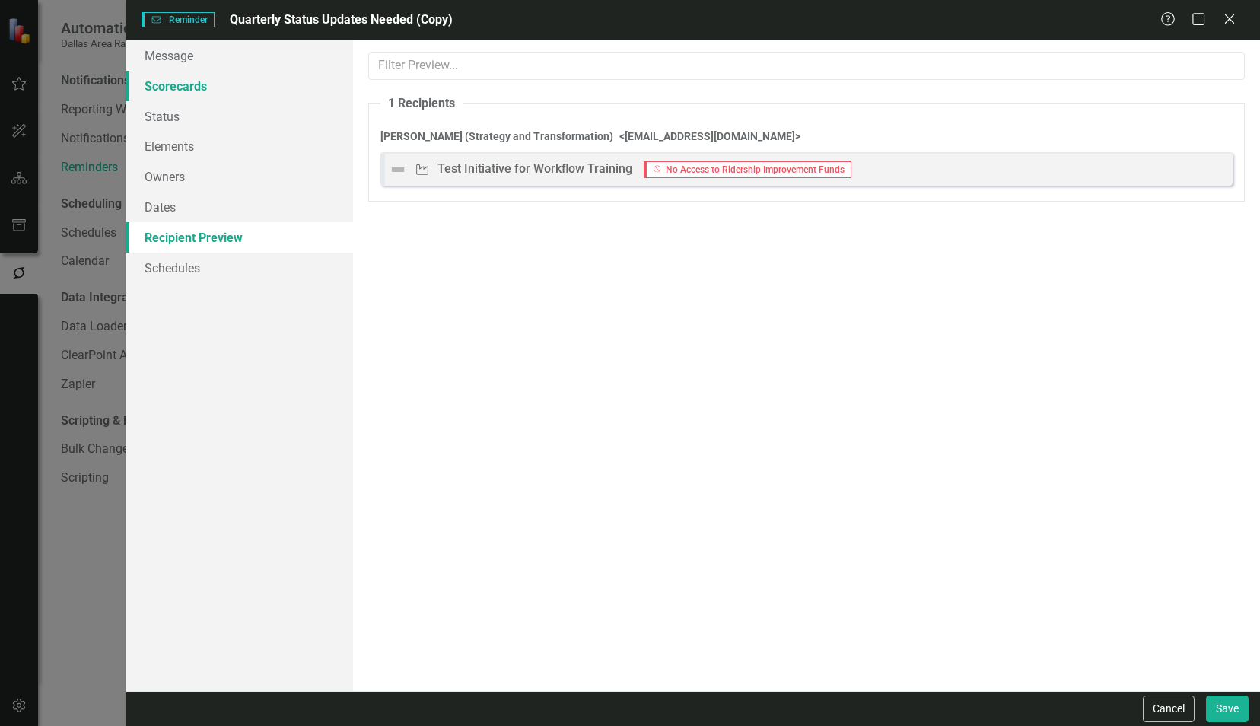
click at [202, 90] on link "Scorecards" at bounding box center [239, 86] width 227 height 30
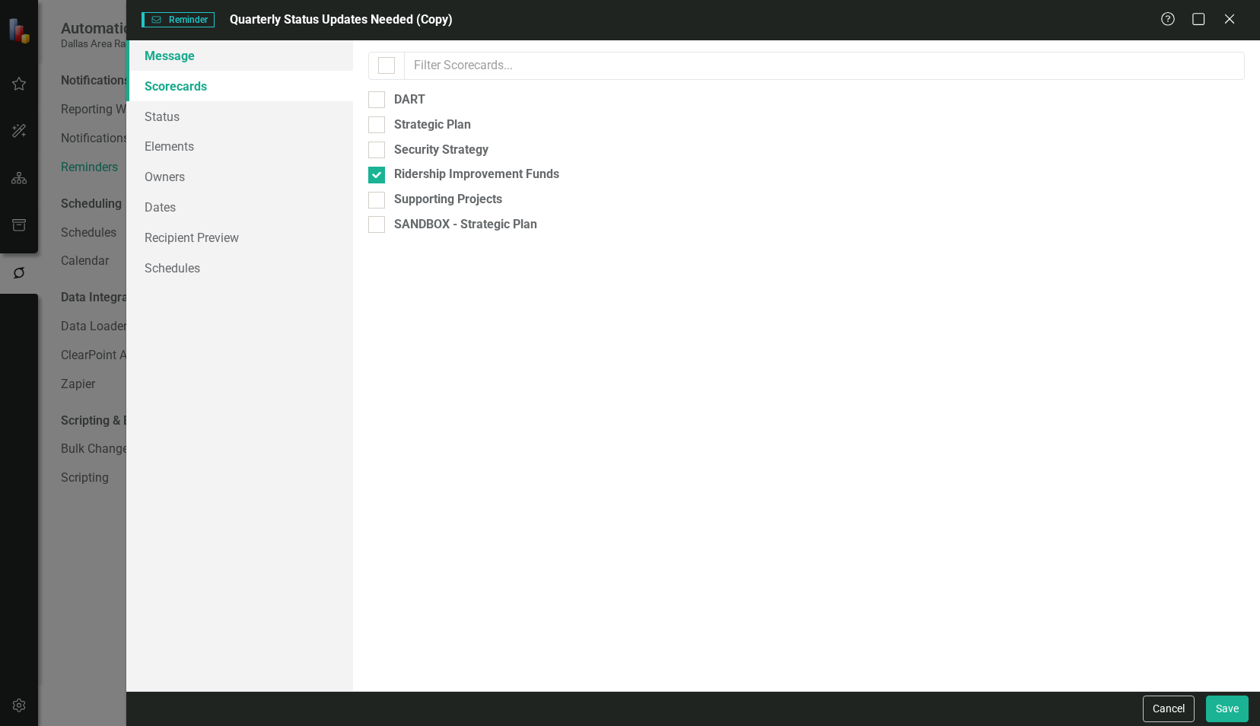
click at [206, 68] on link "Message" at bounding box center [239, 55] width 227 height 30
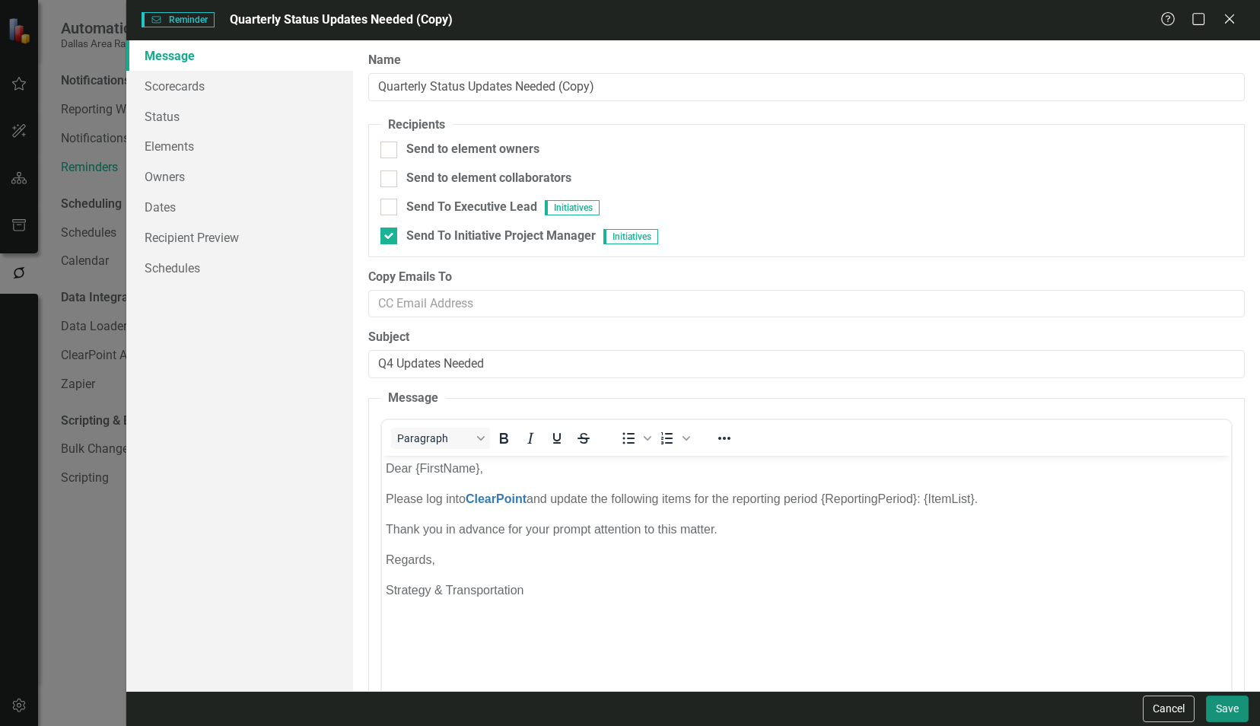
click at [1225, 704] on button "Save" at bounding box center [1227, 708] width 43 height 27
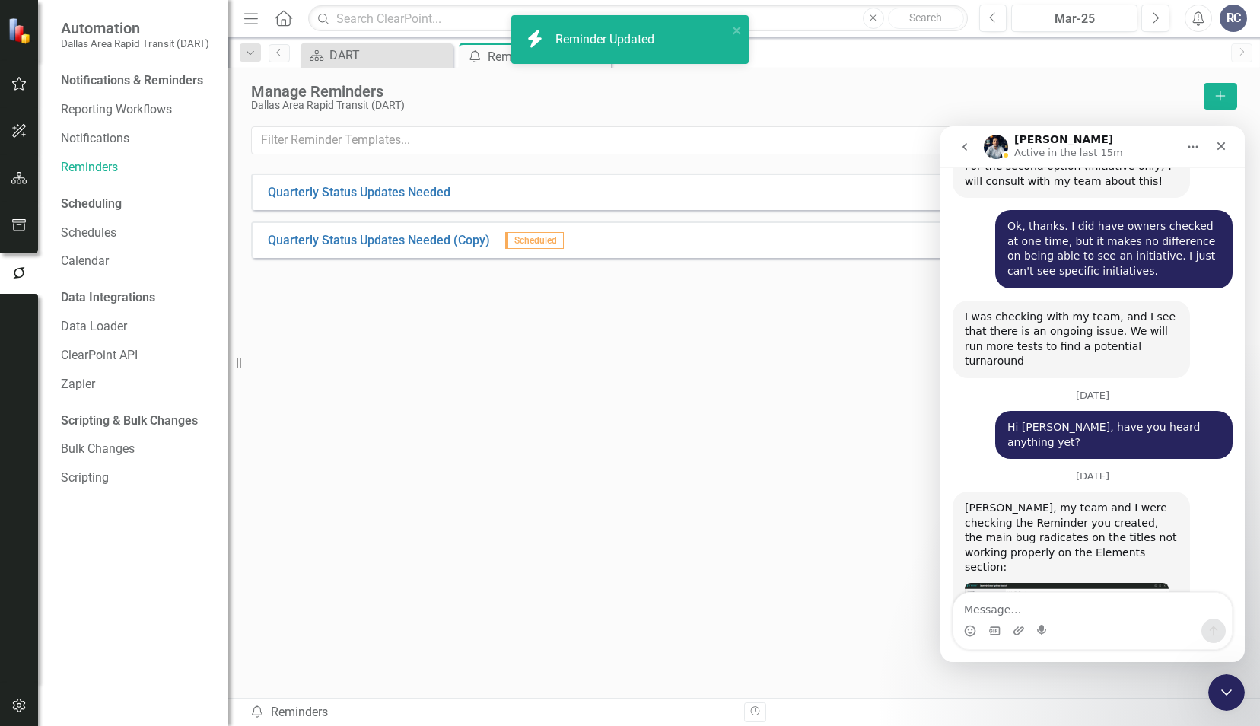
click at [706, 491] on div "Quarterly Status Updates Needed Edit Dropdown Menu Quarterly Status Updates Nee…" at bounding box center [744, 407] width 986 height 469
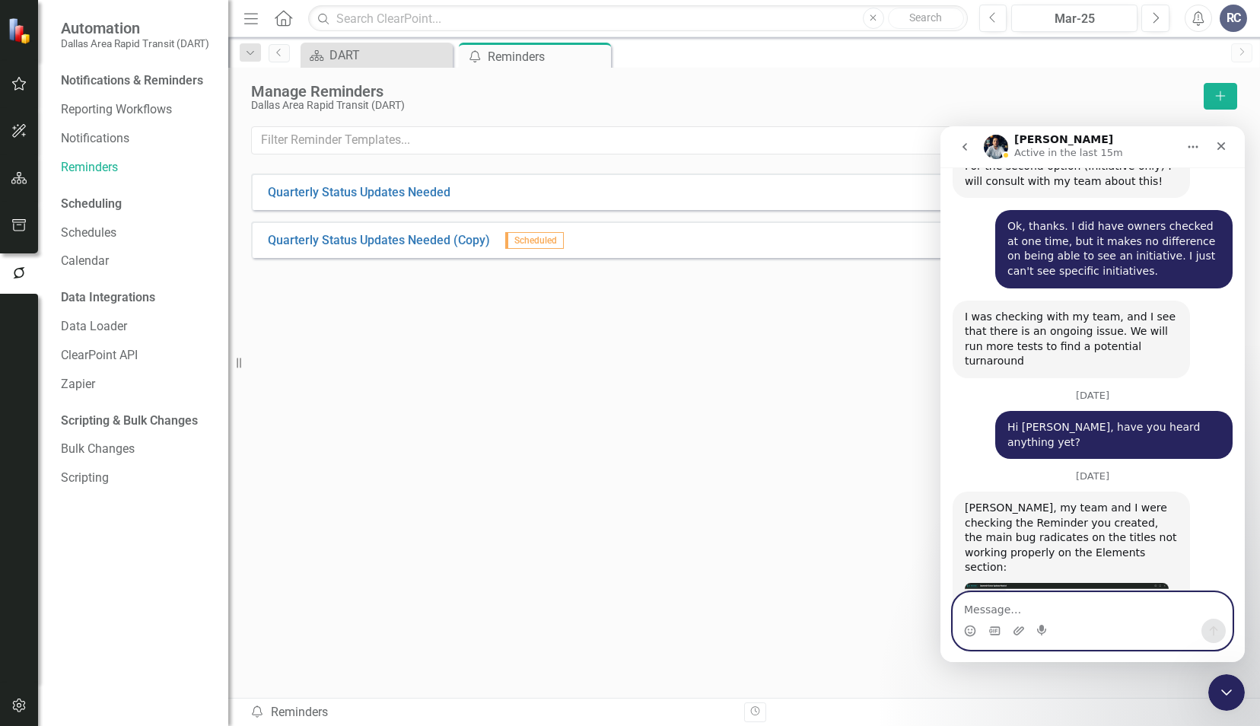
click at [1086, 614] on textarea "Message…" at bounding box center [1092, 606] width 278 height 26
type textarea "O"
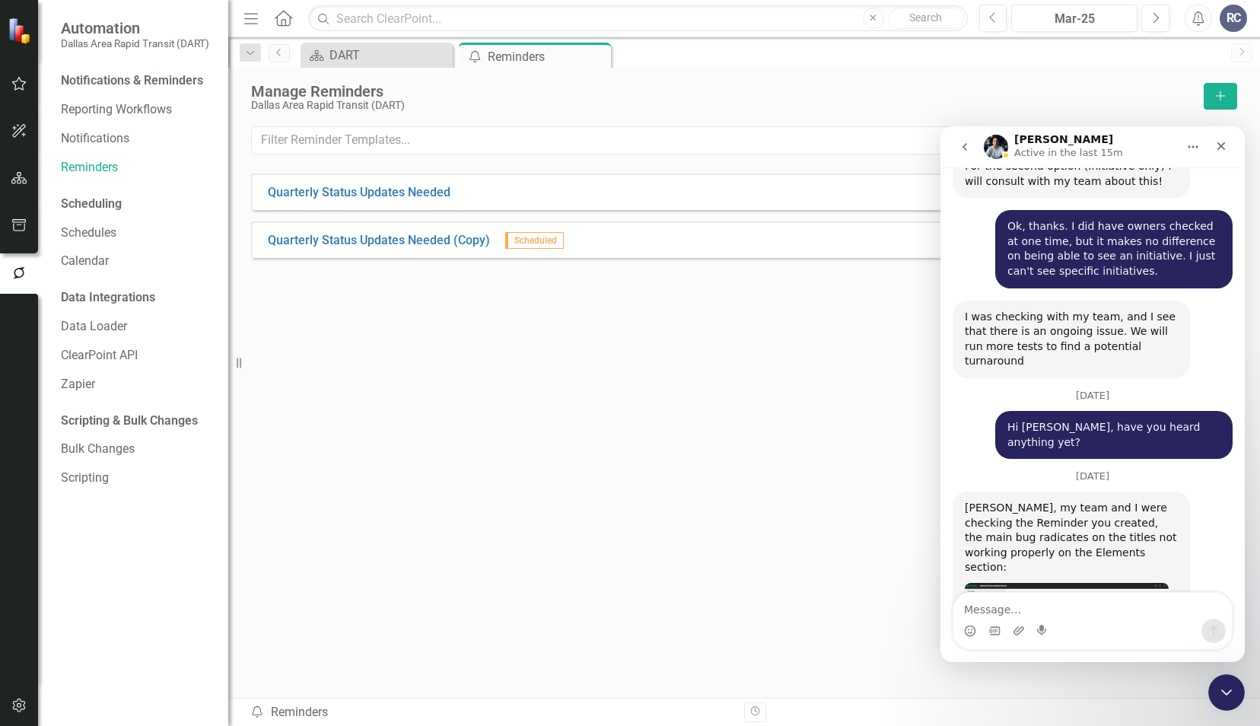
click at [712, 404] on div "Quarterly Status Updates Needed Edit Dropdown Menu Quarterly Status Updates Nee…" at bounding box center [744, 407] width 986 height 469
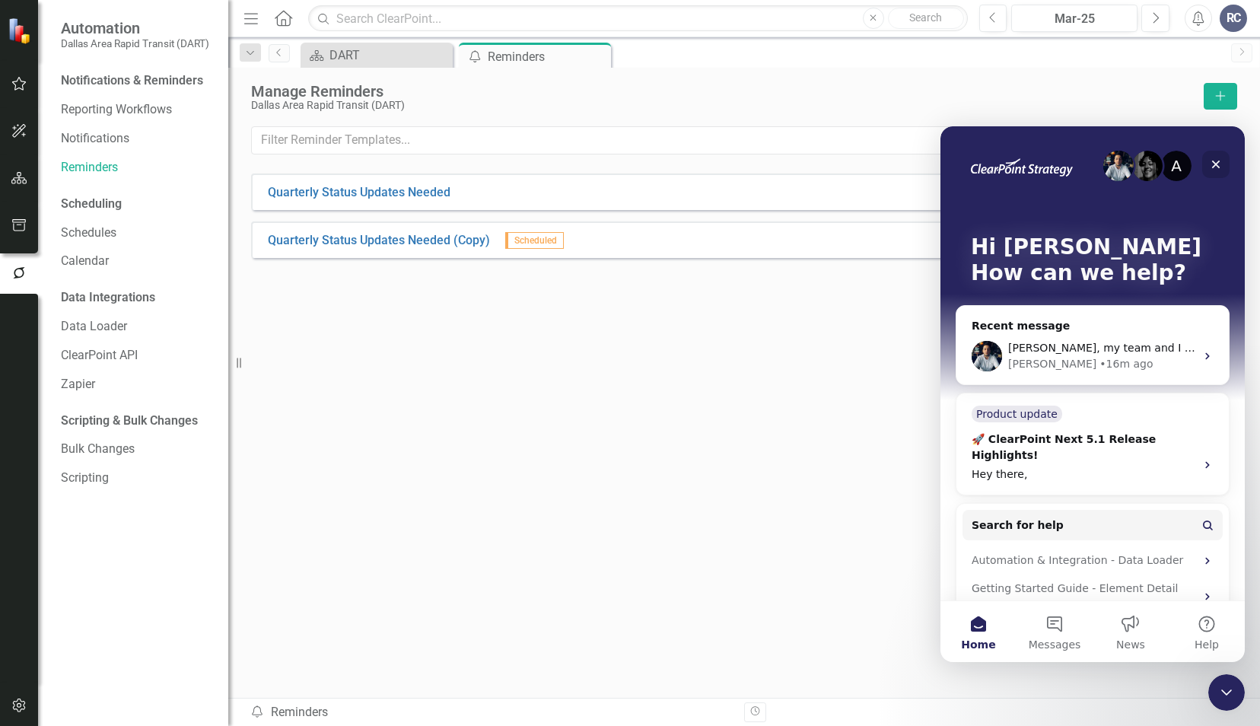
click at [1216, 163] on icon "Close" at bounding box center [1216, 164] width 12 height 12
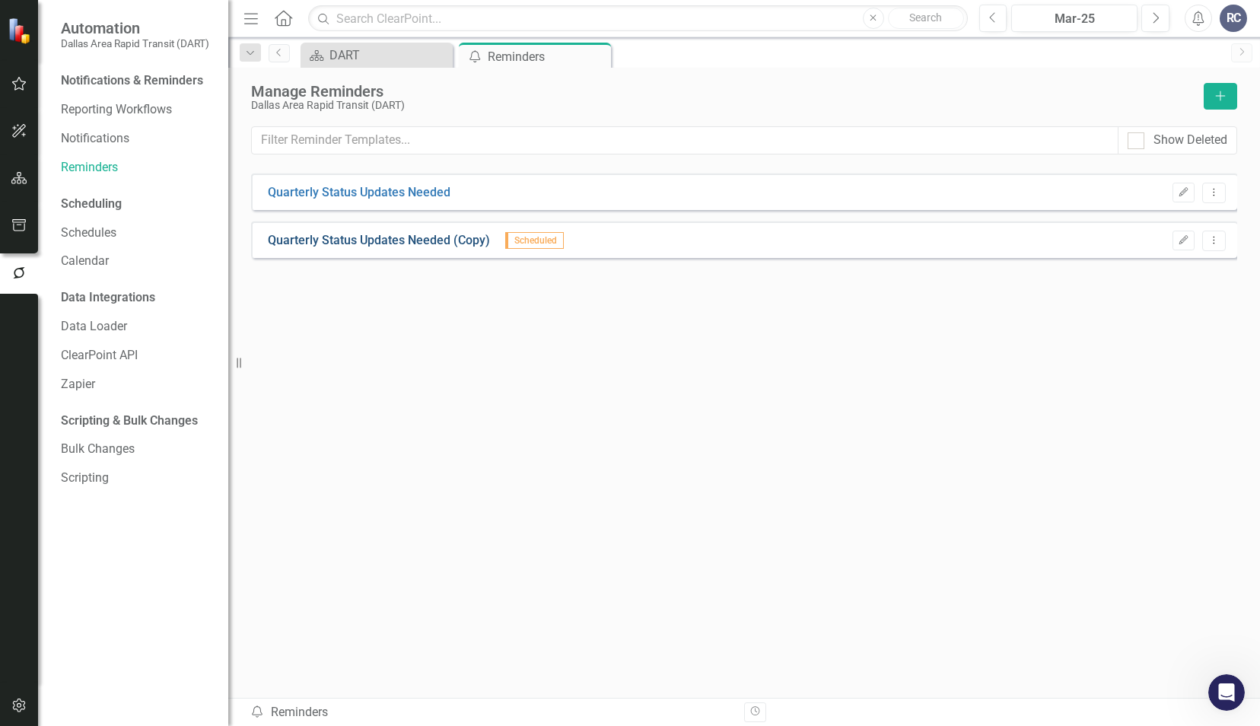
click at [402, 235] on link "Quarterly Status Updates Needed (Copy)" at bounding box center [379, 240] width 222 height 17
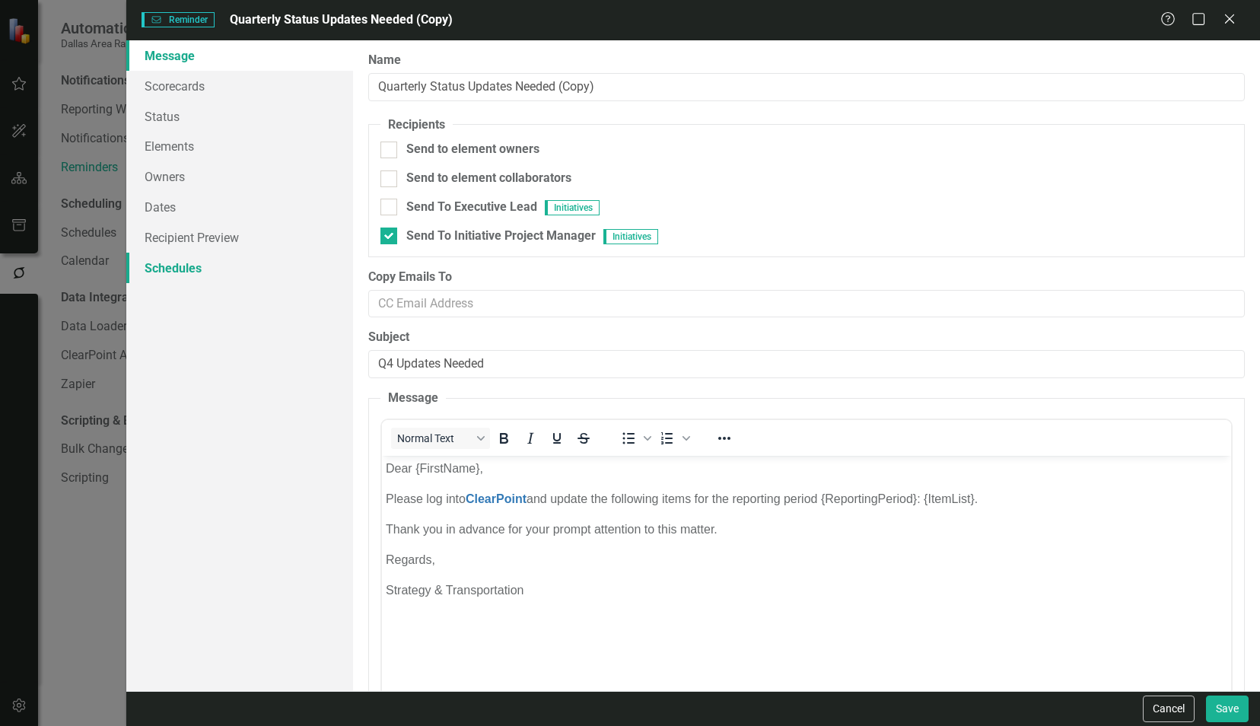
click at [278, 276] on link "Schedules" at bounding box center [239, 268] width 227 height 30
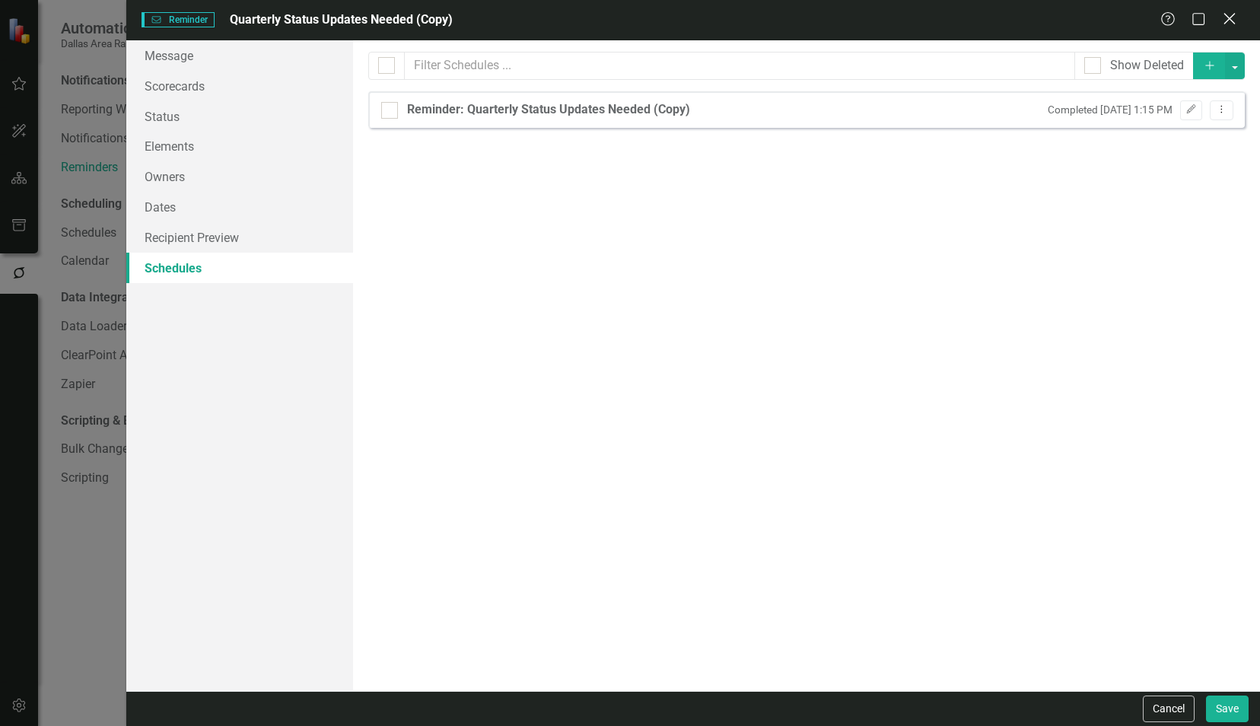
click at [1229, 20] on icon at bounding box center [1228, 18] width 11 height 11
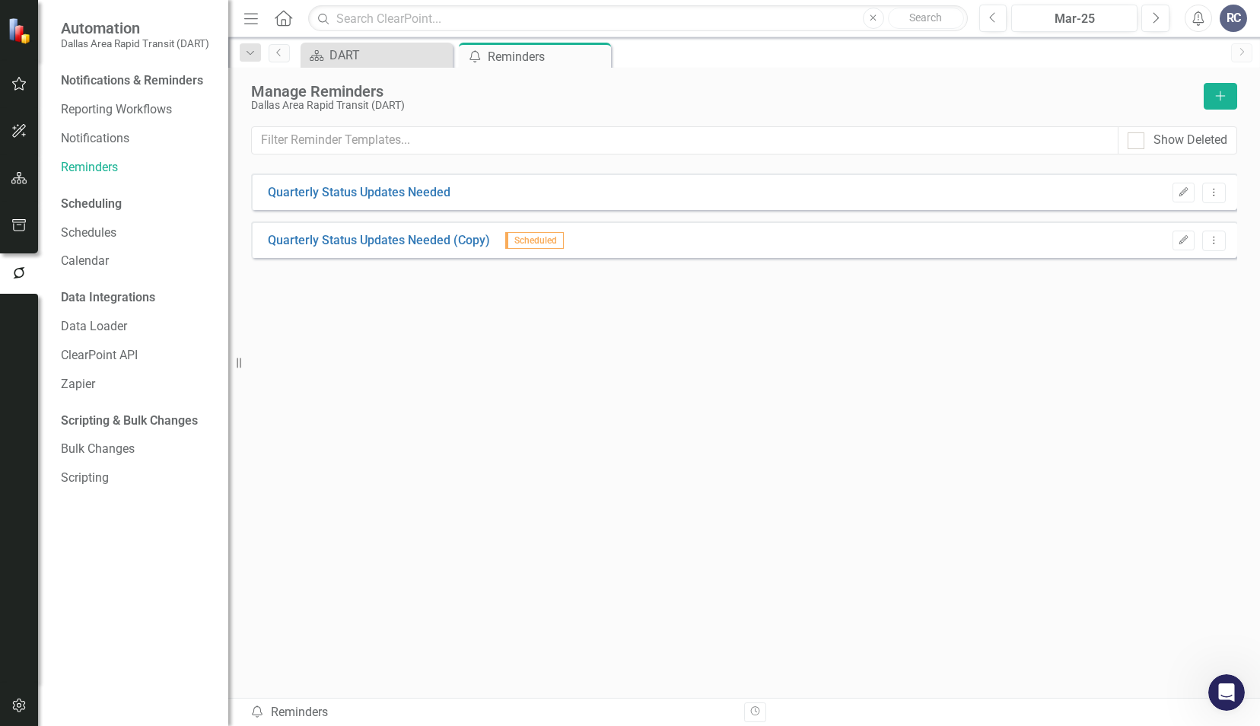
click at [847, 310] on div "Quarterly Status Updates Needed Edit Dropdown Menu Quarterly Status Updates Nee…" at bounding box center [744, 407] width 986 height 469
